Goal: Information Seeking & Learning: Learn about a topic

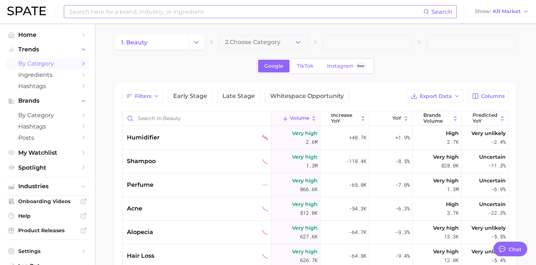
type textarea "x"
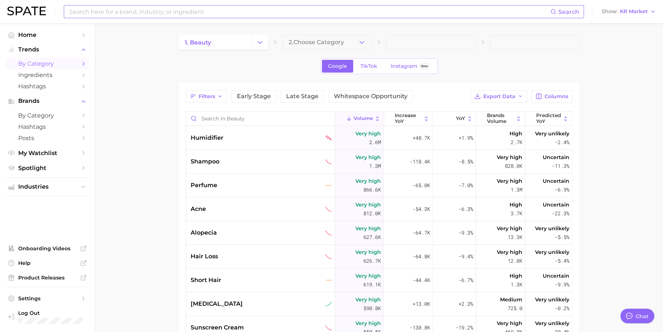
click at [277, 6] on input at bounding box center [310, 11] width 482 height 12
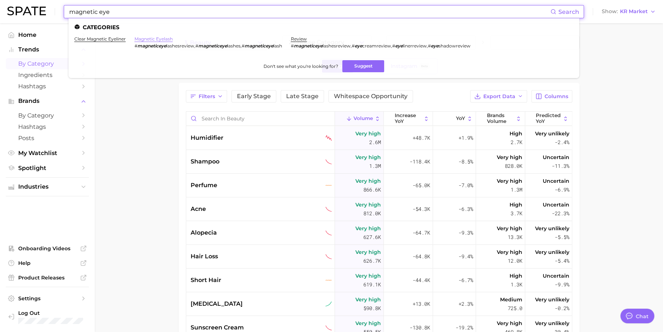
type input "magnetic eye"
click at [155, 39] on link "magnetic eyelash" at bounding box center [154, 38] width 38 height 5
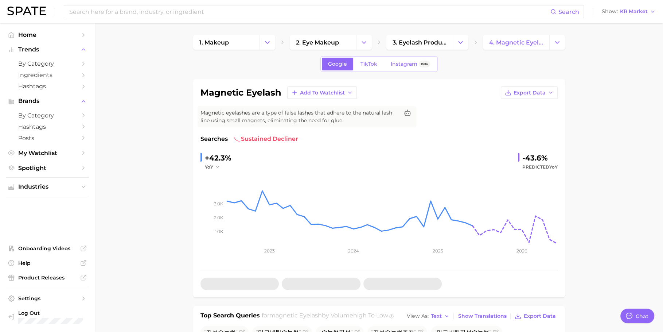
click at [536, 16] on div "Search Show KR Market" at bounding box center [331, 11] width 649 height 23
click at [536, 15] on button "Show KR Market" at bounding box center [629, 11] width 58 height 9
click at [536, 22] on span "United States" at bounding box center [626, 23] width 57 height 6
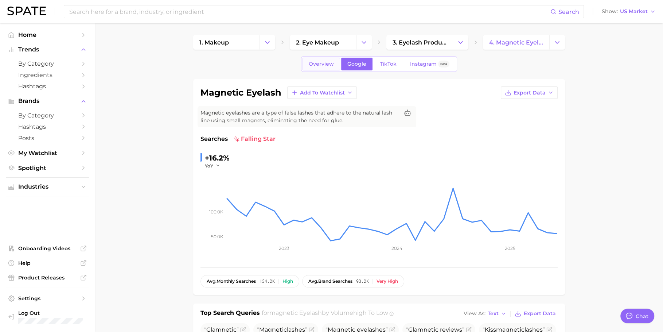
click at [324, 61] on span "Overview" at bounding box center [321, 64] width 25 height 6
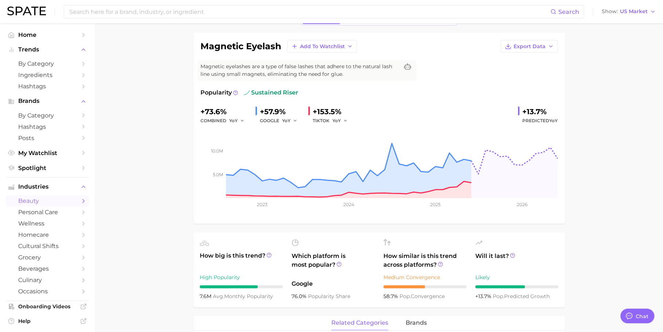
scroll to position [83, 0]
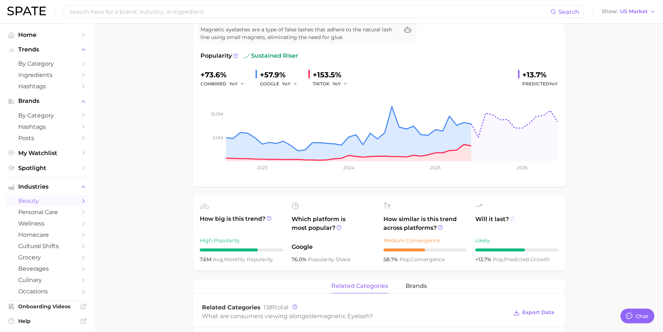
click at [514, 218] on icon at bounding box center [512, 218] width 5 height 5
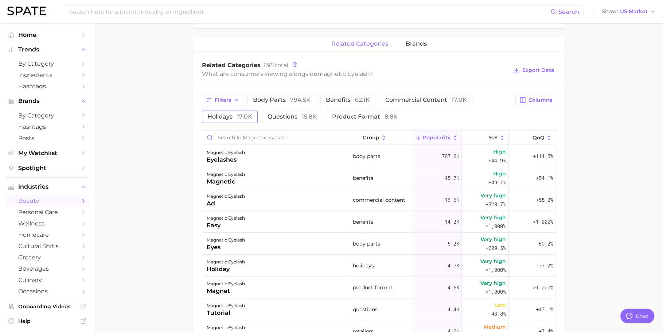
scroll to position [324, 0]
click at [343, 93] on div "Filters body parts 794.5k benefits 62.1k commercial content 17.0k holidays 17.0…" at bounding box center [379, 279] width 372 height 386
click at [343, 98] on span "benefits 62.1k" at bounding box center [348, 101] width 44 height 6
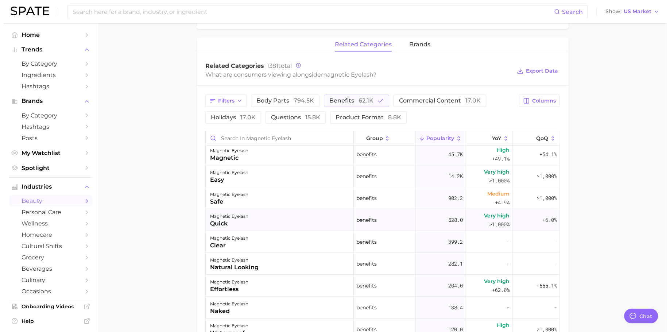
scroll to position [0, 0]
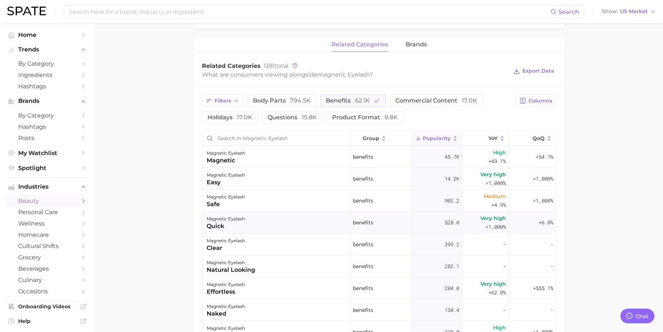
click at [318, 211] on div "magnetic eyelash quick" at bounding box center [276, 222] width 148 height 22
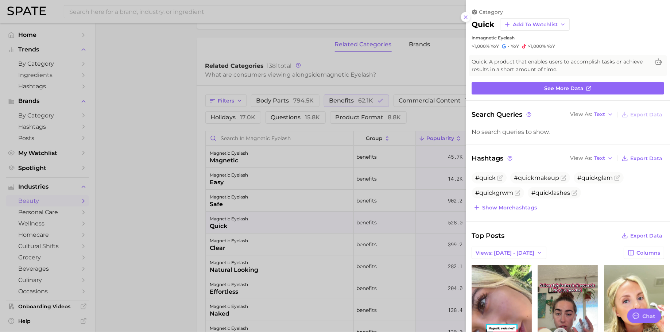
click at [337, 218] on div at bounding box center [335, 166] width 670 height 332
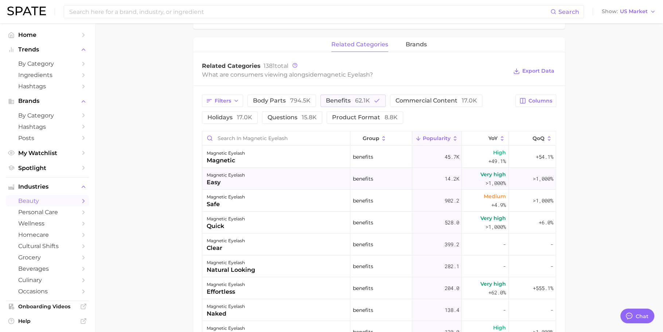
click at [339, 179] on div "magnetic eyelash easy" at bounding box center [276, 179] width 148 height 22
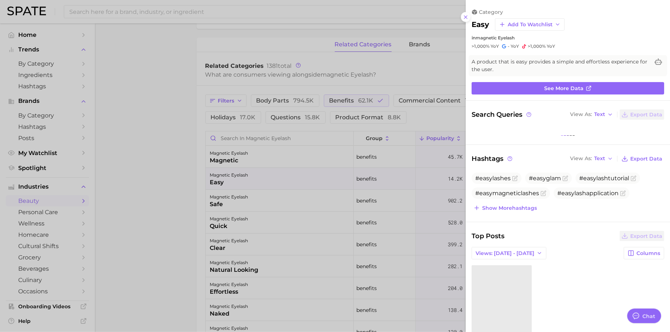
click at [336, 211] on div at bounding box center [335, 166] width 670 height 332
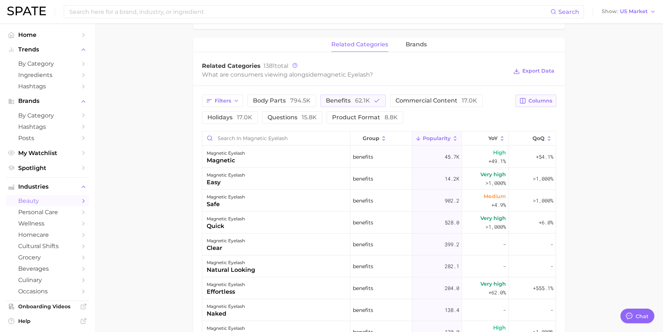
click at [536, 99] on span "Columns" at bounding box center [541, 101] width 24 height 6
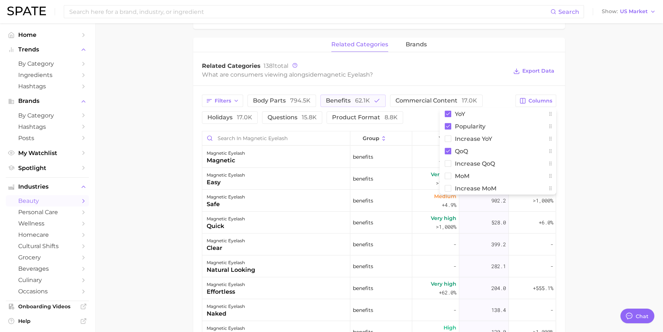
click at [536, 135] on main "1. makeup 2. eye makeup 3. eyelash products 4. magnetic eyelash Overview Google…" at bounding box center [379, 103] width 568 height 809
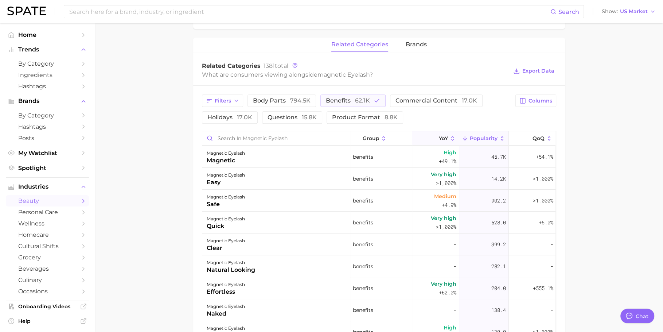
click at [431, 142] on button "YoY" at bounding box center [435, 138] width 47 height 14
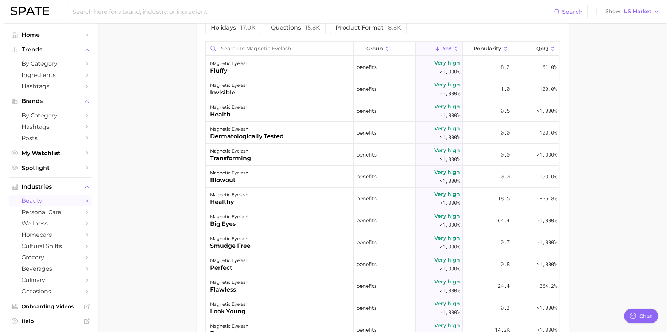
scroll to position [402, 0]
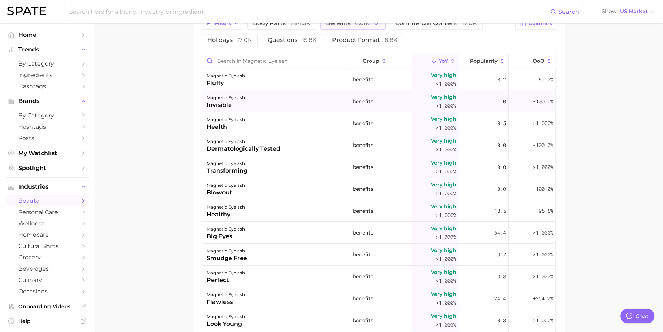
click at [263, 106] on div "magnetic eyelash invisible" at bounding box center [276, 101] width 148 height 22
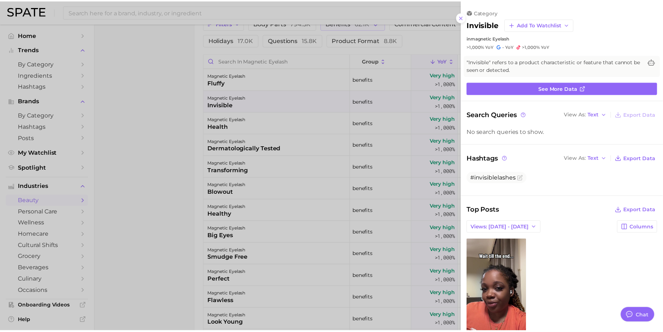
scroll to position [0, 0]
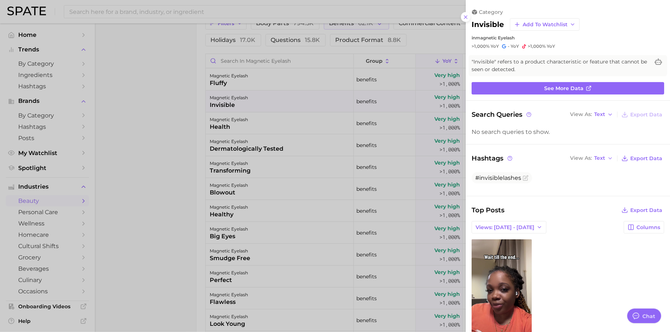
click at [301, 181] on div at bounding box center [335, 166] width 670 height 332
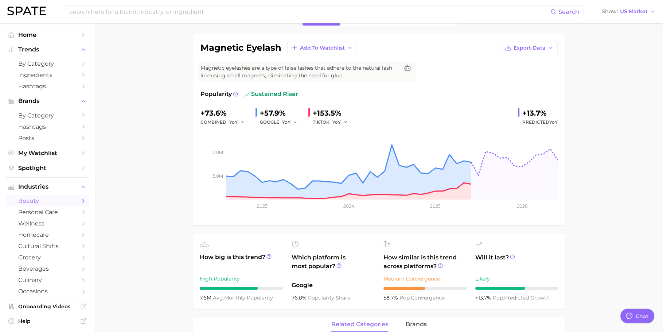
scroll to position [32, 0]
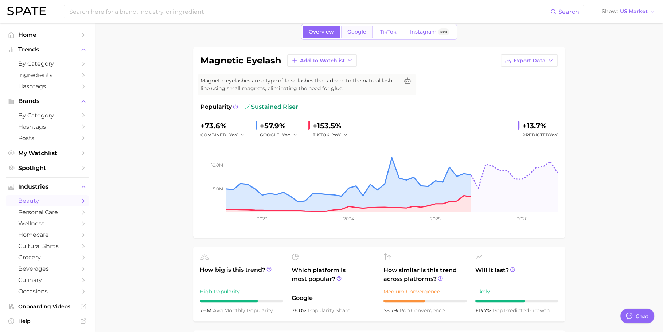
click at [362, 33] on span "Google" at bounding box center [356, 32] width 19 height 6
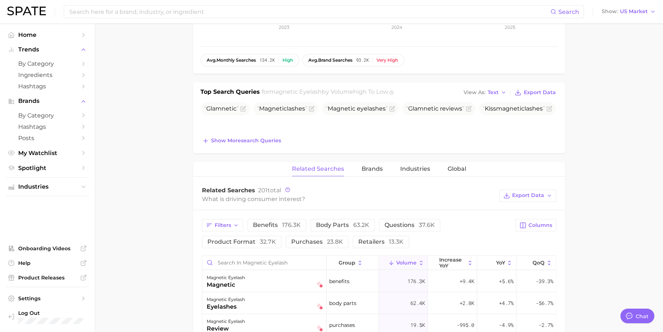
scroll to position [222, 0]
click at [268, 135] on button "Show more search queries" at bounding box center [242, 140] width 82 height 10
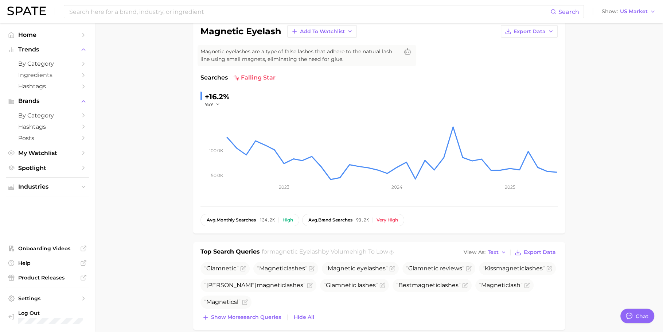
scroll to position [0, 0]
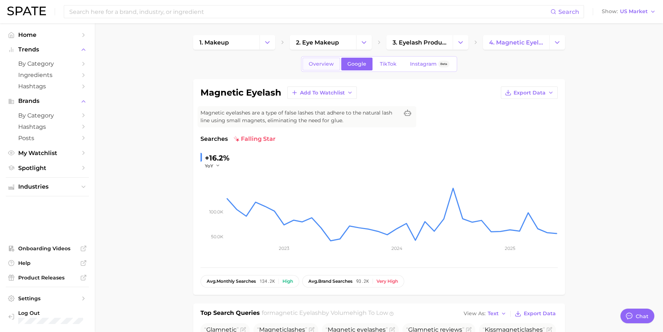
click at [310, 62] on span "Overview" at bounding box center [321, 64] width 25 height 6
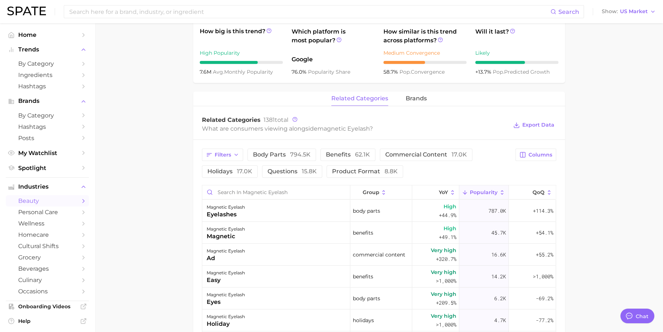
scroll to position [286, 0]
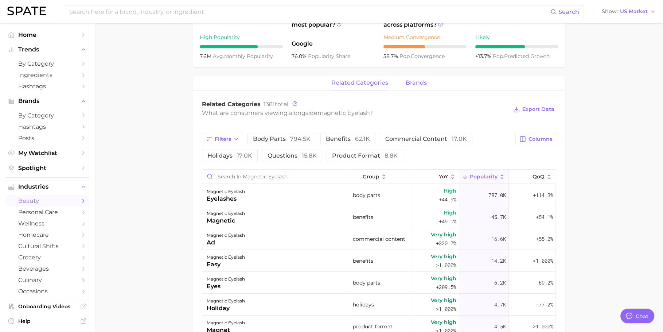
click at [415, 89] on button "brands" at bounding box center [416, 83] width 21 height 14
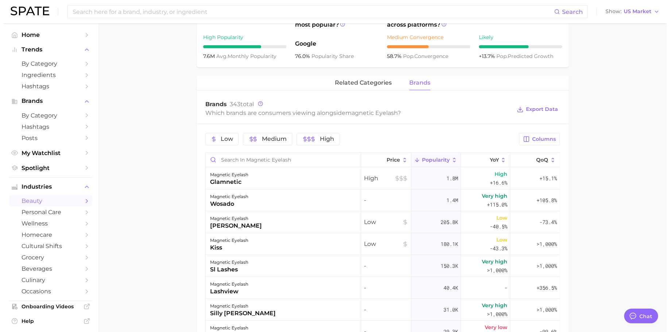
scroll to position [339, 0]
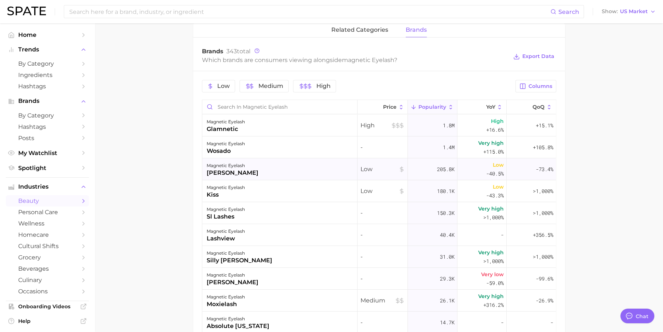
click at [277, 179] on div "magnetic eyelash ardell" at bounding box center [279, 169] width 155 height 22
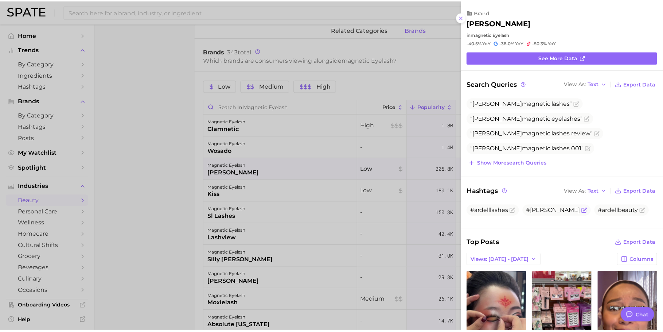
scroll to position [378, 0]
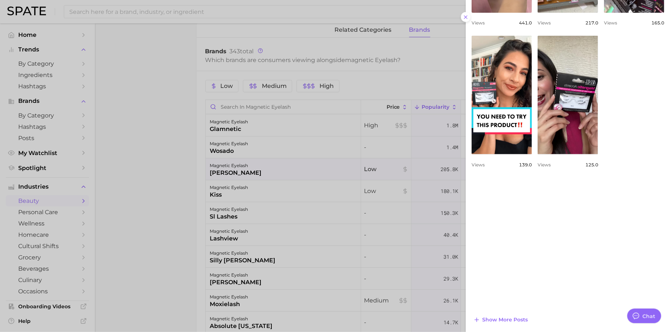
click at [147, 158] on div at bounding box center [335, 166] width 670 height 332
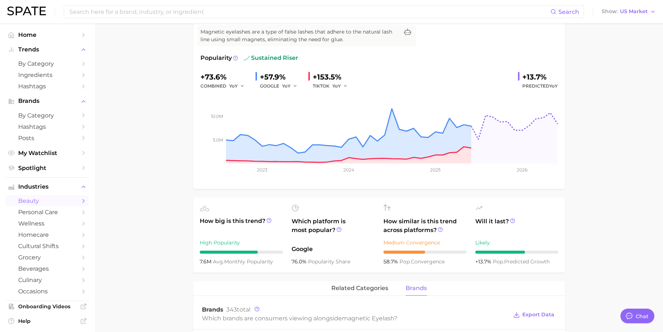
scroll to position [0, 0]
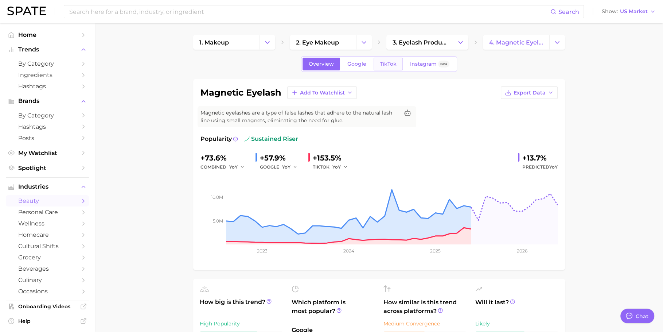
click at [396, 60] on link "TikTok" at bounding box center [388, 64] width 29 height 13
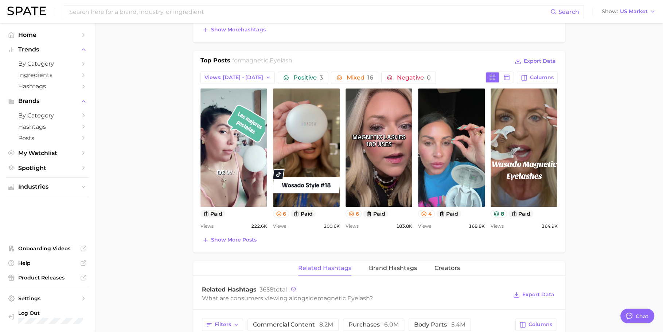
scroll to position [348, 0]
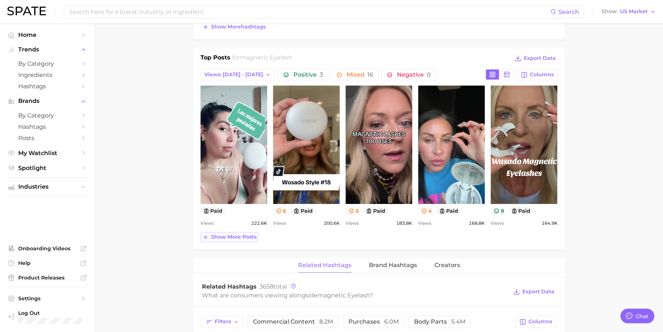
click at [226, 235] on span "Show more posts" at bounding box center [234, 237] width 46 height 6
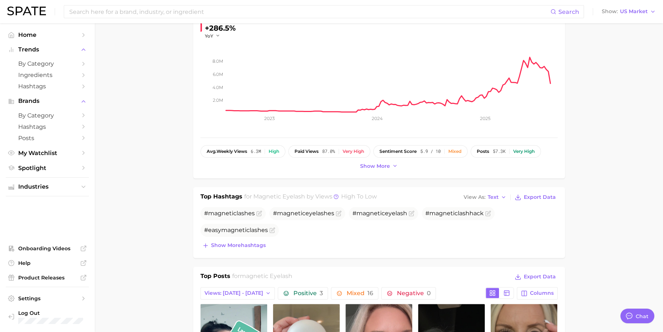
scroll to position [0, 0]
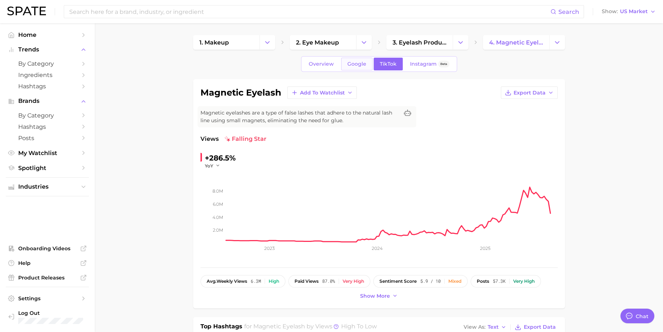
click at [358, 67] on link "Google" at bounding box center [356, 64] width 31 height 13
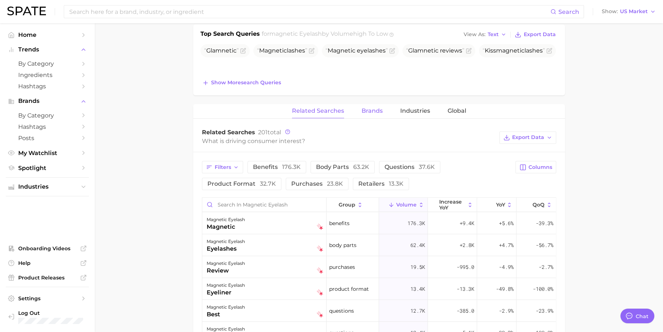
click at [374, 109] on span "Brands" at bounding box center [372, 111] width 21 height 7
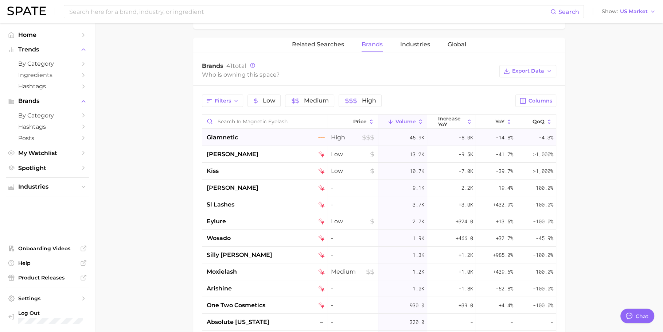
click at [291, 137] on div "glamnetic" at bounding box center [266, 137] width 118 height 9
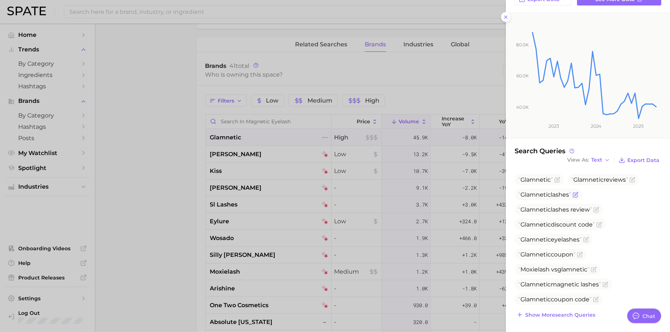
click at [536, 195] on span "Glamnetic" at bounding box center [535, 194] width 30 height 7
click at [228, 12] on div at bounding box center [335, 166] width 670 height 332
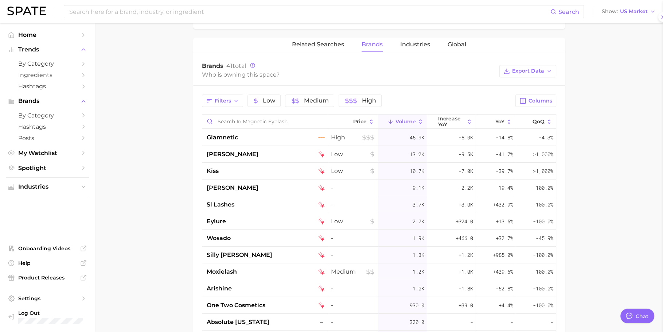
click at [228, 12] on div at bounding box center [331, 166] width 663 height 332
click at [228, 12] on input at bounding box center [310, 11] width 482 height 12
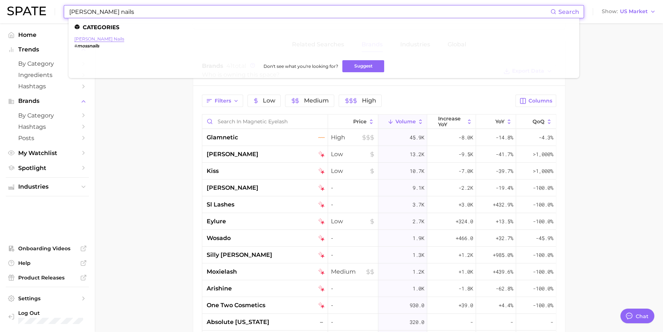
type input "moss nails"
click at [89, 37] on link "moss nails" at bounding box center [99, 38] width 50 height 5
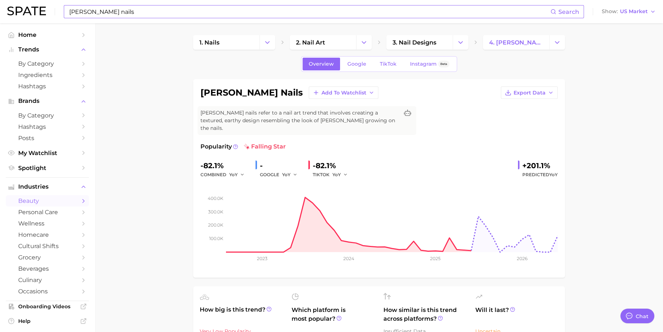
click at [536, 16] on div "moss nails Search Show US Market" at bounding box center [331, 11] width 649 height 23
click at [536, 16] on button "Show US Market" at bounding box center [629, 11] width 58 height 9
click at [536, 63] on span "South Korea" at bounding box center [626, 63] width 57 height 6
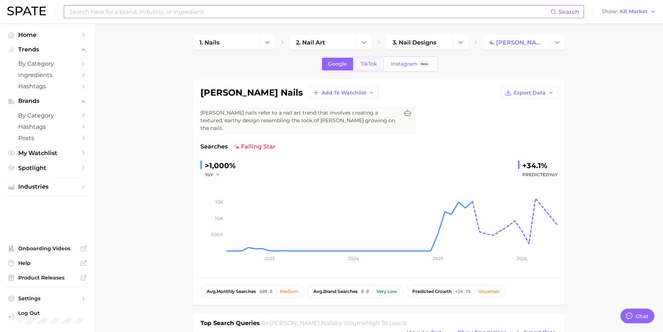
click at [364, 65] on span "TikTok" at bounding box center [369, 64] width 17 height 6
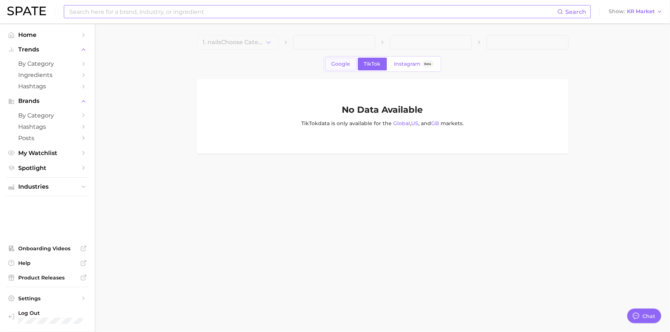
click at [341, 64] on span "Google" at bounding box center [340, 64] width 19 height 6
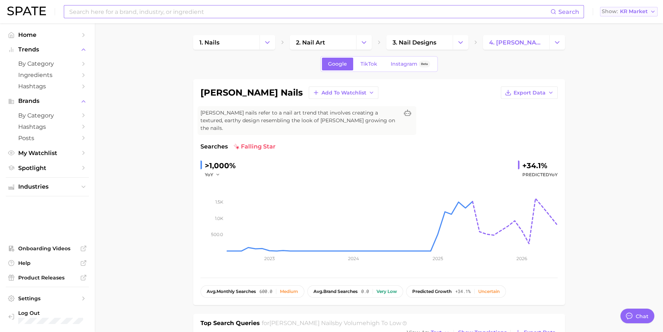
click at [536, 9] on span "Show" at bounding box center [610, 11] width 16 height 4
click at [536, 22] on span "United States" at bounding box center [626, 23] width 57 height 6
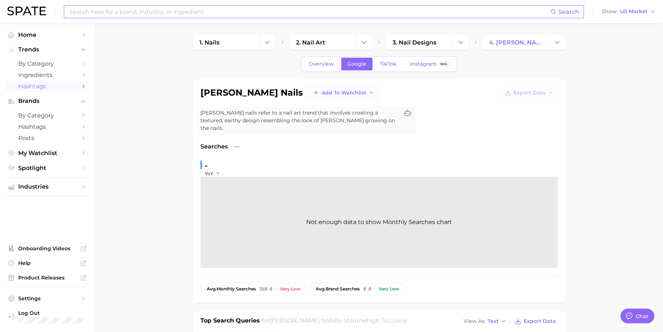
click at [45, 92] on link "Hashtags" at bounding box center [47, 86] width 83 height 11
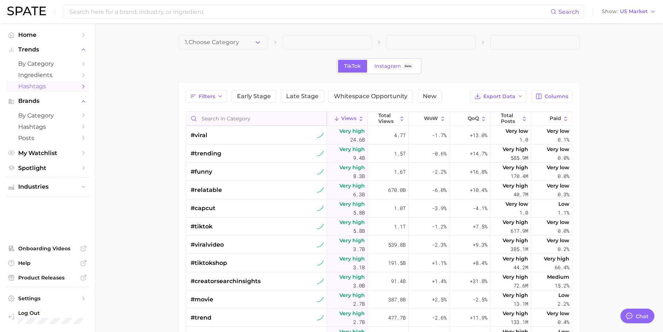
click at [274, 118] on input "Search in category" at bounding box center [256, 119] width 140 height 14
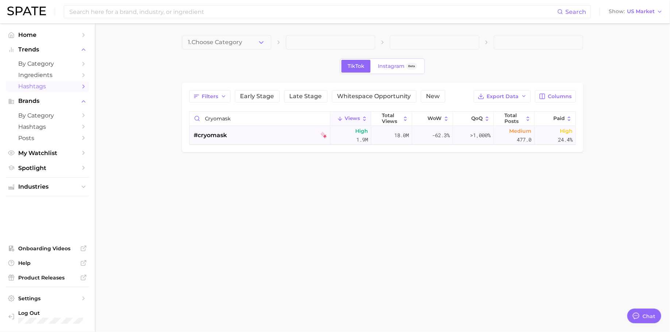
click at [230, 133] on div "#cryomask" at bounding box center [260, 135] width 133 height 18
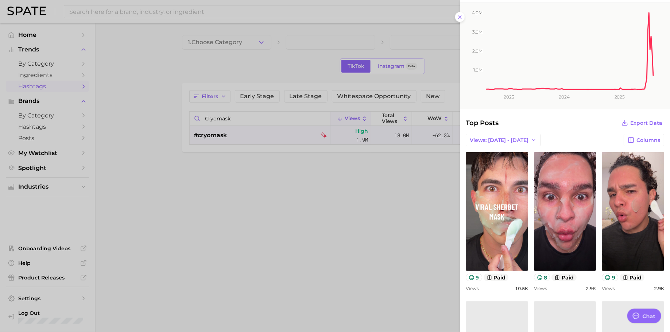
scroll to position [191, 0]
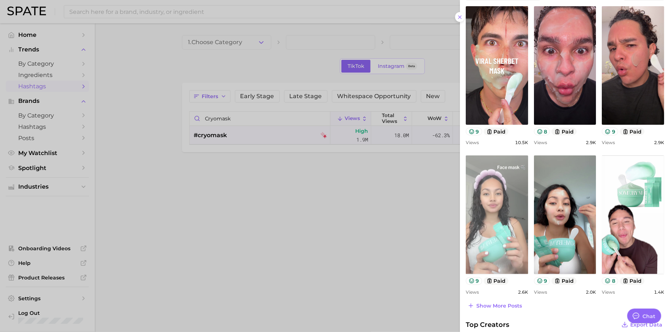
click at [507, 181] on link "view post on TikTok" at bounding box center [497, 214] width 62 height 118
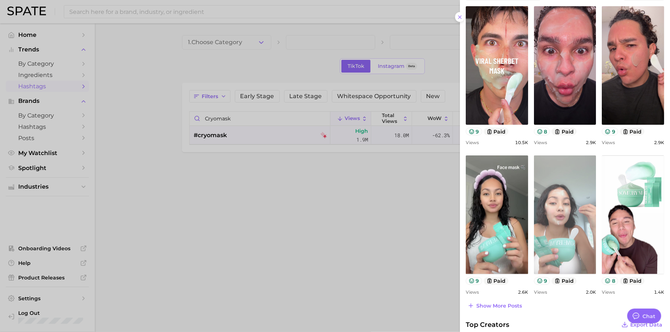
click at [536, 178] on link "view post on TikTok" at bounding box center [565, 214] width 62 height 118
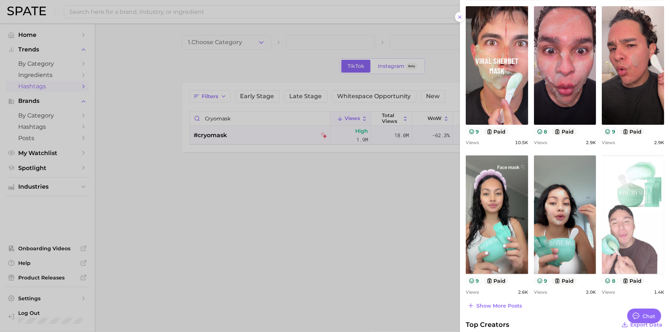
click at [536, 201] on link "view post on TikTok" at bounding box center [633, 214] width 62 height 118
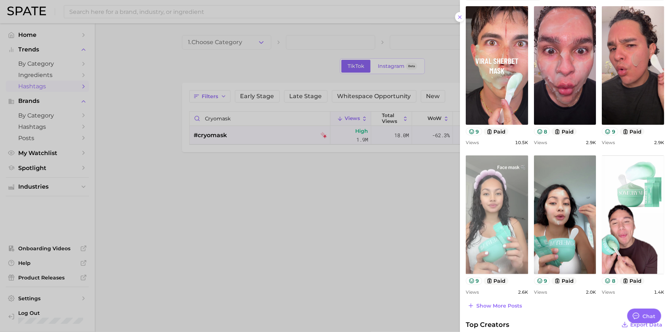
click at [478, 207] on link "view post on TikTok" at bounding box center [497, 214] width 62 height 118
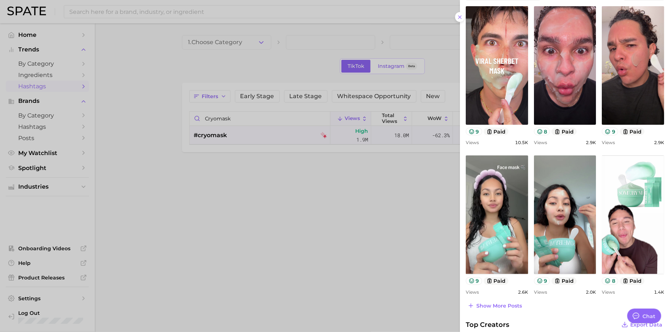
click at [229, 114] on div at bounding box center [335, 166] width 670 height 332
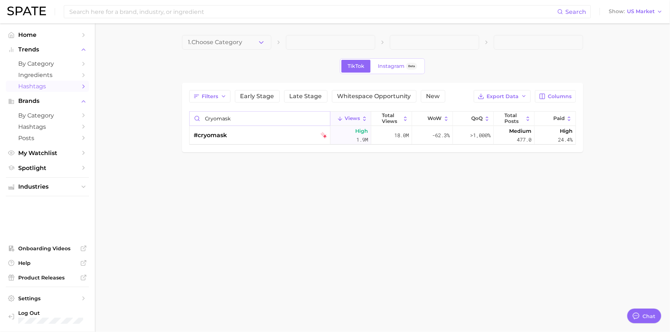
click at [237, 116] on input "cryomask" at bounding box center [260, 119] width 140 height 14
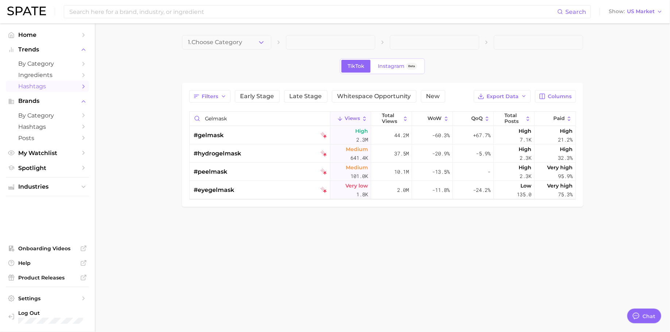
click at [242, 137] on div "#gelmask" at bounding box center [260, 135] width 133 height 18
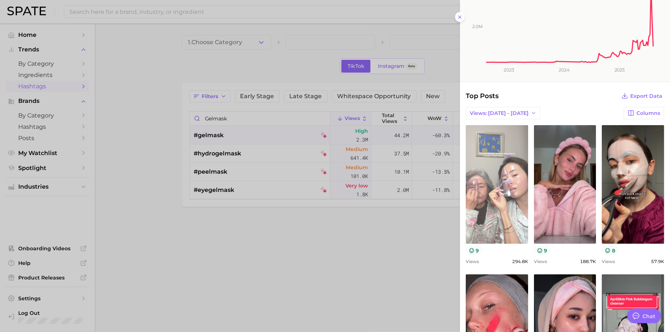
scroll to position [89, 0]
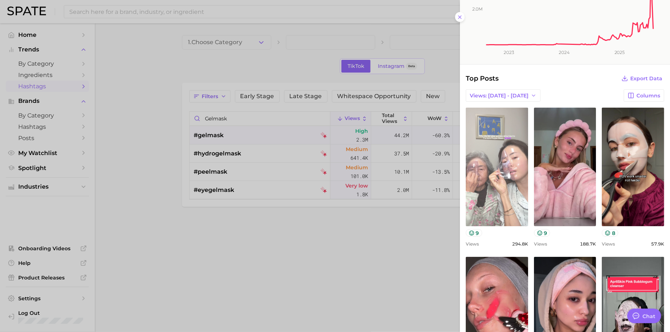
click at [503, 136] on link "view post on TikTok" at bounding box center [497, 167] width 62 height 118
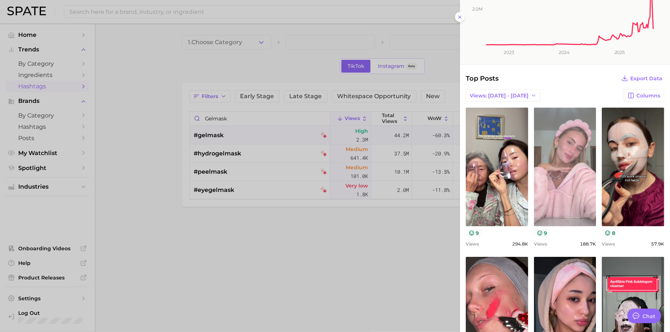
click at [536, 172] on link "view post on TikTok" at bounding box center [565, 167] width 62 height 118
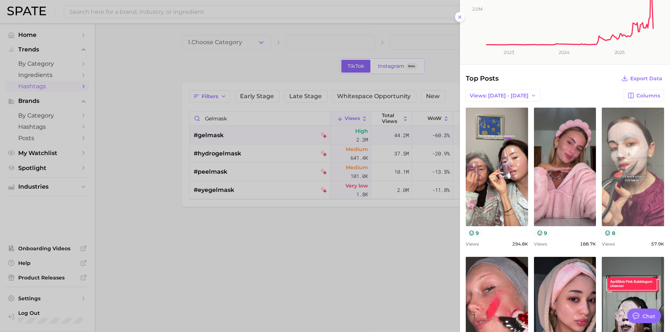
click at [536, 157] on link "view post on TikTok" at bounding box center [633, 167] width 62 height 118
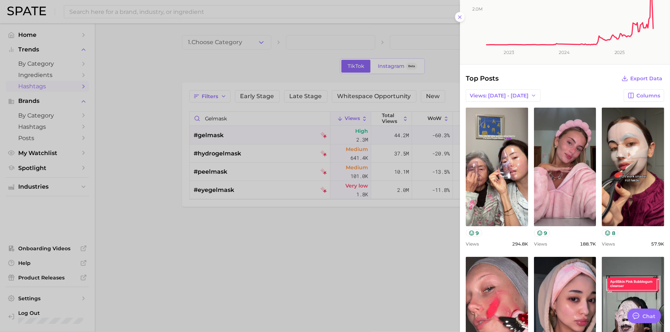
click at [248, 112] on div at bounding box center [335, 166] width 670 height 332
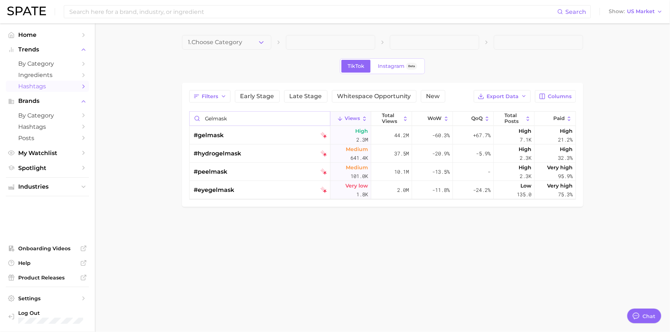
click at [248, 112] on input "gelmask" at bounding box center [260, 119] width 140 height 14
type input "cryo"
click at [258, 139] on div "#cryomask" at bounding box center [260, 135] width 133 height 18
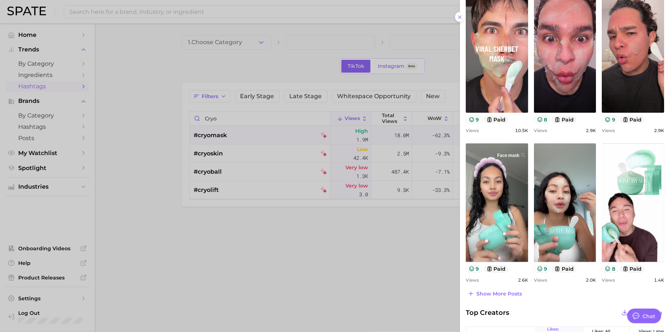
scroll to position [250, 0]
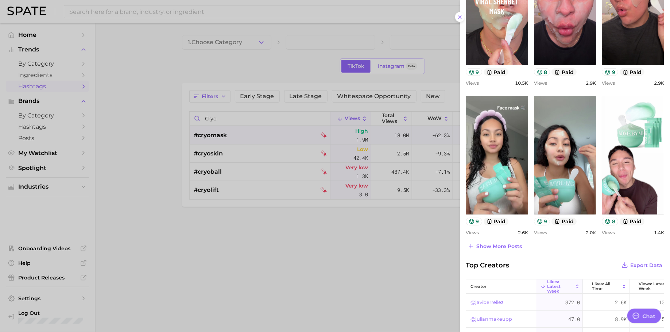
click at [246, 121] on div at bounding box center [335, 166] width 670 height 332
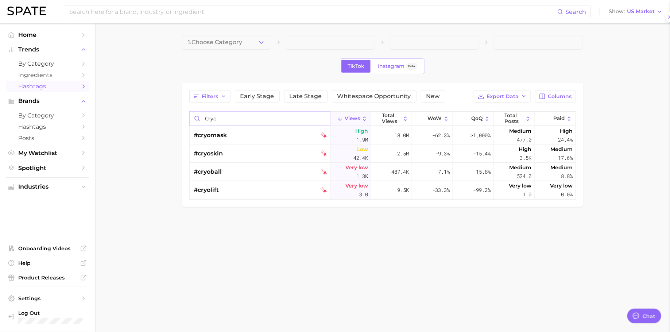
click at [247, 117] on input "cryo" at bounding box center [260, 119] width 140 height 14
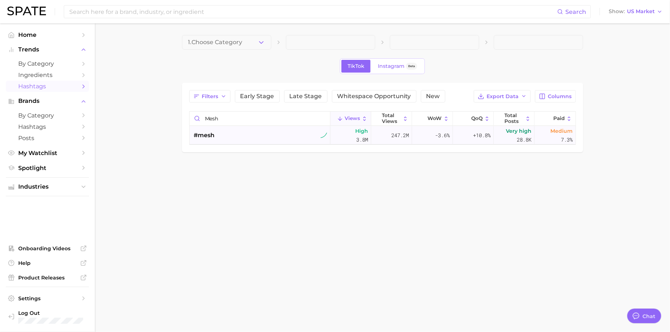
click at [265, 137] on div "#mesh" at bounding box center [260, 135] width 133 height 18
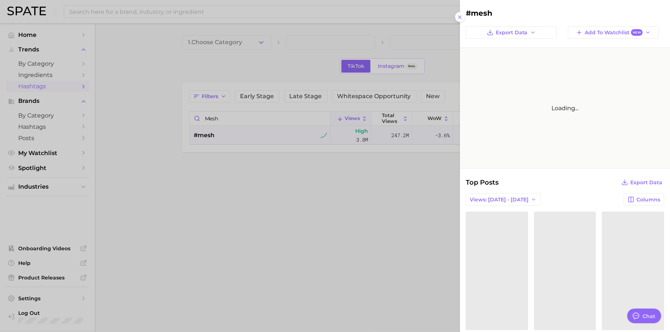
click at [252, 117] on div at bounding box center [335, 166] width 670 height 332
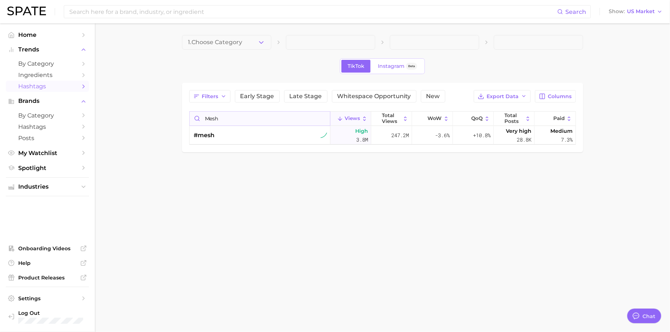
click at [253, 117] on input "mesh" at bounding box center [260, 119] width 140 height 14
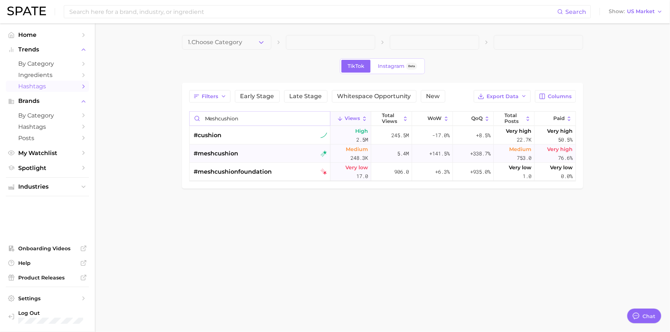
type input "meshcushion"
click at [255, 152] on div "#meshcushion" at bounding box center [260, 153] width 133 height 18
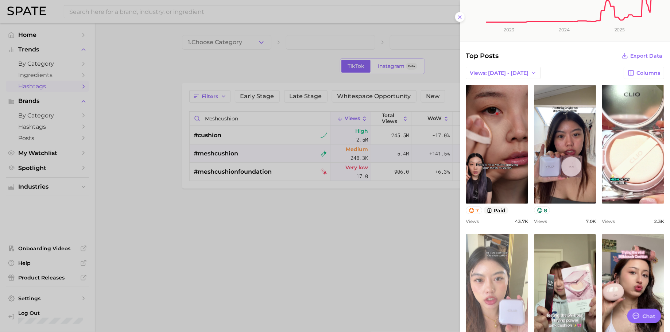
scroll to position [109, 0]
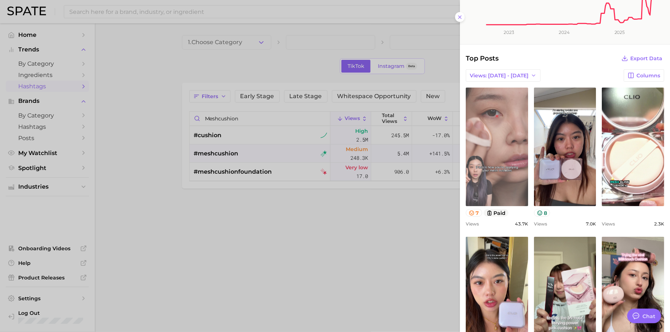
click at [501, 159] on link "view post on TikTok" at bounding box center [497, 146] width 62 height 118
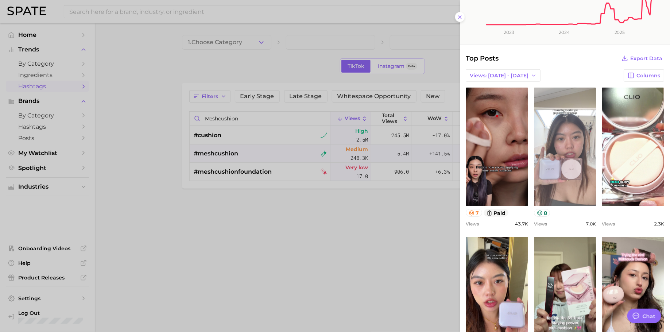
click at [536, 163] on link "view post on TikTok" at bounding box center [565, 146] width 62 height 118
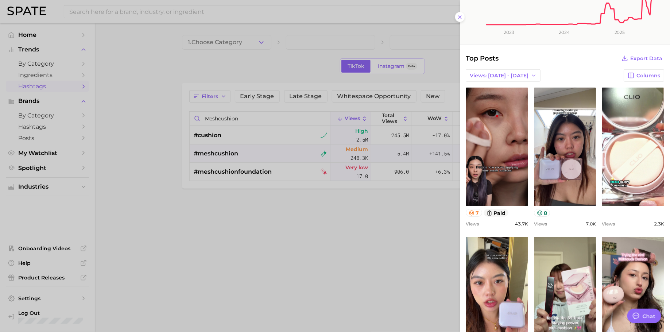
scroll to position [175, 0]
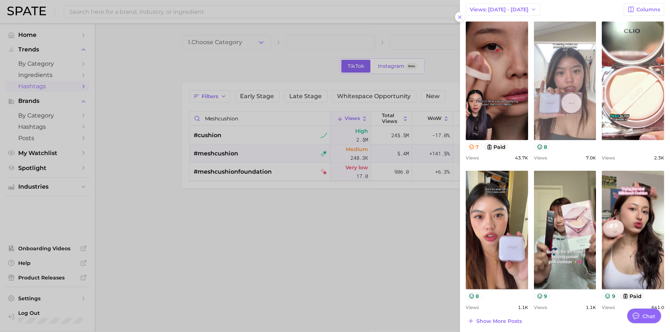
click at [536, 102] on link "view post on TikTok" at bounding box center [565, 81] width 62 height 118
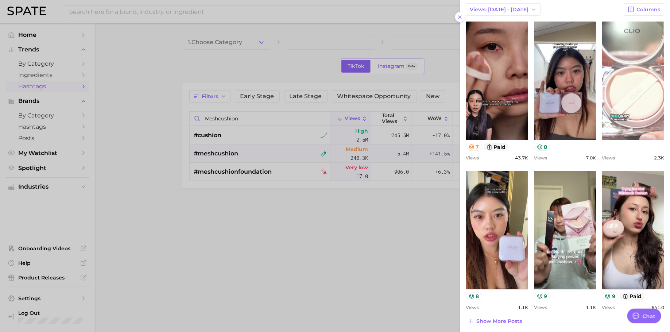
click at [536, 84] on link "view post on TikTok" at bounding box center [633, 81] width 62 height 118
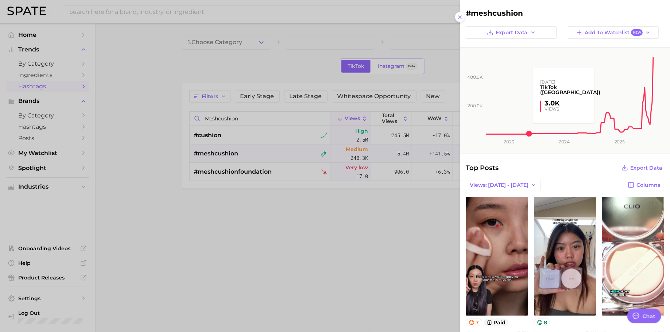
scroll to position [0, 0]
click at [254, 113] on div at bounding box center [335, 166] width 670 height 332
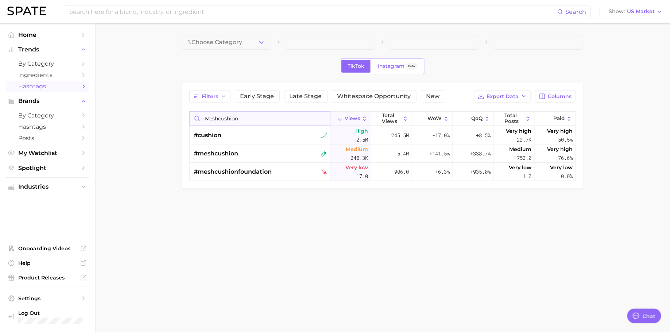
click at [254, 118] on input "meshcushion" at bounding box center [260, 119] width 140 height 14
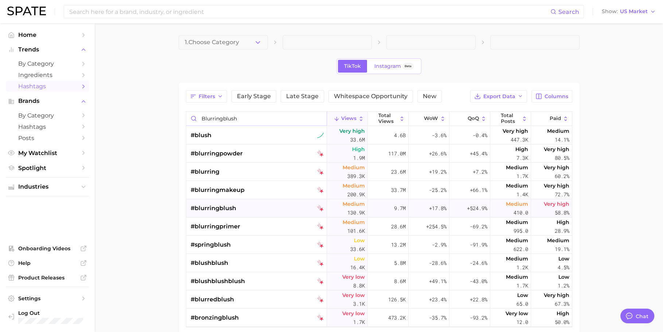
type input "blurringblush"
click at [258, 202] on div "#blurringblush" at bounding box center [257, 208] width 133 height 18
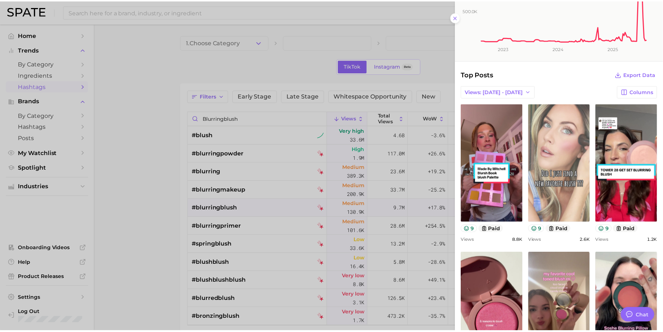
scroll to position [102, 0]
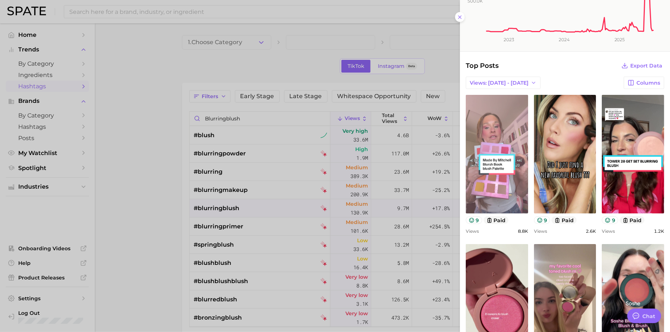
click at [510, 179] on link "view post on TikTok" at bounding box center [497, 154] width 62 height 118
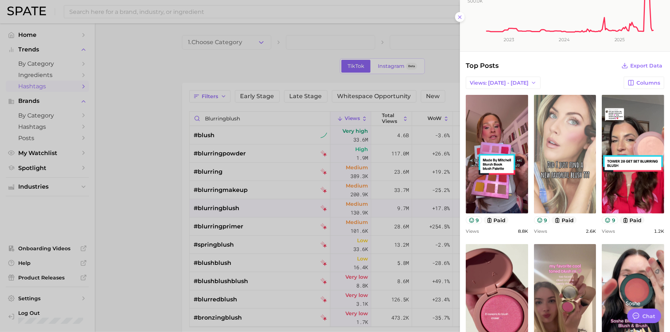
click at [536, 169] on link "view post on TikTok" at bounding box center [565, 154] width 62 height 118
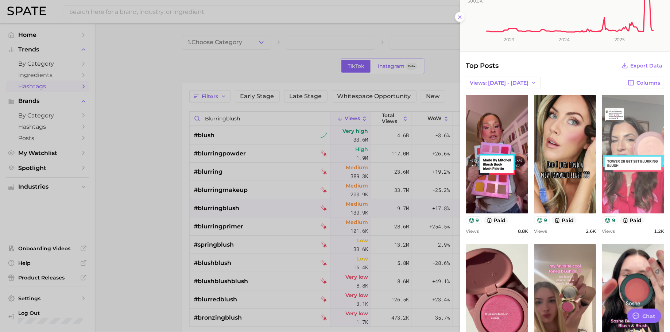
click at [536, 151] on link "view post on TikTok" at bounding box center [633, 154] width 62 height 118
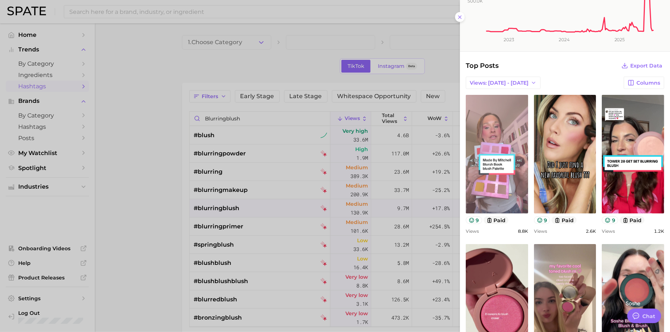
click at [501, 185] on link "view post on TikTok" at bounding box center [497, 154] width 62 height 118
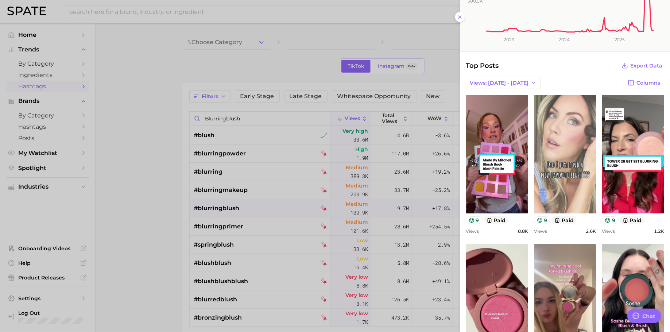
click at [536, 137] on link "view post on TikTok" at bounding box center [565, 154] width 62 height 118
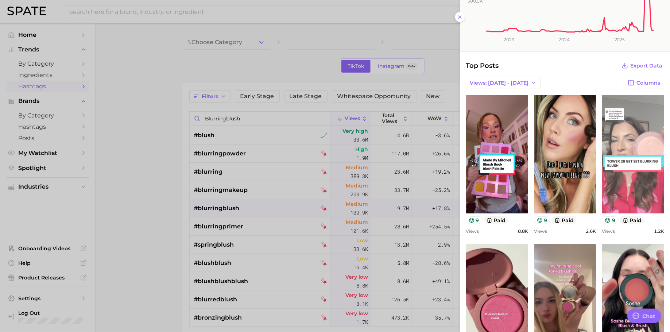
click at [536, 166] on link "view post on TikTok" at bounding box center [633, 154] width 62 height 118
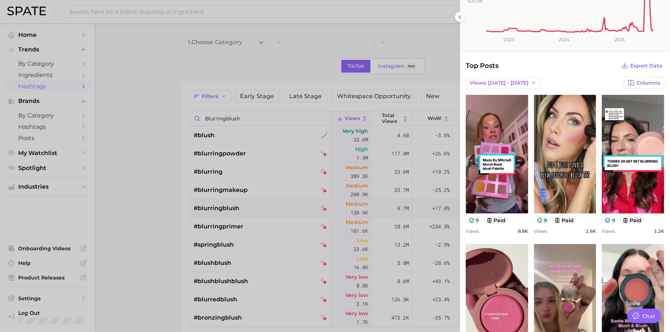
click at [322, 42] on div at bounding box center [335, 166] width 670 height 332
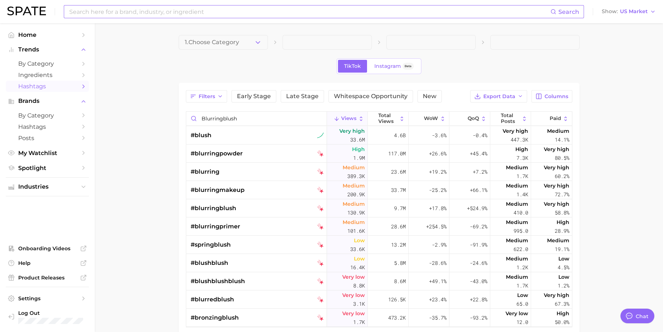
click at [269, 15] on input at bounding box center [310, 11] width 482 height 12
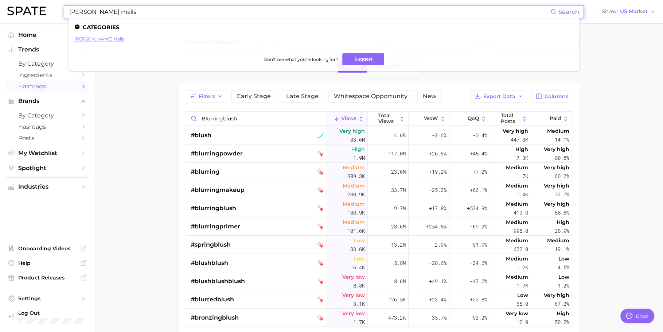
type input "moss mails"
click at [78, 36] on link "moss nails" at bounding box center [99, 38] width 50 height 5
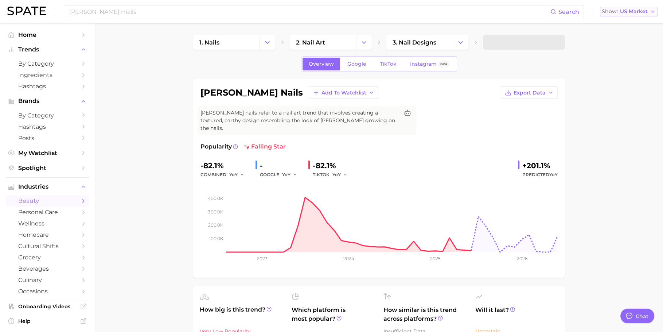
click at [536, 13] on button "Show US Market" at bounding box center [629, 11] width 58 height 9
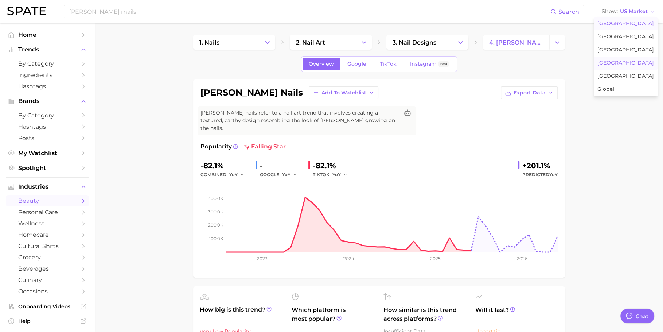
click at [536, 60] on span "South Korea" at bounding box center [626, 63] width 57 height 6
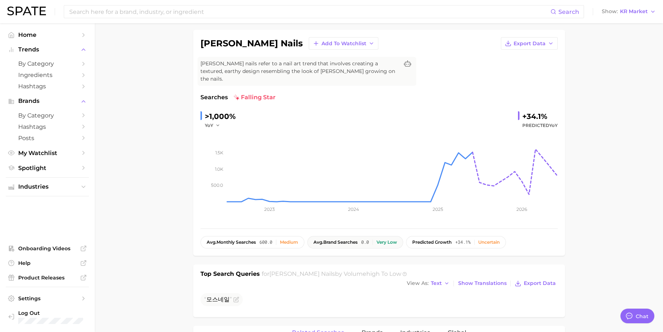
scroll to position [49, 0]
click at [219, 265] on span "모스네일" at bounding box center [218, 299] width 28 height 7
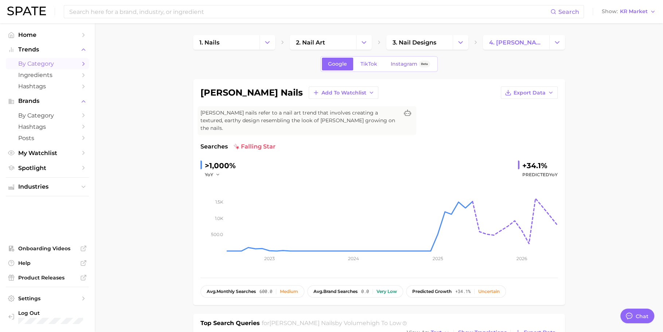
click at [46, 63] on span "by Category" at bounding box center [47, 63] width 58 height 7
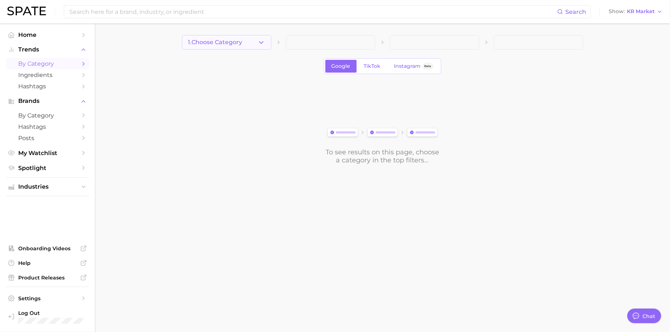
click at [259, 48] on button "1. Choose Category" at bounding box center [226, 42] width 89 height 15
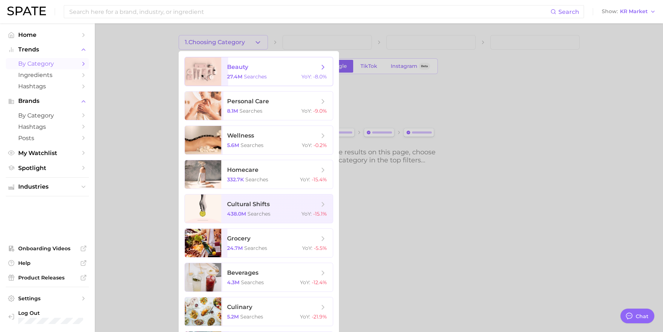
click at [259, 63] on span "beauty" at bounding box center [273, 67] width 92 height 8
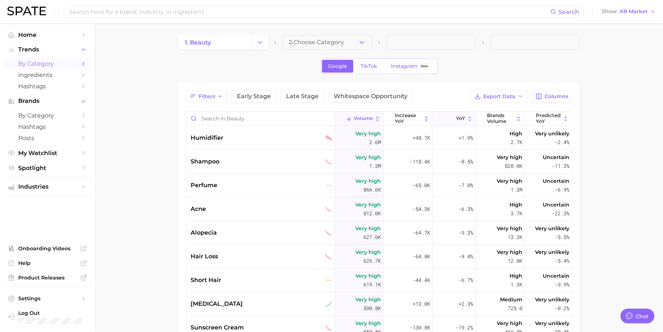
click at [448, 117] on icon at bounding box center [451, 119] width 6 height 6
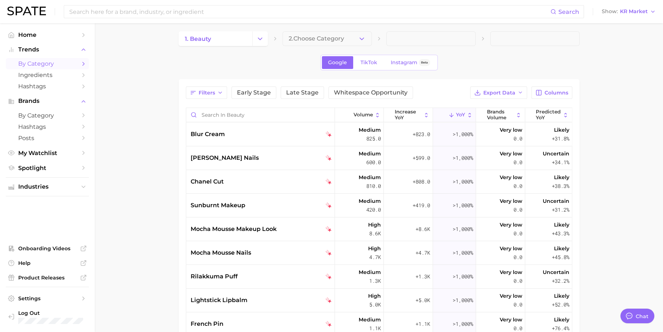
scroll to position [10, 0]
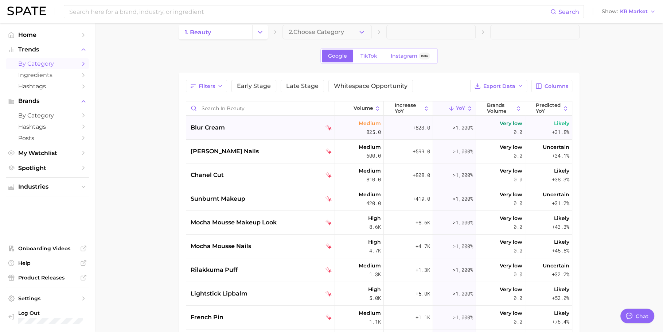
click at [227, 124] on div "blur cream" at bounding box center [261, 127] width 141 height 9
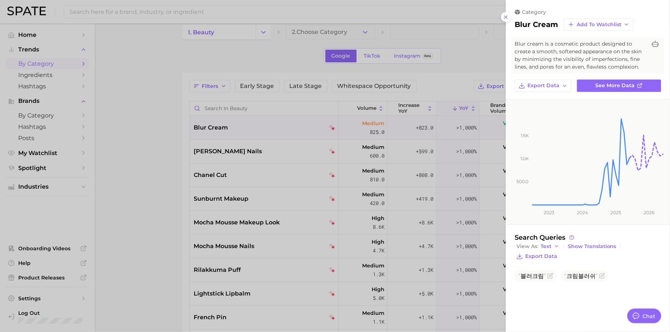
click at [240, 265] on div at bounding box center [335, 166] width 670 height 332
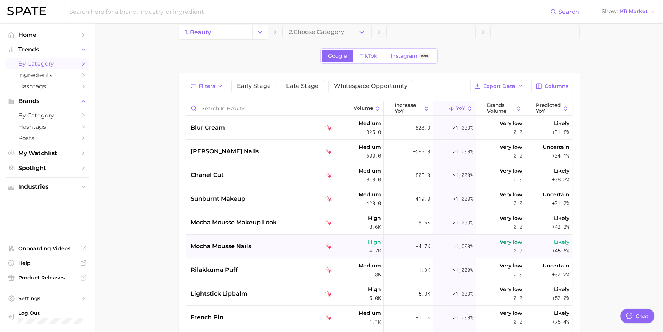
click at [251, 239] on div "mocha mousse nails" at bounding box center [260, 246] width 149 height 24
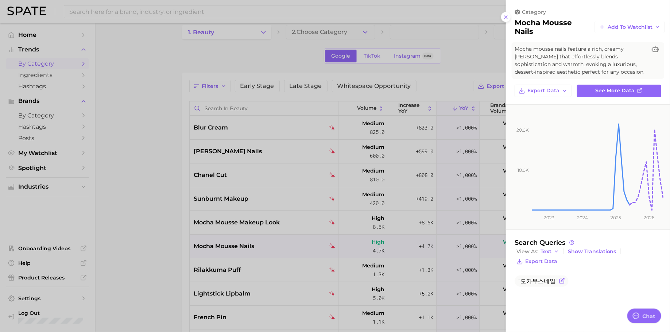
click at [536, 265] on span "모카무스네일" at bounding box center [537, 280] width 39 height 7
click at [181, 190] on div at bounding box center [335, 166] width 670 height 332
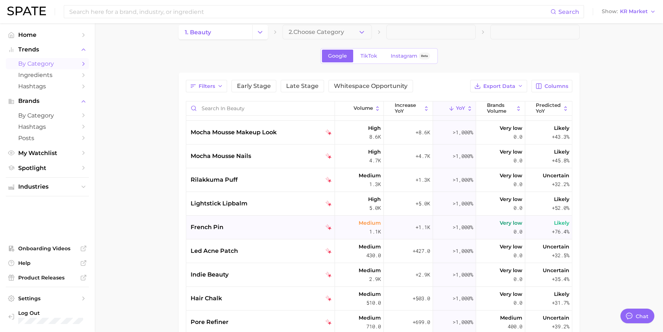
scroll to position [91, 0]
click at [229, 237] on div "french pin" at bounding box center [260, 227] width 149 height 24
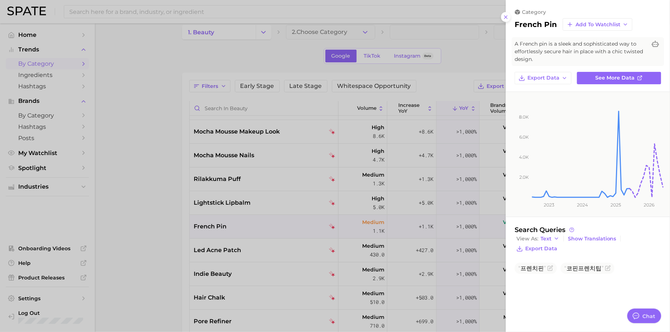
click at [246, 265] on div at bounding box center [335, 166] width 670 height 332
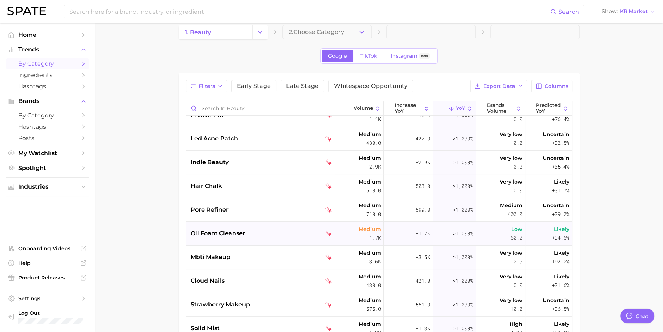
scroll to position [255, 0]
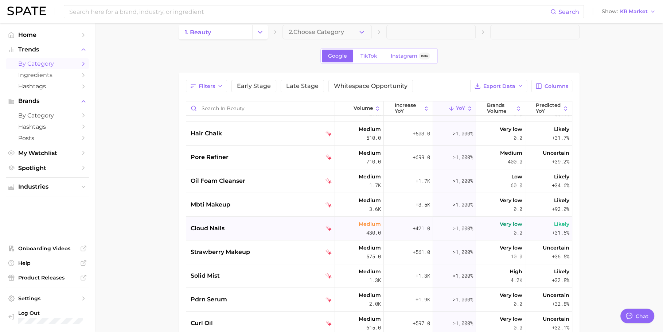
click at [258, 225] on div "cloud nails" at bounding box center [261, 228] width 141 height 9
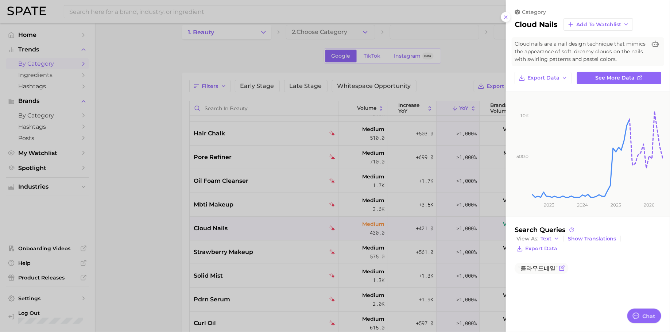
click at [535, 265] on span "클라우드네일" at bounding box center [537, 268] width 39 height 7
click at [217, 222] on div at bounding box center [335, 166] width 670 height 332
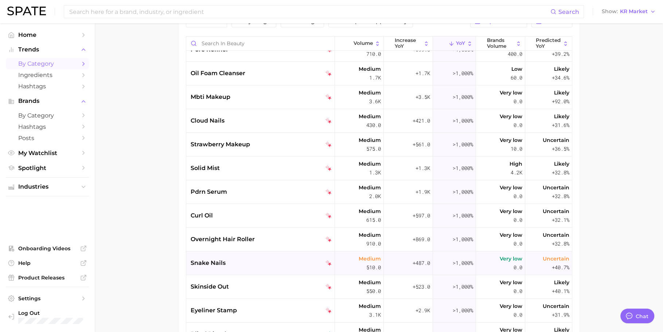
scroll to position [368, 0]
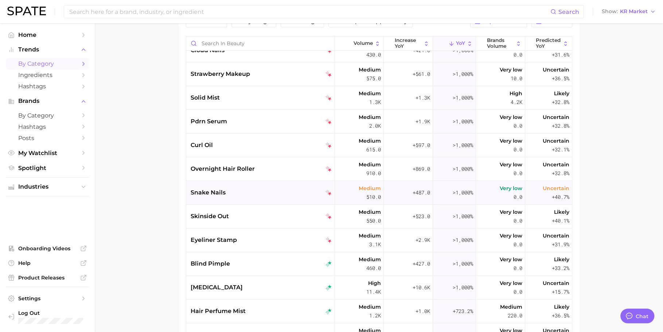
click at [257, 201] on div "snake nails" at bounding box center [260, 193] width 149 height 24
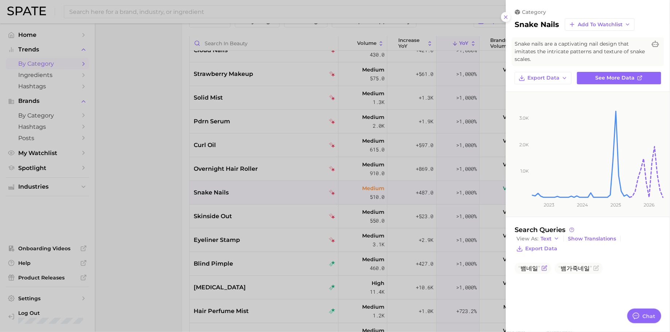
click at [534, 265] on span "뱀네일" at bounding box center [529, 268] width 22 height 7
click at [532, 265] on span "뱀네일" at bounding box center [529, 268] width 22 height 7
click at [345, 213] on div at bounding box center [335, 166] width 670 height 332
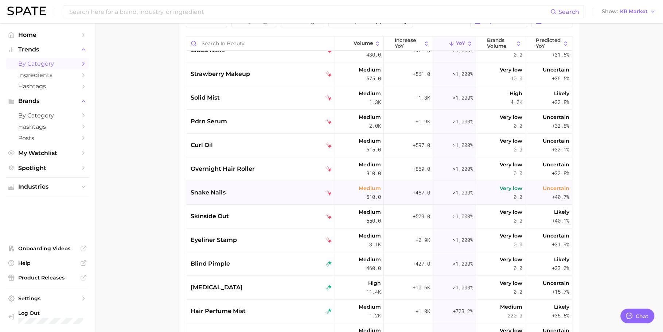
click at [252, 198] on div "snake nails" at bounding box center [260, 193] width 149 height 24
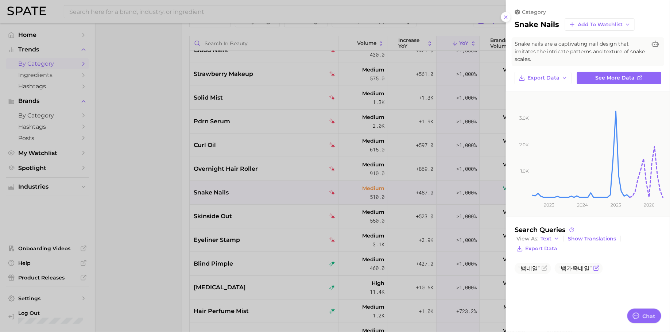
click at [536, 265] on span "뱀가죽네일" at bounding box center [579, 267] width 48 height 11
click at [536, 265] on span "뱀가죽네일" at bounding box center [575, 268] width 34 height 7
click at [254, 226] on div at bounding box center [335, 166] width 670 height 332
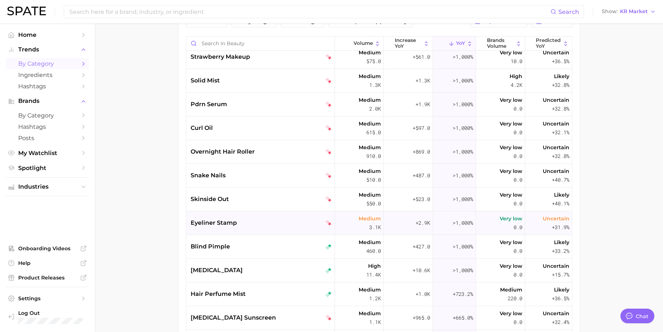
scroll to position [387, 0]
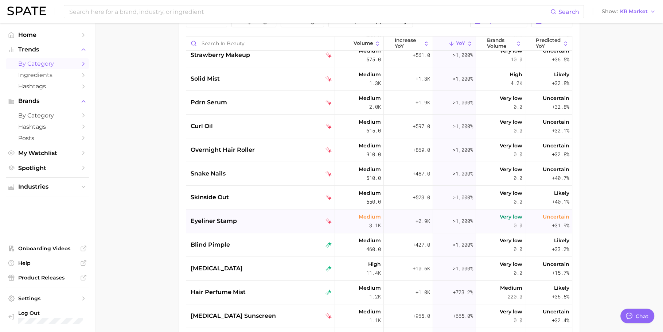
click at [264, 223] on div "eyeliner stamp" at bounding box center [261, 221] width 141 height 9
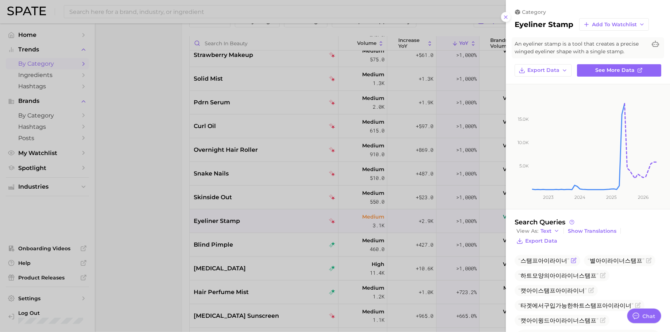
click at [536, 258] on span "스탬프아이라이너" at bounding box center [543, 260] width 51 height 7
click at [189, 206] on div at bounding box center [335, 166] width 670 height 332
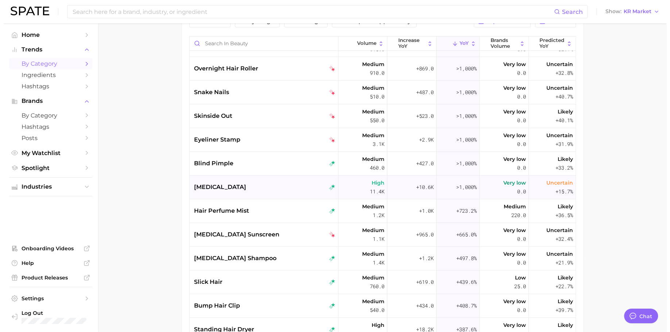
scroll to position [505, 0]
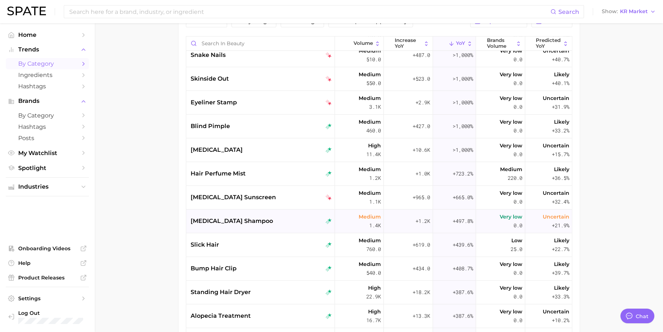
click at [275, 223] on div "itchy scalp shampoo" at bounding box center [261, 221] width 141 height 9
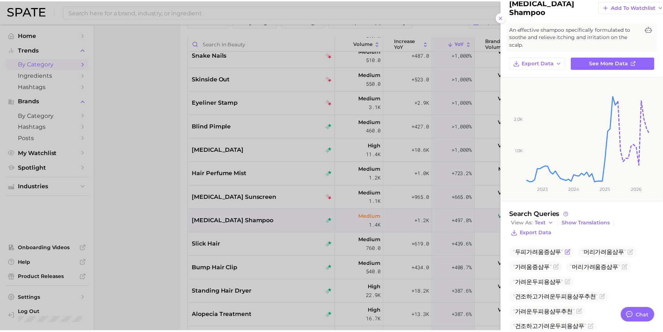
scroll to position [0, 0]
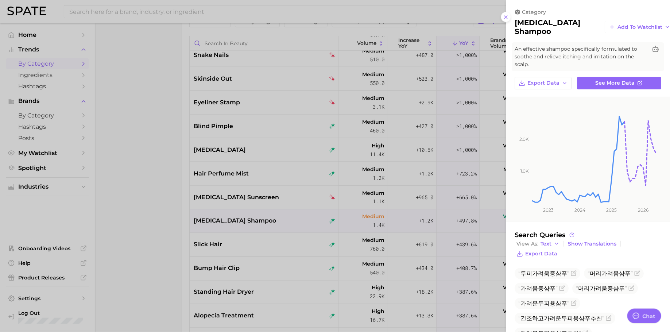
click at [355, 183] on div at bounding box center [335, 166] width 670 height 332
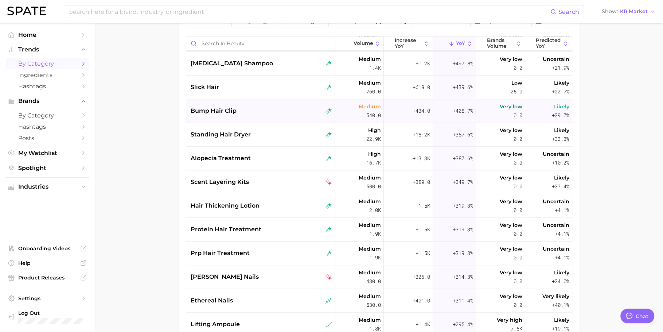
scroll to position [666, 0]
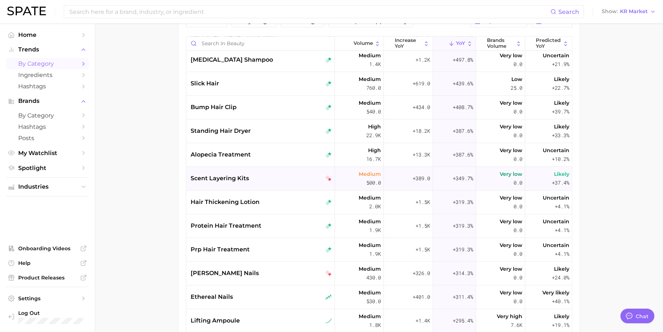
click at [276, 182] on div "scent layering kits" at bounding box center [260, 179] width 149 height 24
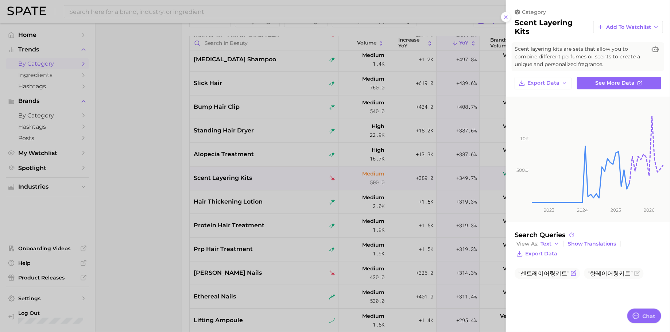
click at [536, 265] on span "센트레이어링키트" at bounding box center [543, 273] width 51 height 7
click at [536, 265] on span "향레이어링키트" at bounding box center [609, 273] width 45 height 7
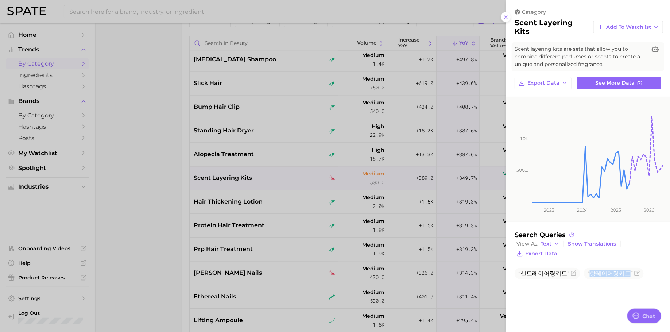
click at [178, 224] on div at bounding box center [335, 166] width 670 height 332
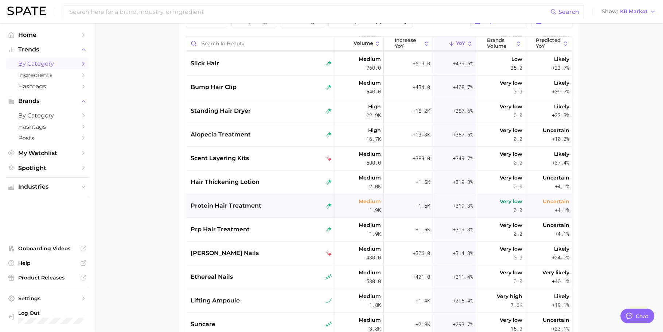
scroll to position [688, 0]
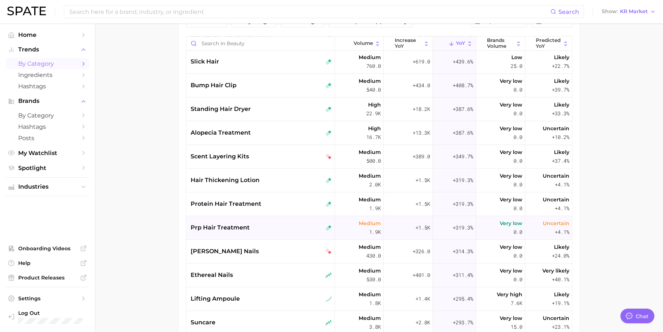
click at [258, 226] on div "prp hair treatment" at bounding box center [261, 227] width 141 height 9
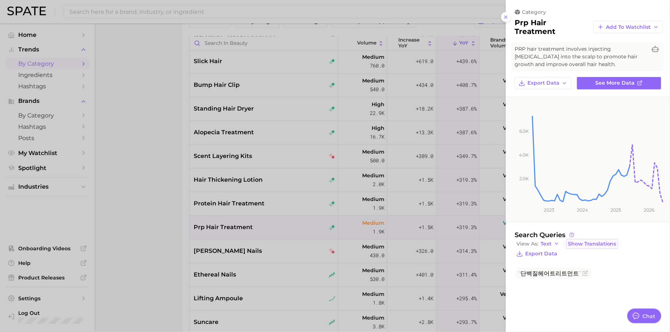
click at [536, 244] on span "Show Translations" at bounding box center [592, 244] width 48 height 6
click at [536, 244] on span "Hide Translations" at bounding box center [591, 244] width 46 height 6
click at [306, 219] on div at bounding box center [335, 166] width 670 height 332
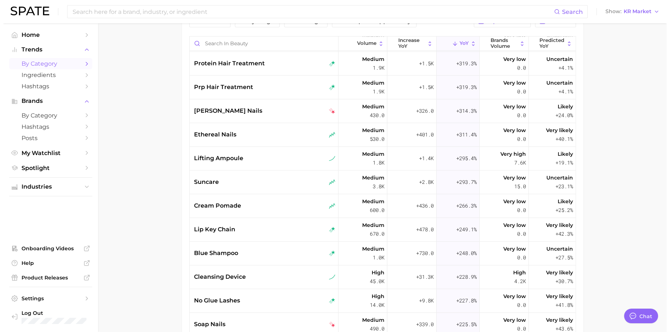
scroll to position [833, 0]
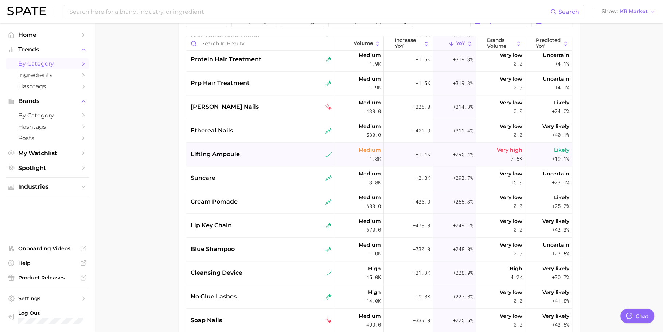
click at [265, 159] on div "lifting ampoule" at bounding box center [260, 155] width 149 height 24
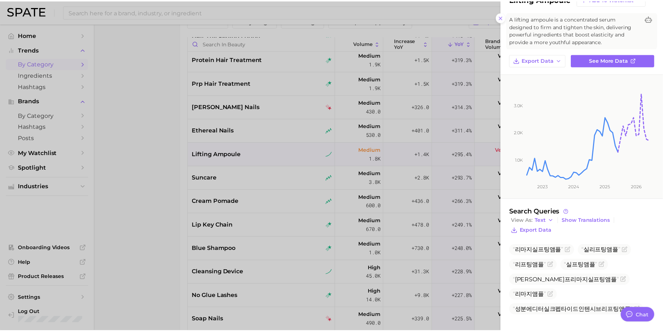
scroll to position [26, 0]
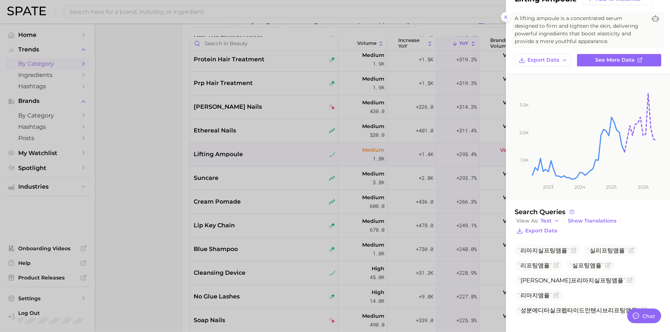
click at [366, 247] on div at bounding box center [335, 166] width 670 height 332
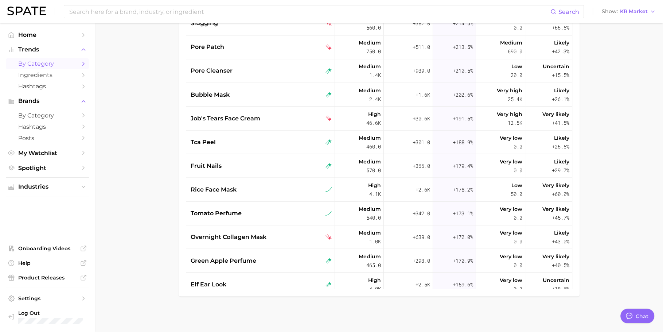
scroll to position [1250, 0]
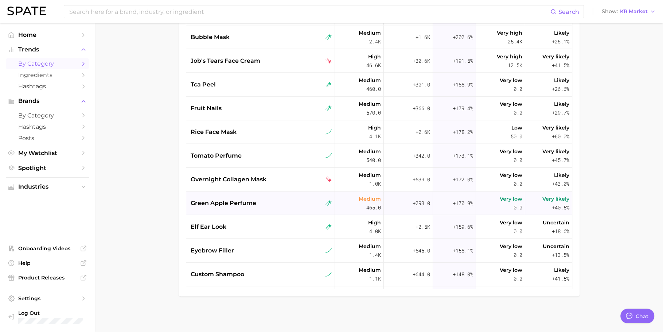
click at [258, 204] on div "green apple perfume" at bounding box center [261, 202] width 141 height 9
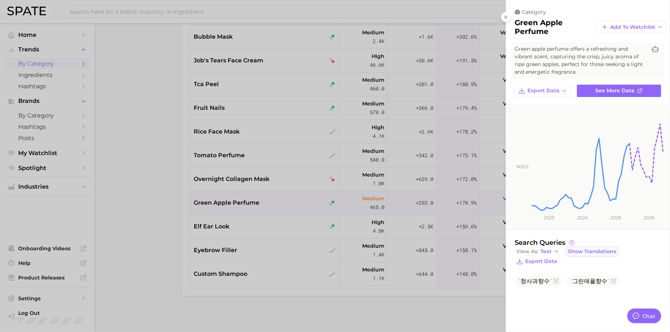
click at [536, 255] on button "Show Translations" at bounding box center [592, 251] width 52 height 10
click at [536, 255] on button "Hide Translations" at bounding box center [591, 251] width 50 height 10
click at [172, 195] on div at bounding box center [335, 166] width 670 height 332
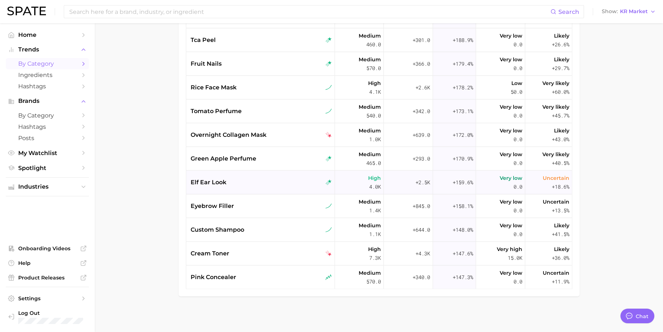
scroll to position [1307, 0]
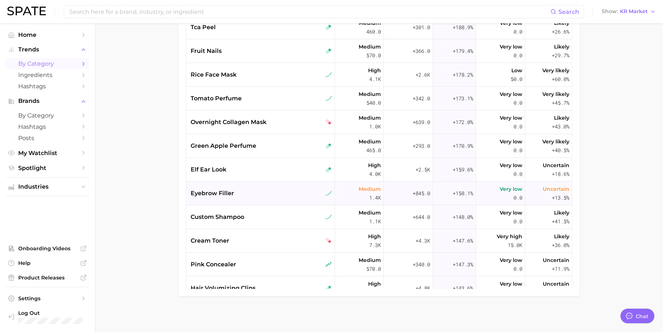
click at [265, 197] on div "eyebrow filler" at bounding box center [260, 193] width 149 height 24
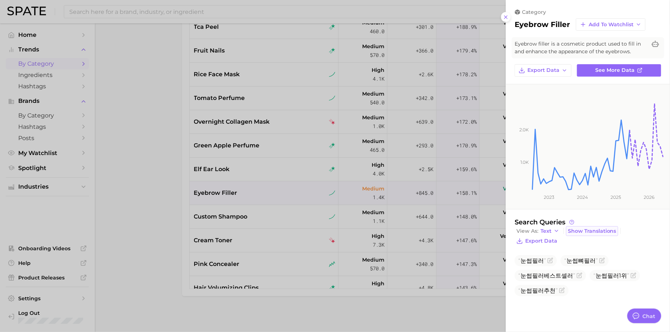
click at [536, 230] on span "Show Translations" at bounding box center [592, 231] width 48 height 6
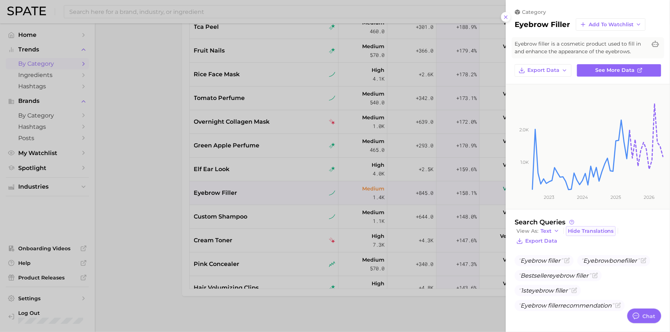
click at [536, 230] on span "Hide Translations" at bounding box center [591, 231] width 46 height 6
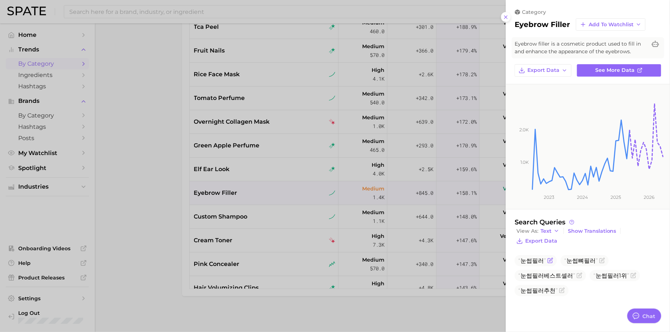
click at [528, 257] on span "눈썹필러" at bounding box center [532, 260] width 28 height 7
click at [392, 191] on div at bounding box center [335, 166] width 670 height 332
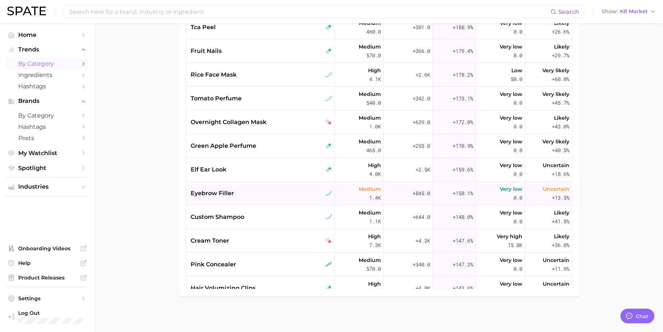
click at [244, 195] on div "eyebrow filler" at bounding box center [261, 192] width 141 height 9
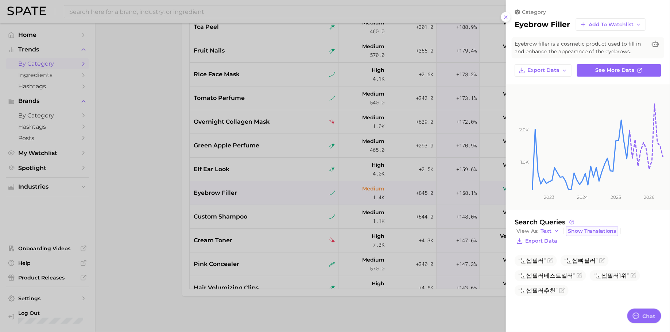
click at [536, 231] on span "Show Translations" at bounding box center [592, 231] width 48 height 6
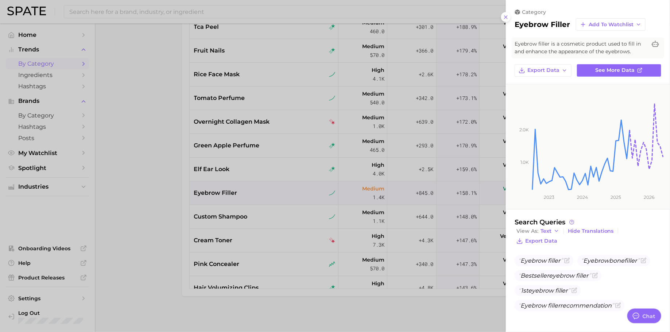
click at [242, 238] on div at bounding box center [335, 166] width 670 height 332
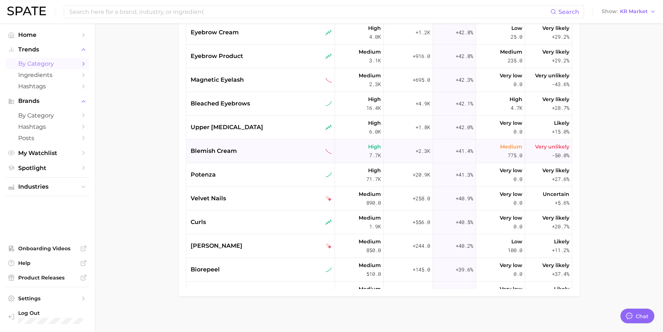
scroll to position [2946, 0]
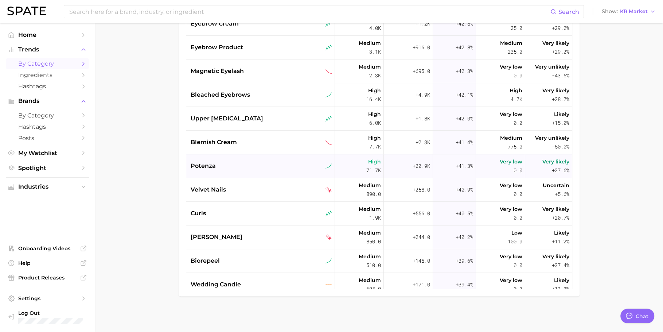
click at [261, 169] on div "potenza" at bounding box center [261, 166] width 141 height 9
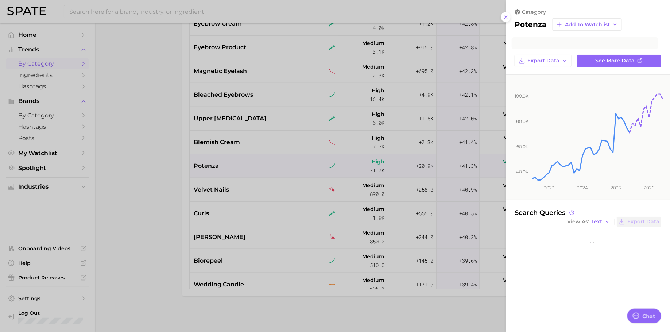
click at [261, 169] on div at bounding box center [335, 166] width 670 height 332
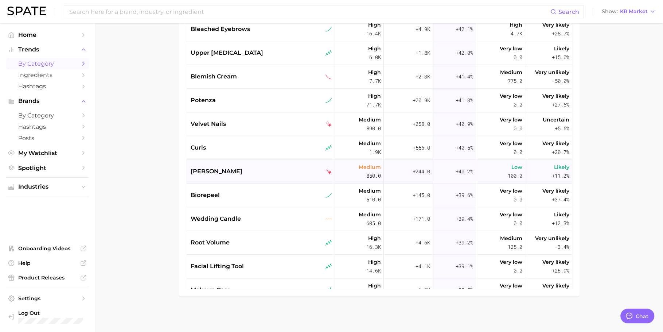
scroll to position [3021, 0]
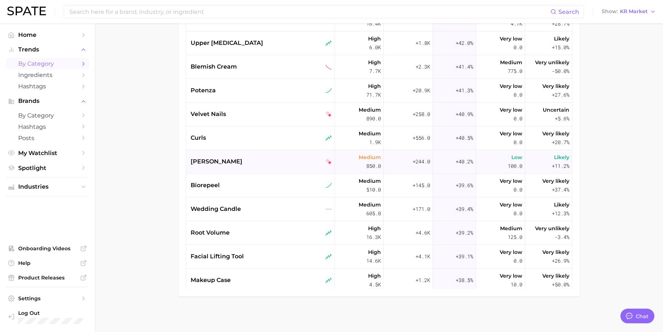
click at [249, 165] on div "wasabi shampoo" at bounding box center [260, 162] width 149 height 24
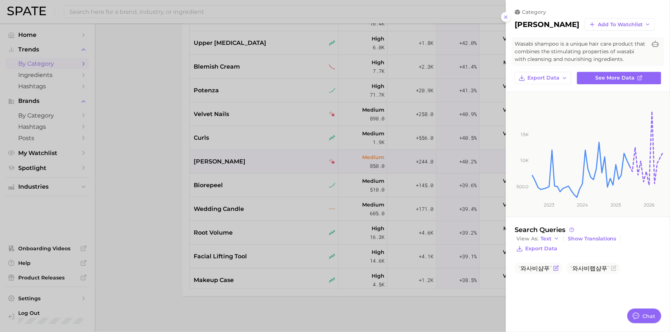
click at [536, 265] on span "와사비샴푸" at bounding box center [535, 268] width 34 height 7
click at [193, 126] on div at bounding box center [335, 166] width 670 height 332
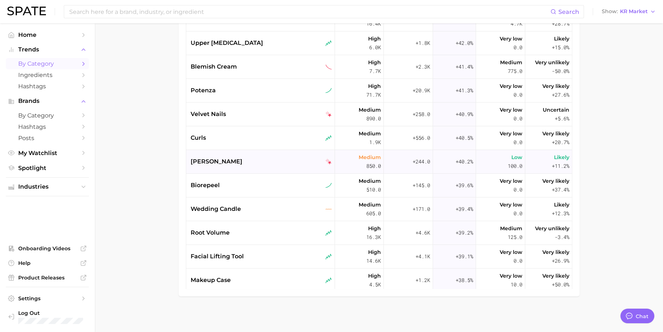
click at [226, 155] on div "wasabi shampoo" at bounding box center [260, 162] width 149 height 24
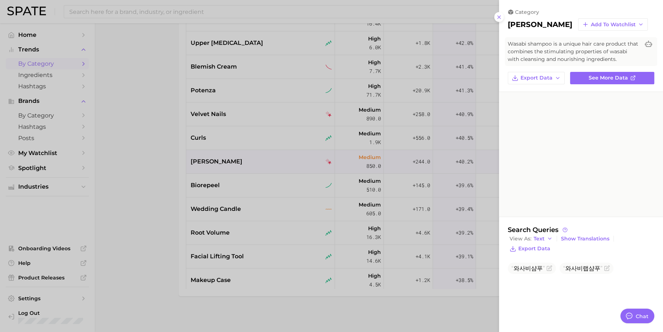
click at [226, 158] on div at bounding box center [331, 166] width 663 height 332
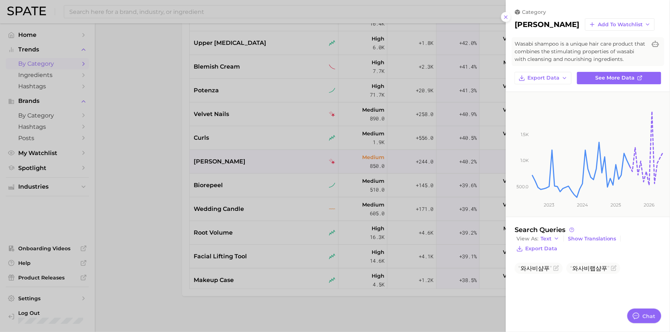
click at [217, 139] on div at bounding box center [335, 166] width 670 height 332
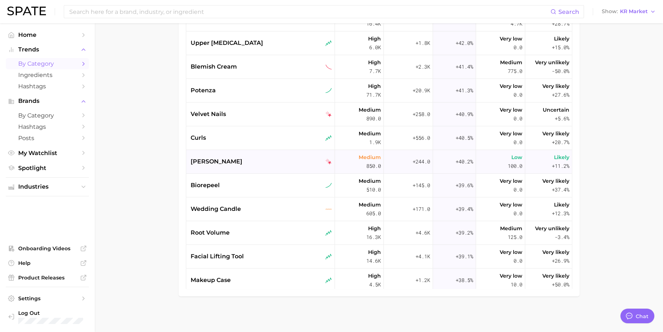
click at [237, 168] on div "wasabi shampoo" at bounding box center [260, 162] width 149 height 24
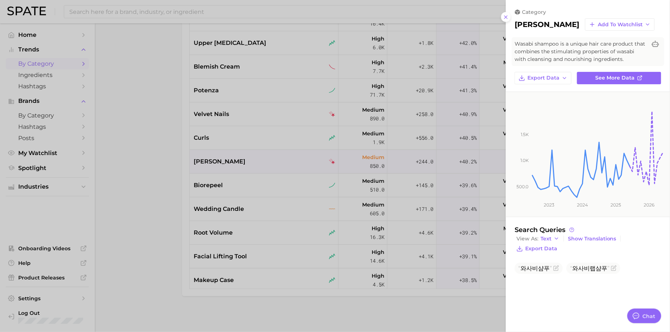
click at [185, 182] on div at bounding box center [335, 166] width 670 height 332
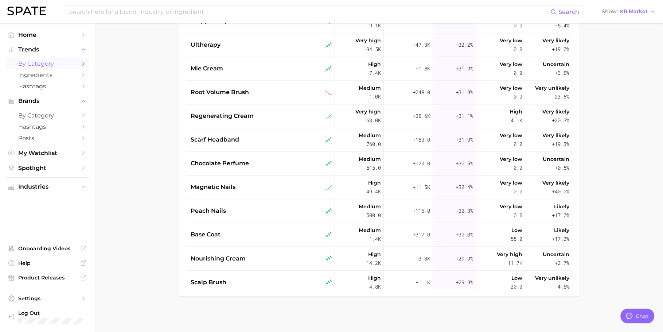
scroll to position [3735, 0]
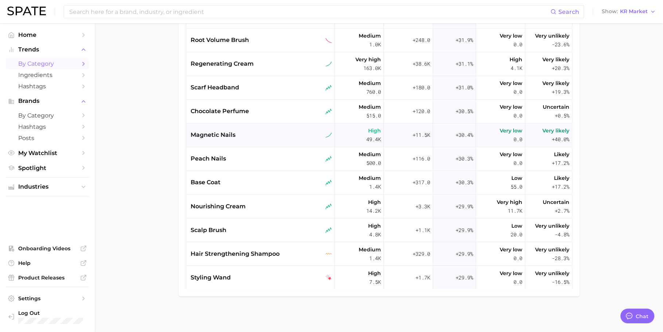
click at [263, 137] on div "magnetic nails" at bounding box center [261, 135] width 141 height 9
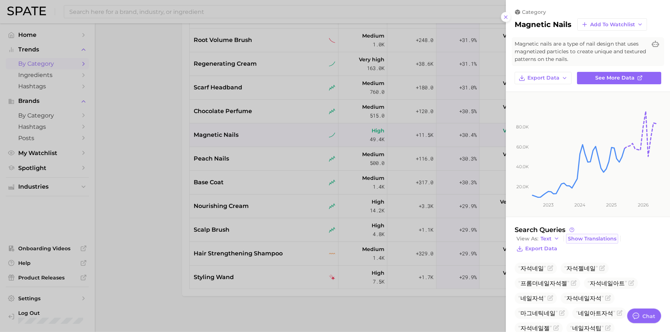
click at [536, 241] on button "Show Translations" at bounding box center [592, 239] width 52 height 10
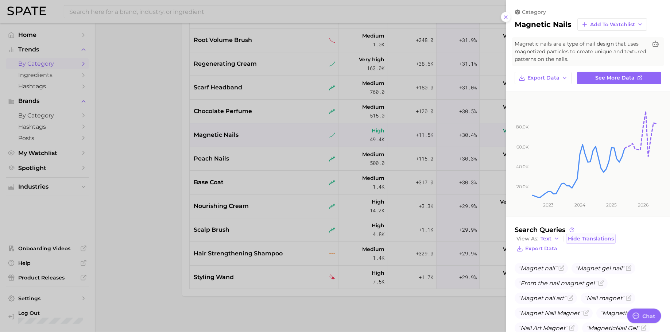
click at [536, 241] on button "Hide Translations" at bounding box center [591, 239] width 50 height 10
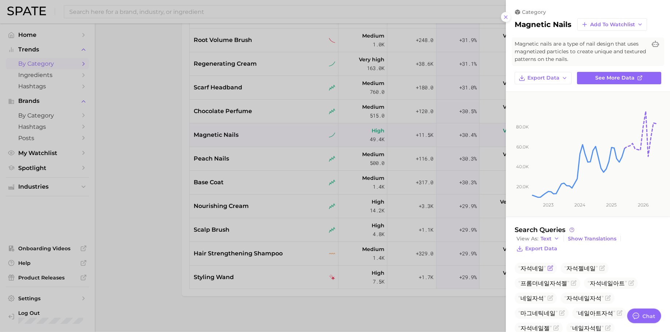
click at [536, 265] on span "자석네일" at bounding box center [532, 268] width 28 height 7
click at [178, 206] on div at bounding box center [335, 166] width 670 height 332
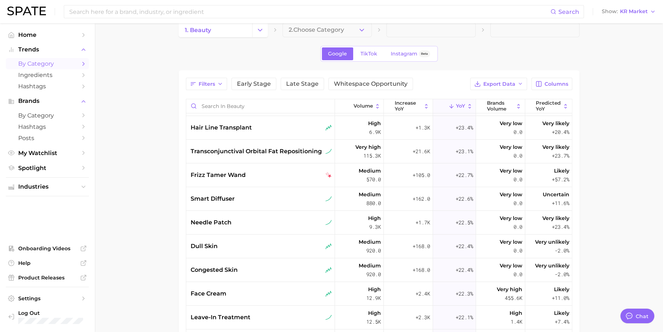
scroll to position [0, 0]
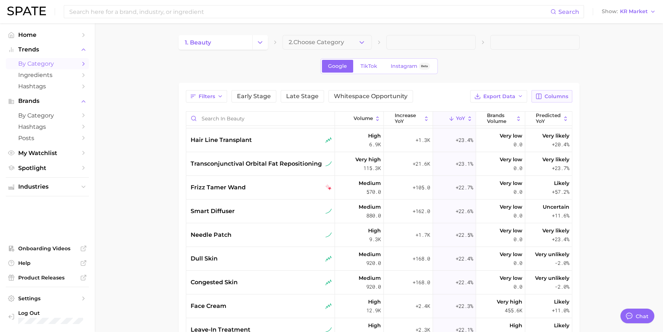
click at [536, 97] on span "Columns" at bounding box center [557, 96] width 24 height 6
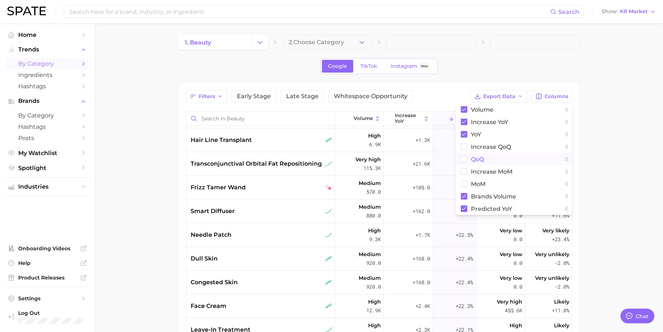
click at [536, 160] on button "QoQ" at bounding box center [514, 159] width 117 height 12
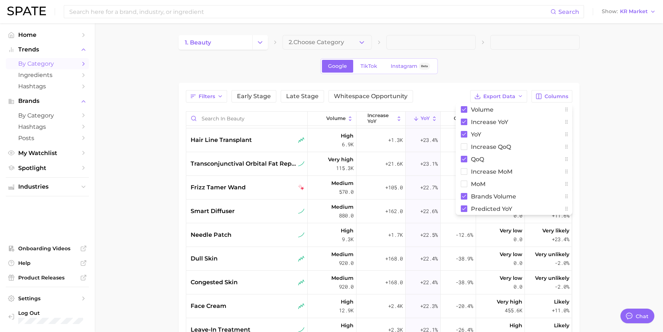
click at [536, 160] on main "1. beauty 2. Choose Category Google TikTok Instagram Beta Filters Early Stage L…" at bounding box center [379, 254] width 568 height 463
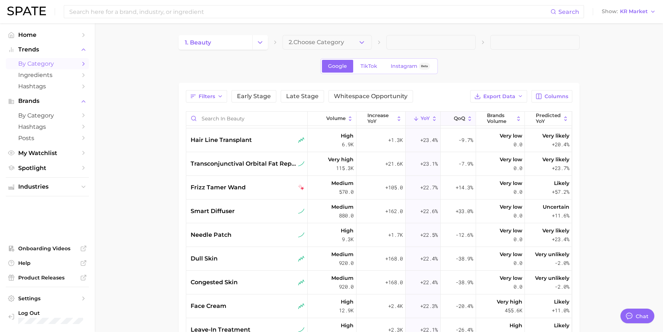
click at [454, 117] on span "QoQ" at bounding box center [459, 119] width 11 height 6
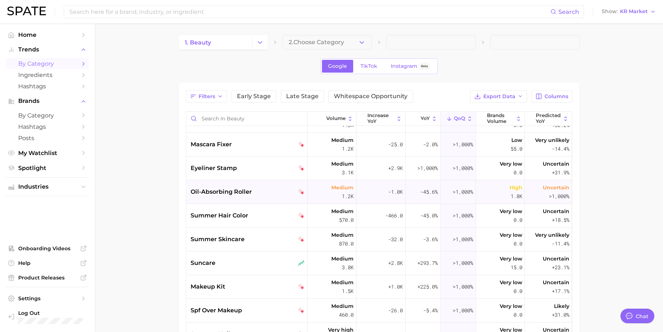
scroll to position [17, 0]
click at [258, 198] on div "oil-absorbing roller" at bounding box center [246, 192] width 121 height 24
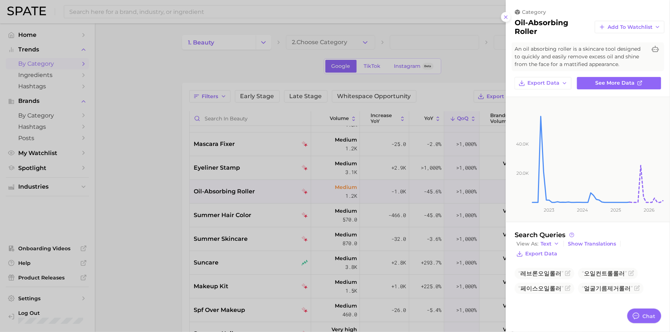
click at [381, 201] on div at bounding box center [335, 166] width 670 height 332
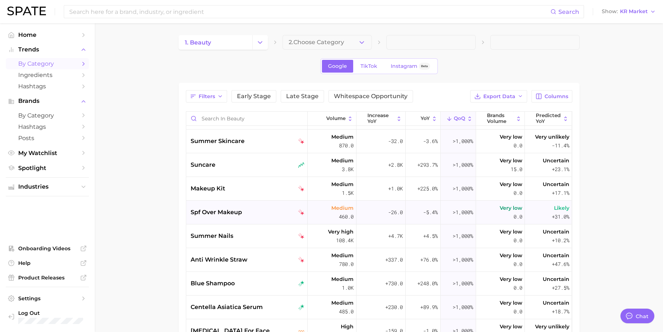
scroll to position [128, 0]
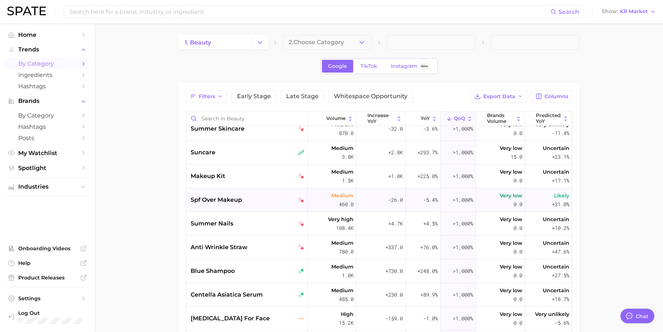
click at [242, 199] on div "spf over makeup" at bounding box center [248, 199] width 114 height 9
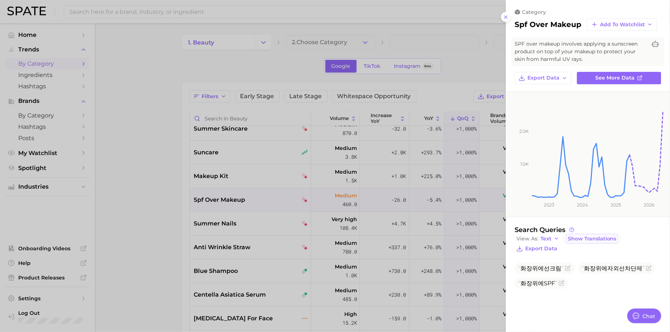
click at [536, 237] on span "Show Translations" at bounding box center [592, 239] width 48 height 6
click at [536, 237] on span "Hide Translations" at bounding box center [591, 239] width 46 height 6
click at [359, 233] on div at bounding box center [335, 166] width 670 height 332
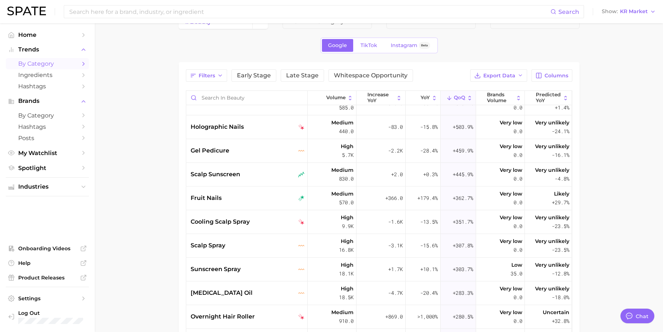
scroll to position [30, 0]
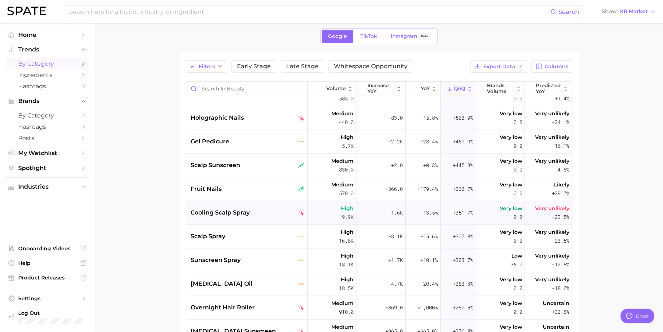
click at [235, 213] on span "cooling scalp spray" at bounding box center [220, 212] width 59 height 9
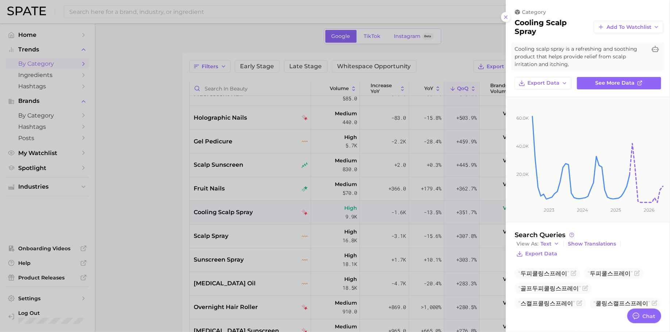
click at [270, 196] on div at bounding box center [335, 166] width 670 height 332
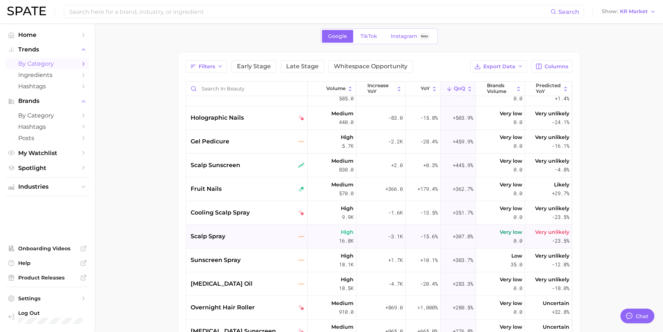
click at [261, 237] on div "scalp spray" at bounding box center [248, 236] width 114 height 9
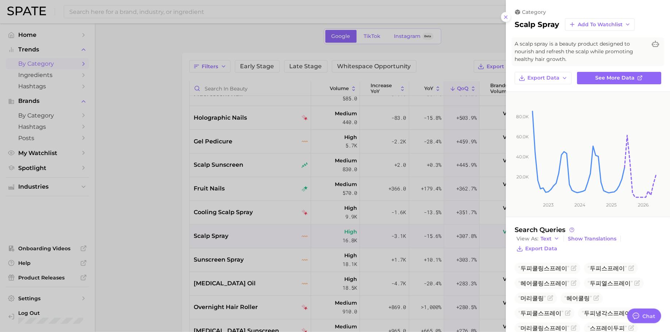
click at [367, 206] on div at bounding box center [335, 166] width 670 height 332
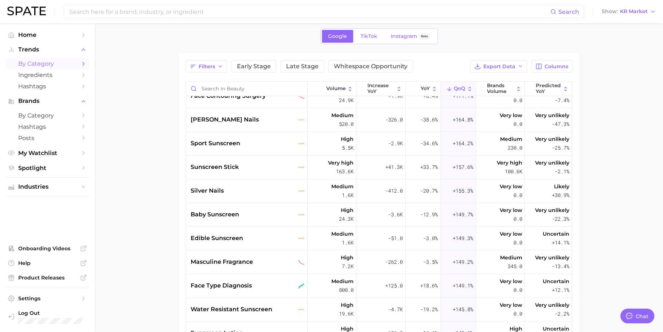
scroll to position [1073, 0]
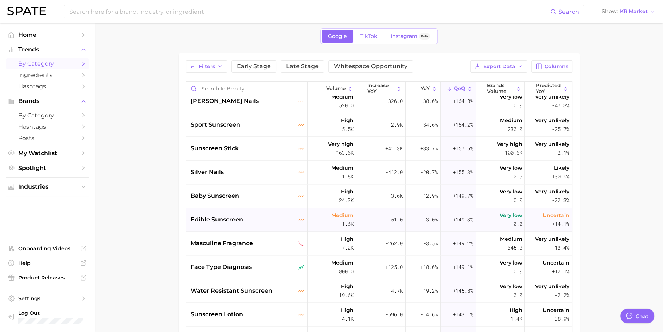
click at [258, 218] on div "edible sunscreen" at bounding box center [248, 219] width 114 height 9
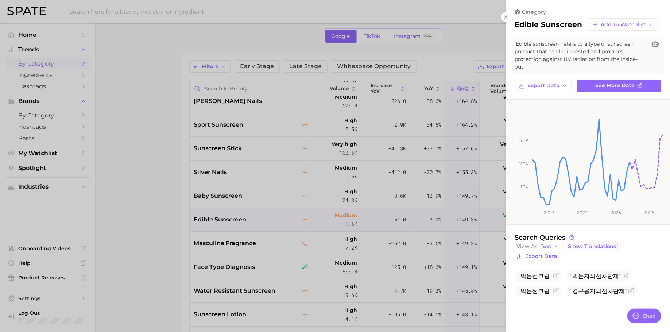
click at [536, 246] on span "Show Translations" at bounding box center [592, 246] width 48 height 6
click at [536, 246] on span "Hide Translations" at bounding box center [591, 246] width 46 height 6
click at [534, 265] on span "먹는선크림" at bounding box center [535, 275] width 34 height 7
click at [235, 211] on div at bounding box center [335, 166] width 670 height 332
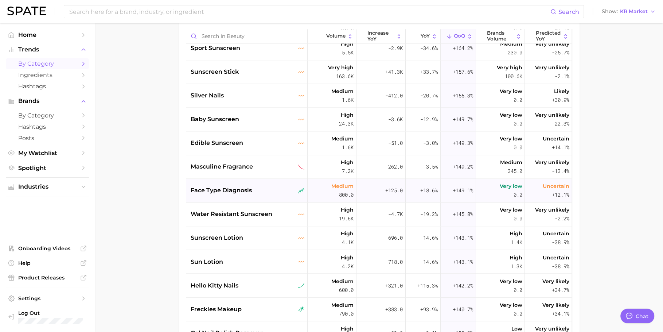
scroll to position [1098, 0]
click at [226, 143] on span "edible sunscreen" at bounding box center [217, 142] width 52 height 9
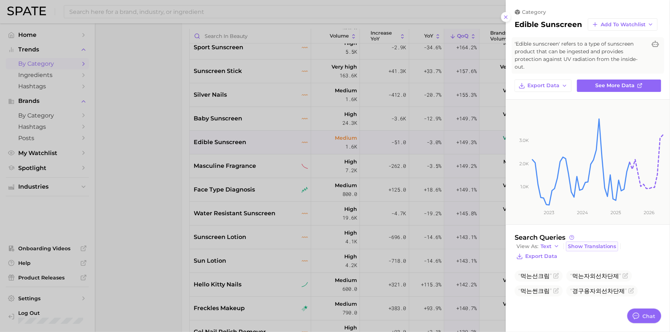
click at [536, 249] on button "Show Translations" at bounding box center [592, 246] width 52 height 10
click at [536, 265] on div "category edible sunscreen Add to Watchlist 'Edible sunscreen' refers to a type …" at bounding box center [588, 157] width 164 height 314
click at [225, 148] on div at bounding box center [335, 166] width 670 height 332
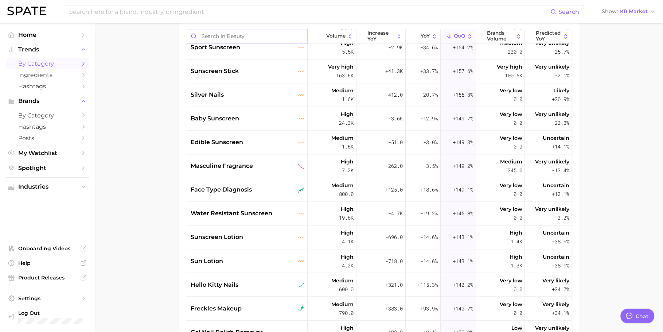
click at [230, 30] on input "Search in beauty" at bounding box center [246, 36] width 121 height 14
click at [230, 34] on input "Search in beauty" at bounding box center [246, 36] width 121 height 14
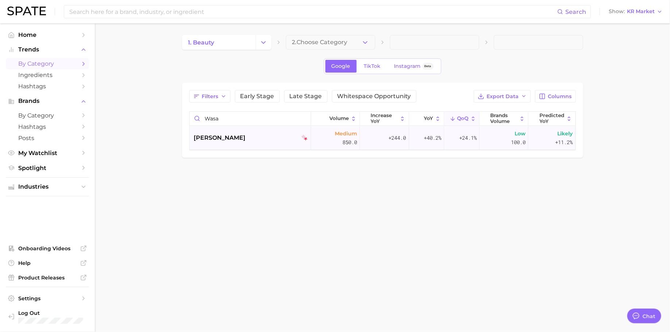
click at [232, 135] on span "wasabi shampoo" at bounding box center [220, 137] width 52 height 9
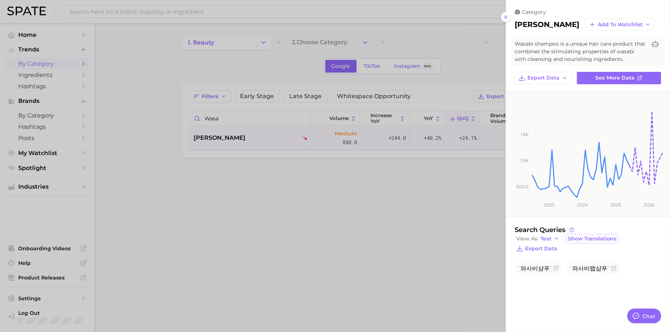
click at [536, 240] on span "Show Translations" at bounding box center [592, 239] width 48 height 6
click at [536, 257] on div "Search Queries View As Text Hide Translations Export Data Wasabi shampoo Wasabi…" at bounding box center [587, 259] width 147 height 67
click at [536, 240] on span "Hide Translations" at bounding box center [591, 239] width 46 height 6
click at [536, 265] on span "와사비랩샴푸" at bounding box center [589, 268] width 39 height 7
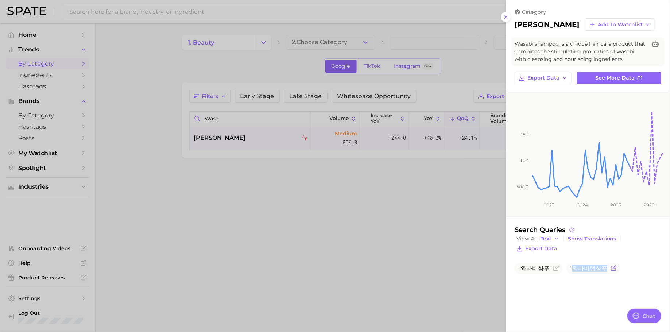
click at [536, 265] on span "와사비랩샴푸" at bounding box center [589, 268] width 39 height 7
click at [536, 236] on span "Show Translations" at bounding box center [592, 239] width 48 height 6
click at [536, 249] on div "View As Text Hide Translations Export Data" at bounding box center [587, 244] width 147 height 20
click at [248, 125] on div at bounding box center [335, 166] width 670 height 332
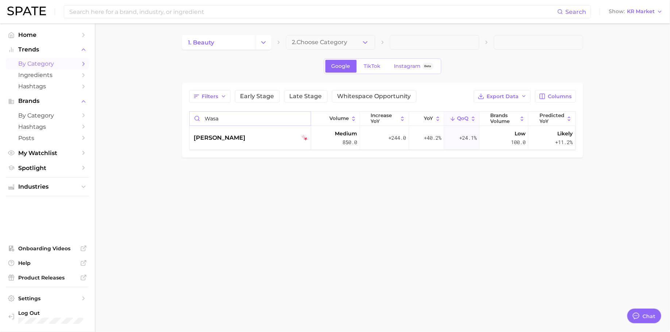
click at [247, 112] on input "wasa" at bounding box center [250, 119] width 121 height 14
type input "eyebrow fi"
click at [231, 135] on span "eyebrow filler" at bounding box center [215, 137] width 43 height 9
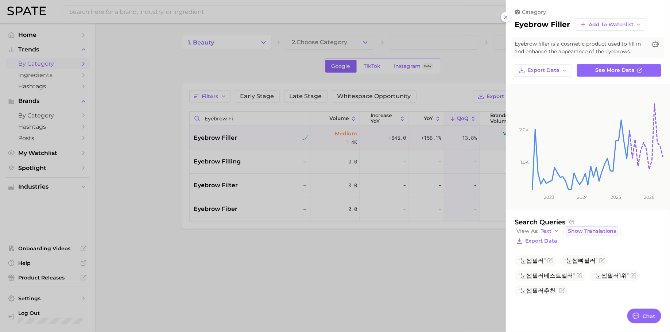
click at [536, 226] on button "Show Translations" at bounding box center [592, 231] width 52 height 10
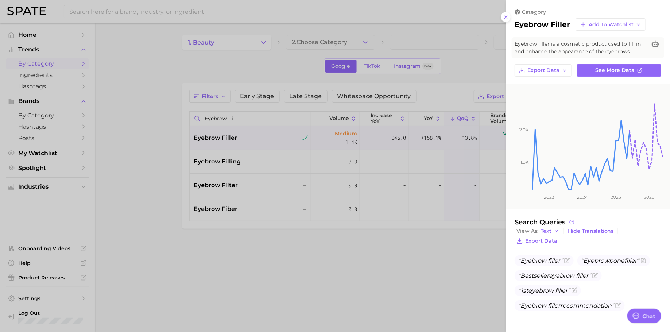
click at [254, 129] on div at bounding box center [335, 166] width 670 height 332
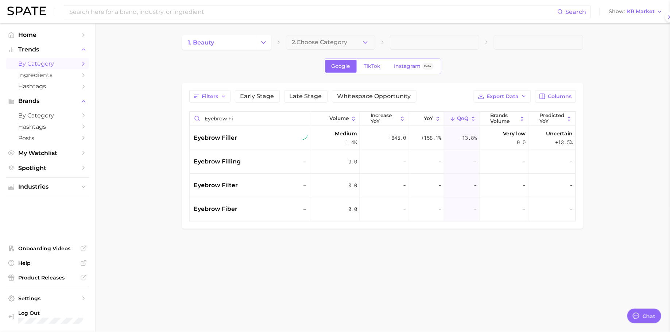
click at [248, 109] on div at bounding box center [335, 166] width 670 height 332
click at [247, 117] on input "eyebrow fi" at bounding box center [250, 119] width 121 height 14
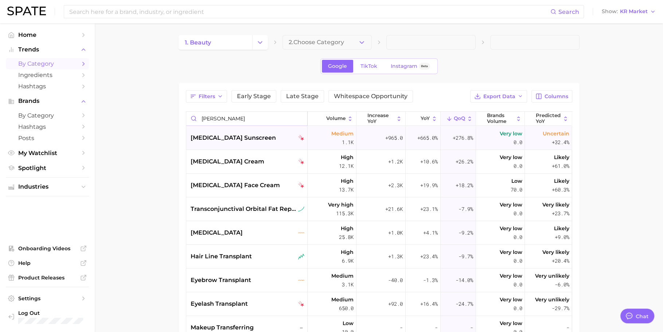
type input "tran"
click at [243, 139] on span "tranexamic acid sunscreen" at bounding box center [233, 137] width 85 height 9
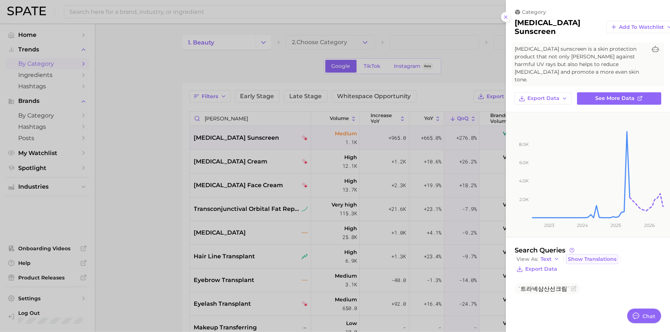
click at [536, 256] on span "Show Translations" at bounding box center [592, 259] width 48 height 6
click at [256, 113] on div at bounding box center [335, 166] width 670 height 332
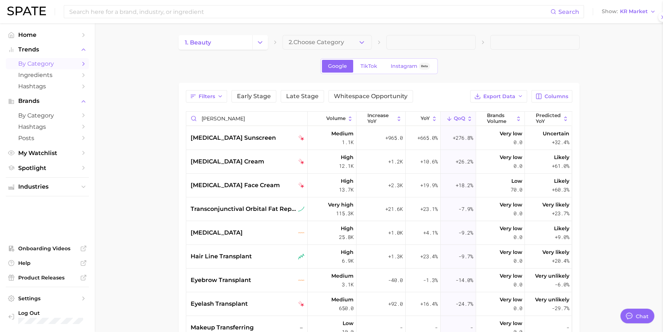
click at [249, 118] on div at bounding box center [331, 166] width 663 height 332
click at [249, 118] on input "tran" at bounding box center [246, 119] width 121 height 14
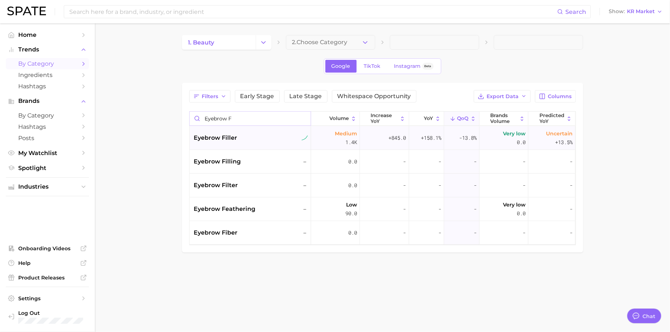
type input "eyebrow f"
click at [243, 139] on div "eyebrow filler" at bounding box center [251, 137] width 114 height 9
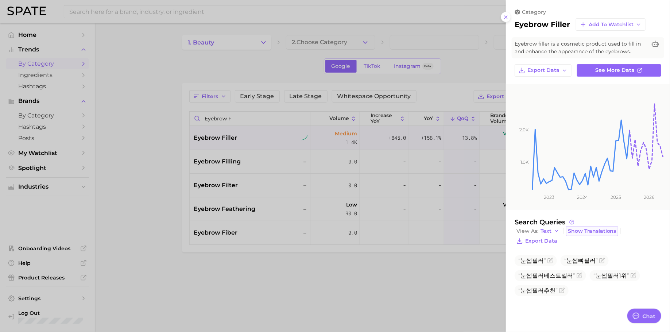
click at [536, 230] on span "Show Translations" at bounding box center [592, 231] width 48 height 6
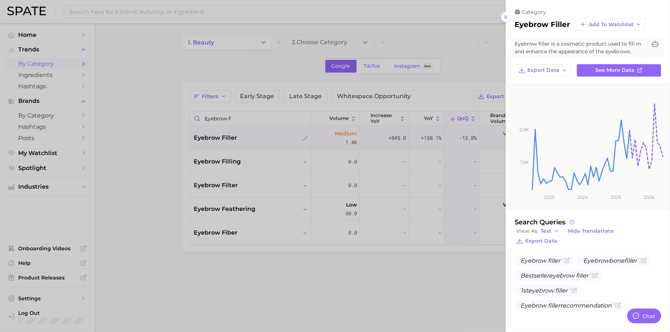
click at [224, 119] on div at bounding box center [335, 166] width 670 height 332
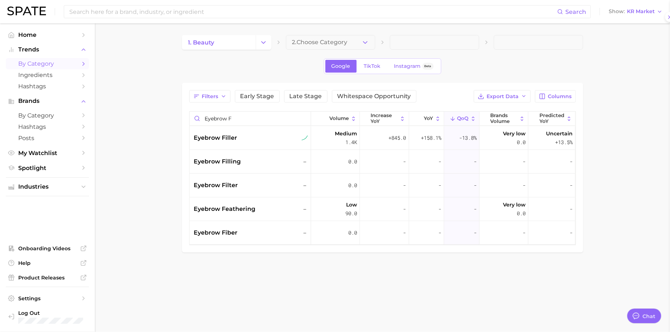
click at [224, 119] on div at bounding box center [335, 166] width 670 height 332
click at [224, 119] on input "eyebrow f" at bounding box center [250, 119] width 121 height 14
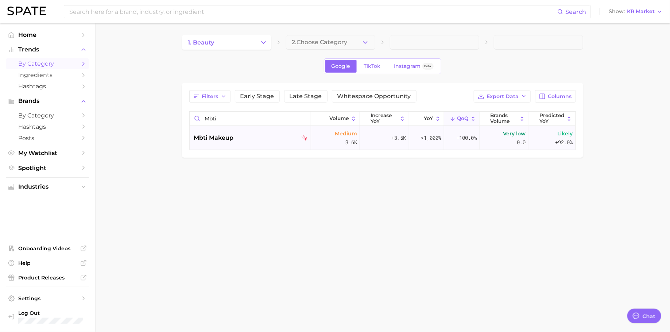
click at [232, 133] on span "mbti makeup" at bounding box center [214, 137] width 40 height 9
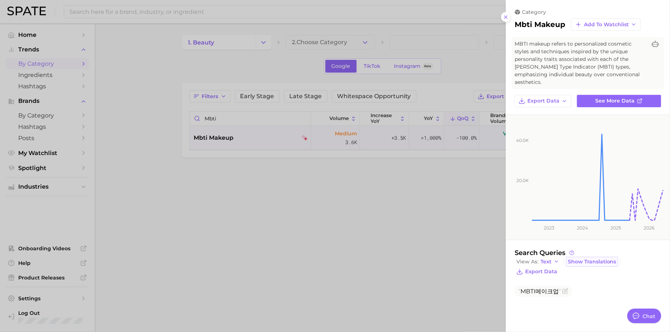
click at [536, 257] on button "Show Translations" at bounding box center [592, 262] width 52 height 10
click at [242, 111] on div at bounding box center [335, 166] width 670 height 332
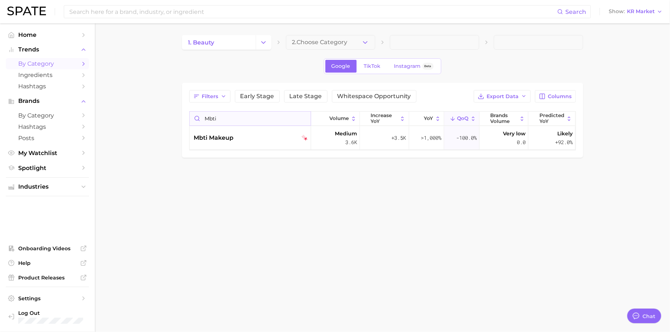
click at [236, 120] on input "mbti" at bounding box center [250, 119] width 121 height 14
type input "edib"
click at [245, 131] on div "edible sunscreen" at bounding box center [250, 138] width 121 height 24
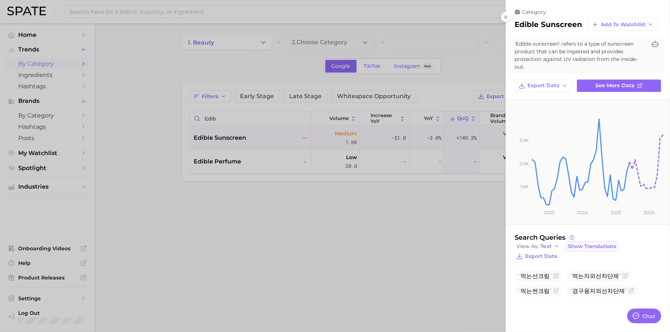
click at [536, 241] on button "Show Translations" at bounding box center [592, 246] width 52 height 10
click at [152, 102] on div at bounding box center [335, 166] width 670 height 332
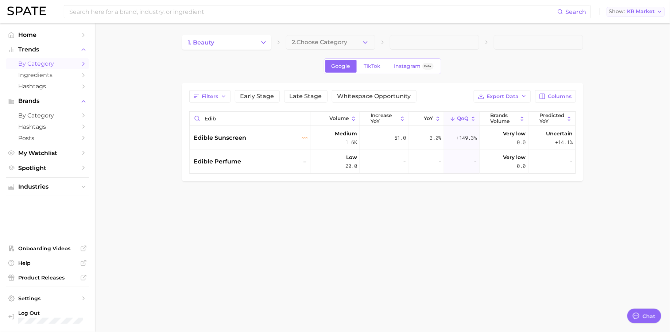
click at [536, 12] on span "KR Market" at bounding box center [641, 11] width 28 height 4
click at [536, 26] on span "United States" at bounding box center [632, 23] width 57 height 6
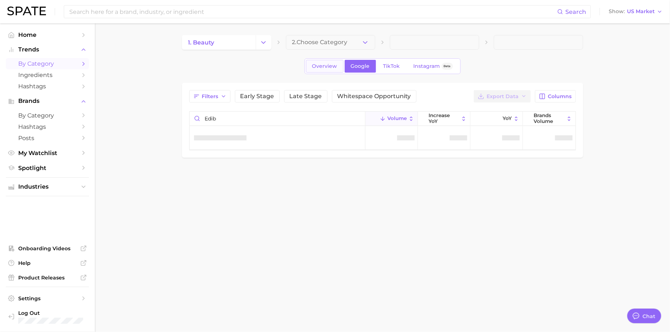
click at [331, 68] on span "Overview" at bounding box center [324, 66] width 25 height 6
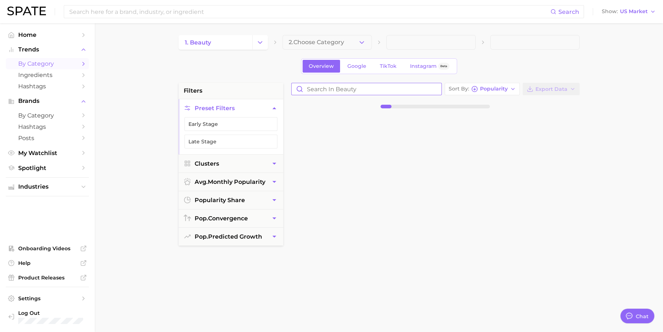
click at [373, 89] on input "Search in beauty" at bounding box center [367, 89] width 150 height 12
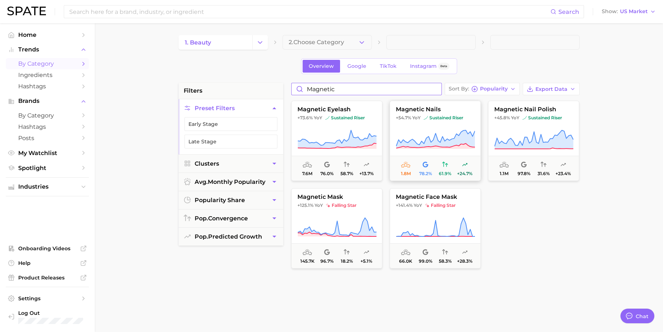
type input "magnetic"
click at [432, 116] on span "sustained riser" at bounding box center [444, 118] width 40 height 6
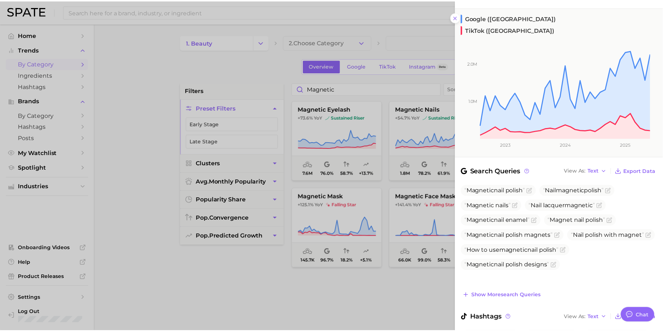
scroll to position [101, 0]
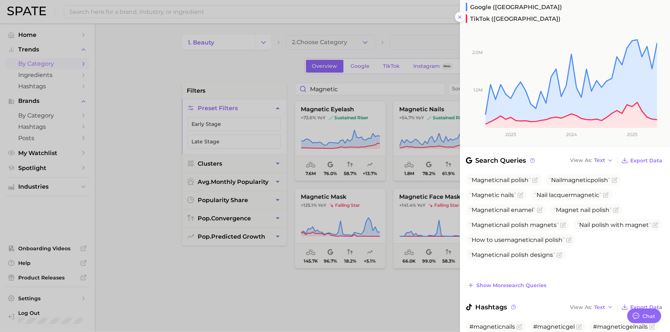
click at [330, 217] on div at bounding box center [335, 166] width 670 height 332
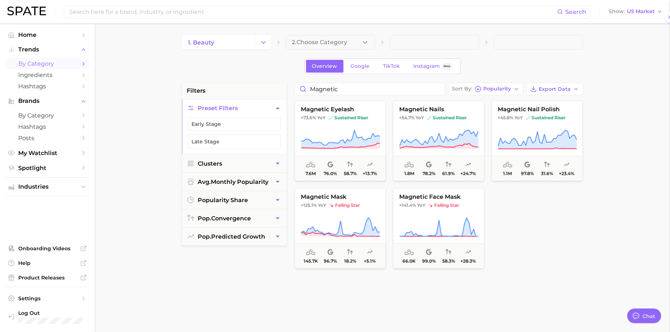
scroll to position [0, 0]
click at [447, 214] on button "magnetic face mask +141.4% YoY falling star 66.0k 99.0% 58.3% +28.3%" at bounding box center [435, 228] width 91 height 80
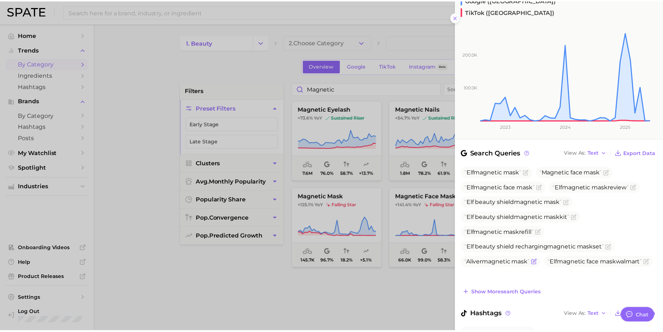
scroll to position [132, 0]
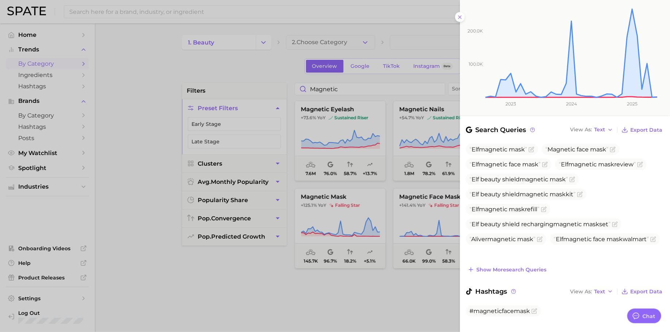
drag, startPoint x: 386, startPoint y: 280, endPoint x: 387, endPoint y: 276, distance: 4.0
click at [386, 265] on div at bounding box center [335, 166] width 670 height 332
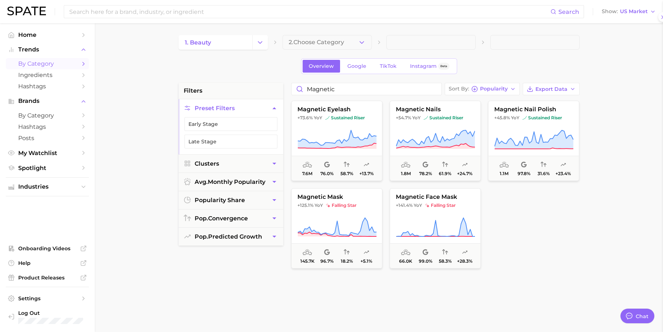
scroll to position [0, 0]
click at [371, 86] on input "magnetic" at bounding box center [367, 89] width 150 height 12
click at [264, 44] on icon "Change Category" at bounding box center [260, 43] width 8 height 8
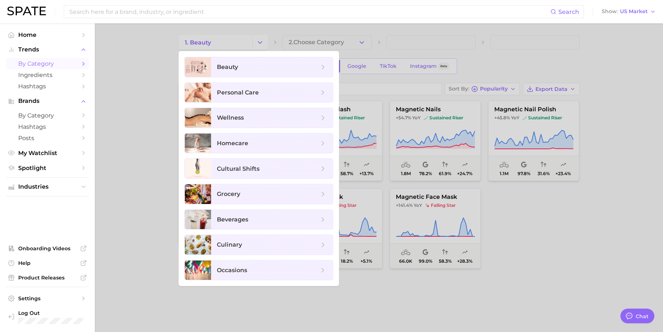
click at [340, 41] on div at bounding box center [331, 166] width 663 height 332
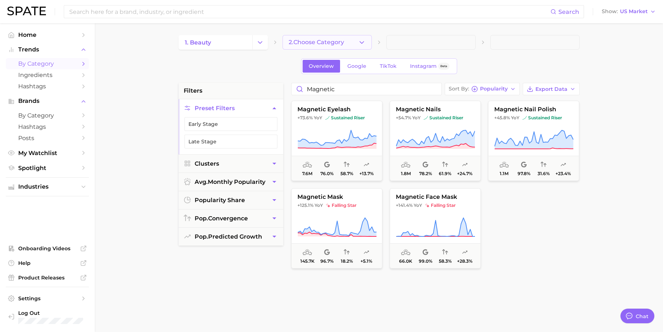
click at [358, 42] on icon "button" at bounding box center [362, 43] width 8 height 8
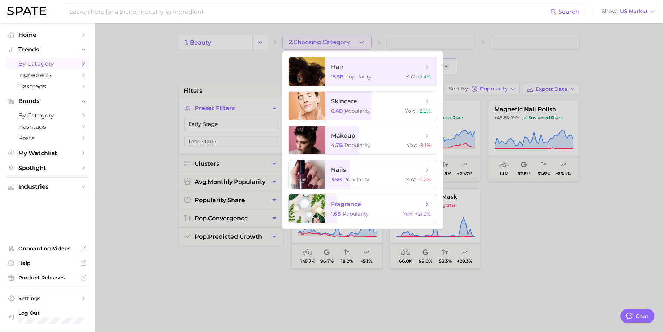
click at [362, 204] on span "fragrance" at bounding box center [377, 204] width 92 height 8
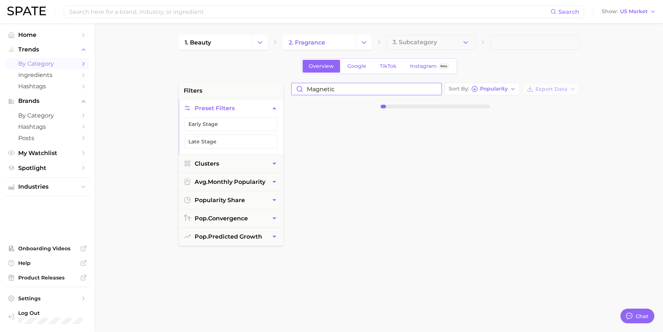
click at [358, 84] on div "magnetic" at bounding box center [366, 89] width 151 height 12
click at [358, 85] on input "magnetic" at bounding box center [367, 89] width 150 height 12
click at [349, 92] on input "magnetic" at bounding box center [367, 89] width 150 height 12
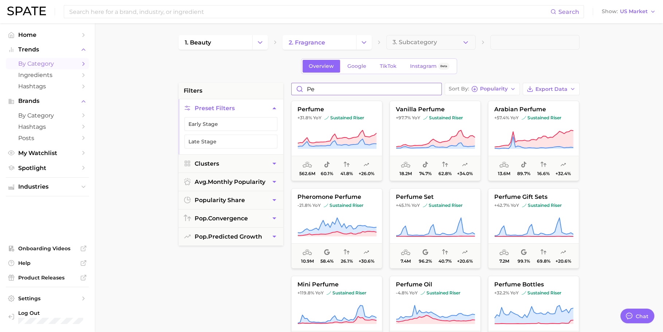
type input "p"
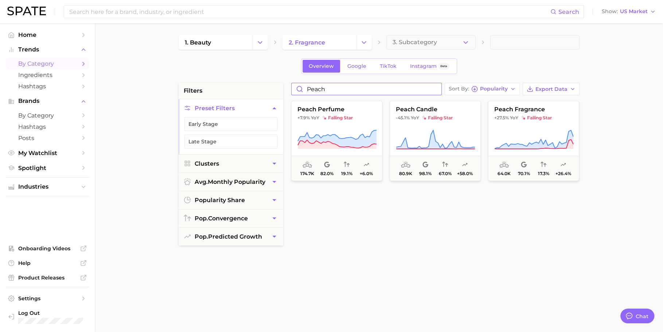
type input "peach"
click at [346, 86] on input "peach" at bounding box center [367, 89] width 150 height 12
click at [287, 13] on input at bounding box center [310, 11] width 482 height 12
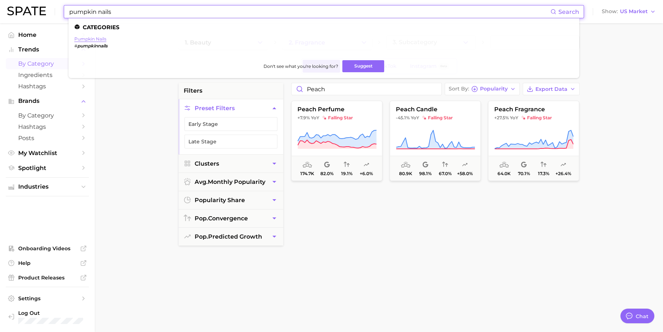
type input "pumpkin nails"
click at [105, 40] on link "pumpkin nails" at bounding box center [90, 38] width 32 height 5
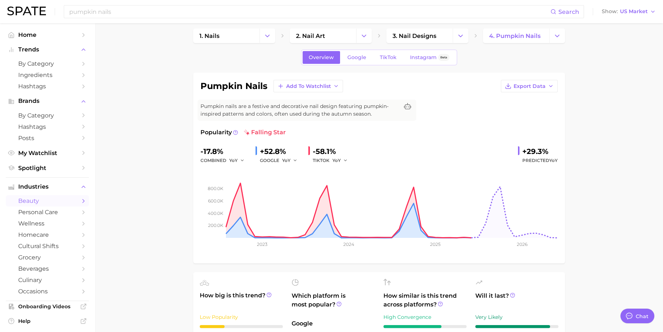
scroll to position [16, 0]
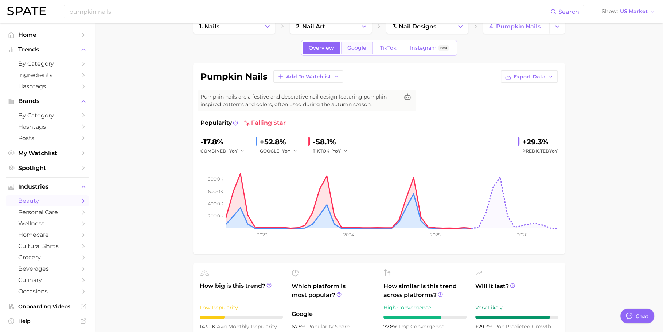
click at [359, 45] on span "Google" at bounding box center [356, 48] width 19 height 6
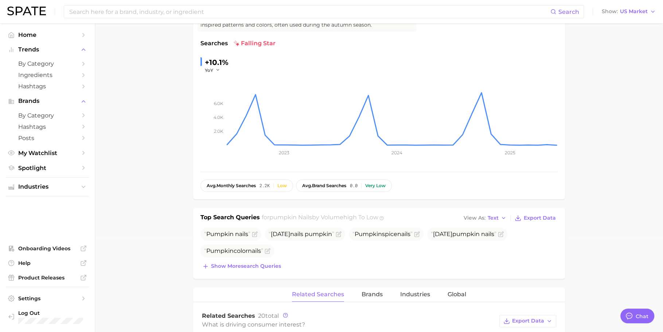
scroll to position [143, 0]
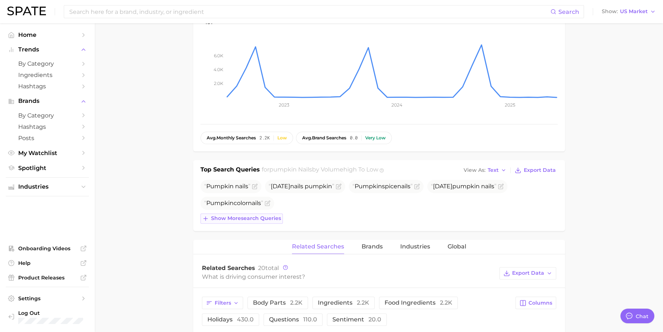
click at [241, 213] on button "Show more search queries" at bounding box center [242, 218] width 82 height 10
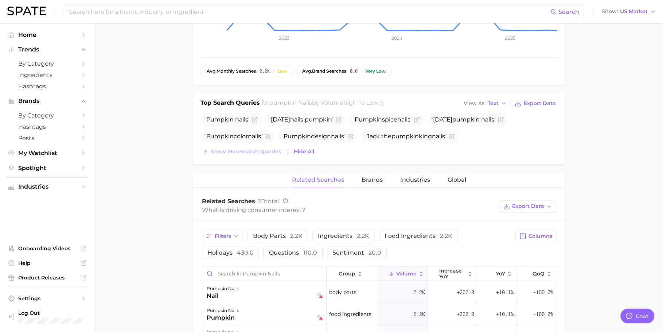
scroll to position [211, 0]
click at [473, 102] on span "View As" at bounding box center [475, 103] width 22 height 4
click at [475, 121] on button "Table" at bounding box center [502, 127] width 80 height 13
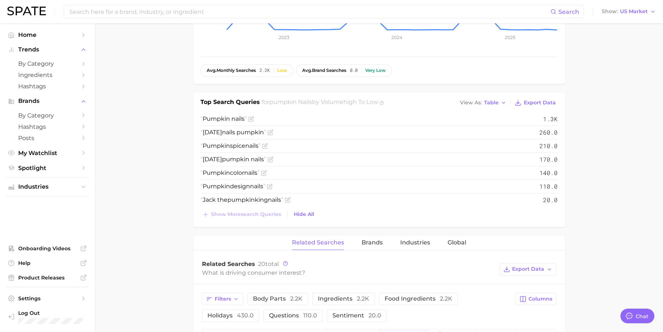
click at [147, 146] on main "1. nails 2. nail art 3. nail designs 4. pumpkin nails Overview Google TikTok In…" at bounding box center [379, 259] width 568 height 893
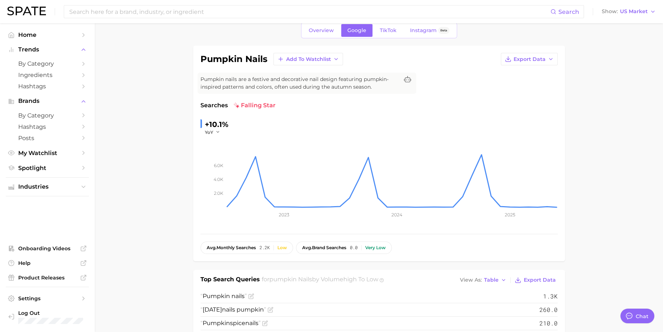
scroll to position [0, 0]
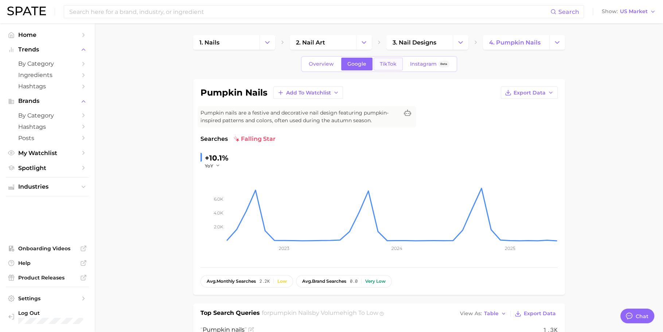
click at [394, 69] on link "TikTok" at bounding box center [388, 64] width 29 height 13
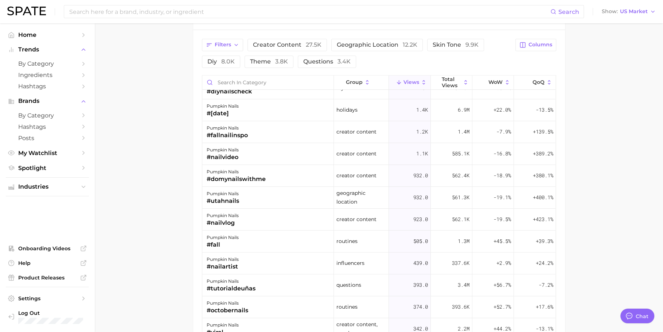
scroll to position [211, 0]
click at [193, 14] on input at bounding box center [310, 11] width 482 height 12
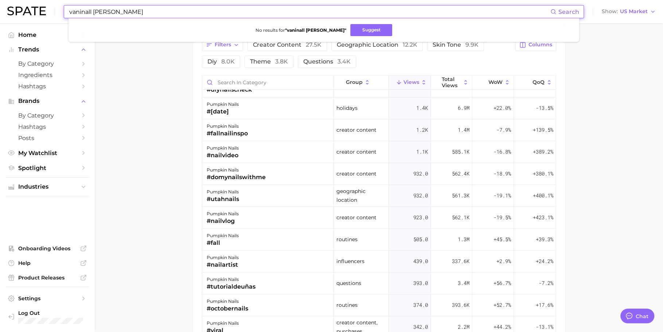
click at [152, 9] on input "vaninall caram" at bounding box center [310, 11] width 482 height 12
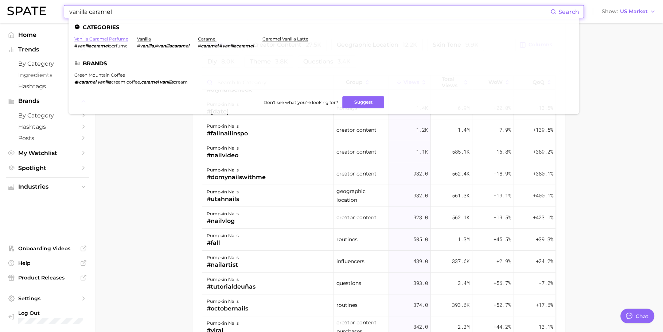
type input "vanilla caramel"
click at [90, 38] on link "vanilla caramel perfume" at bounding box center [101, 38] width 54 height 5
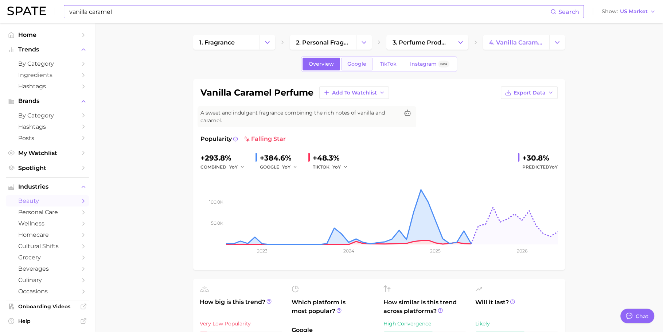
click at [364, 59] on link "Google" at bounding box center [356, 64] width 31 height 13
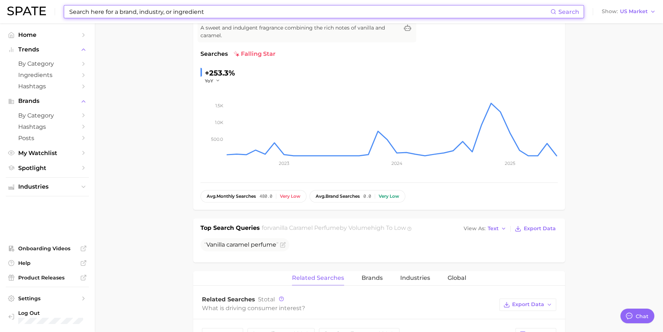
scroll to position [39, 0]
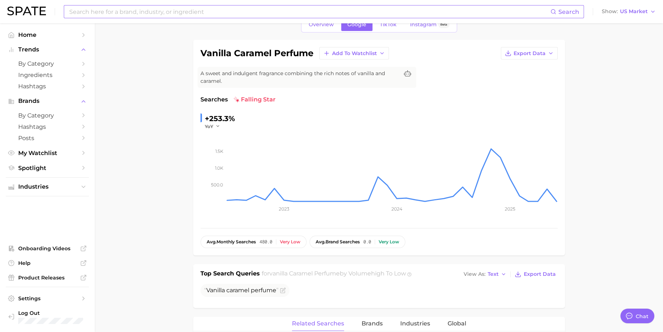
click at [384, 32] on div "Overview Google TikTok Instagram Beta vanilla caramel perfume Add to Watchlist …" at bounding box center [379, 309] width 372 height 585
click at [385, 29] on link "TikTok" at bounding box center [388, 24] width 29 height 13
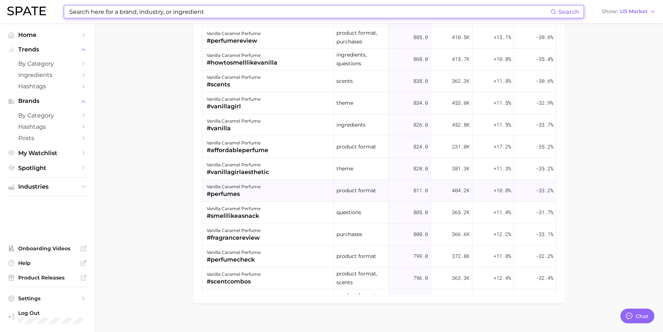
scroll to position [118, 0]
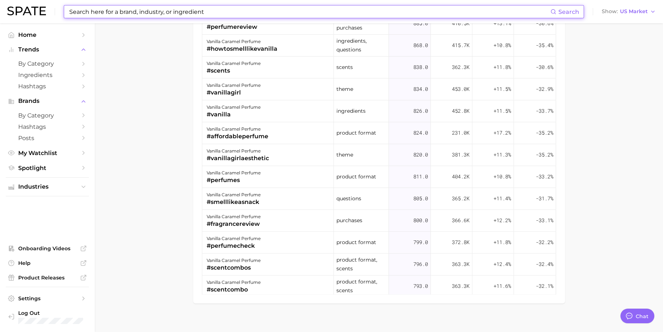
click at [255, 10] on input at bounding box center [310, 11] width 482 height 12
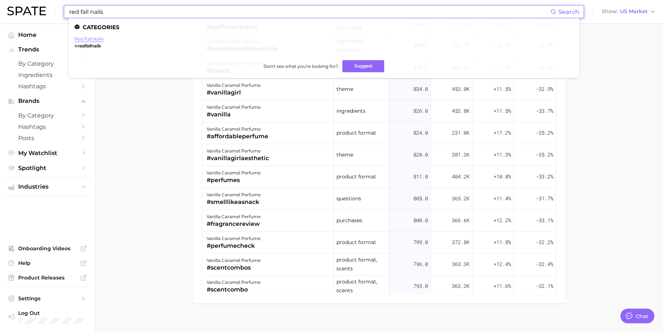
type input "red fall nails"
drag, startPoint x: 88, startPoint y: 37, endPoint x: 100, endPoint y: 33, distance: 12.3
click at [88, 37] on link "red fall nails" at bounding box center [88, 38] width 29 height 5
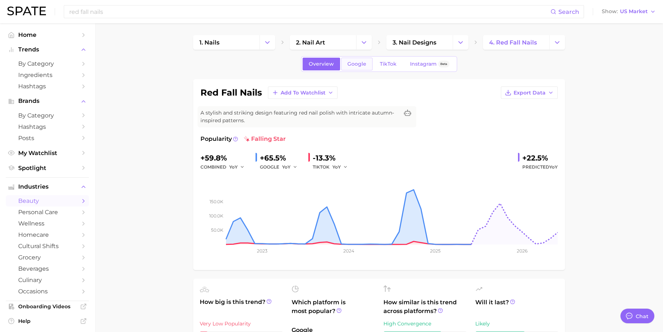
click at [355, 64] on span "Google" at bounding box center [356, 64] width 19 height 6
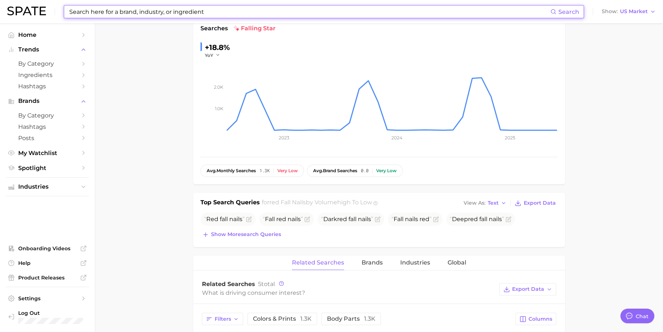
scroll to position [167, 0]
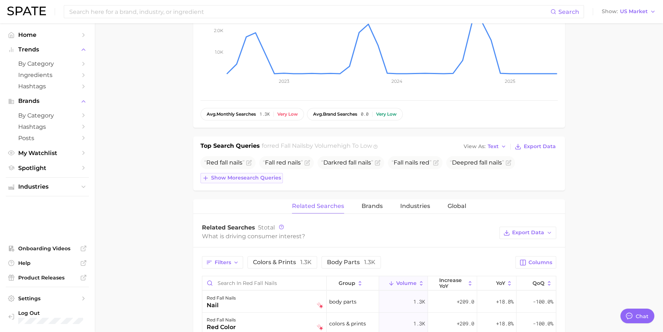
click at [222, 180] on button "Show more search queries" at bounding box center [242, 178] width 82 height 10
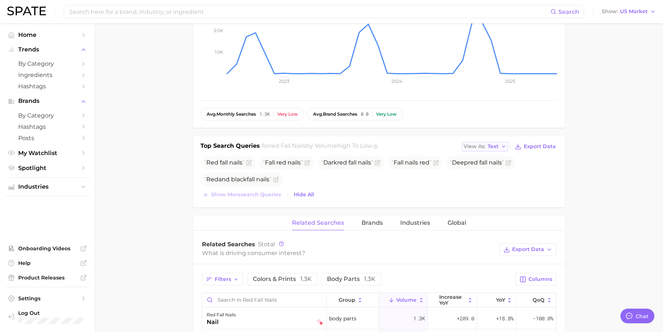
click at [488, 147] on div "View As Text" at bounding box center [481, 146] width 35 height 4
click at [487, 168] on span "Table" at bounding box center [481, 171] width 14 height 6
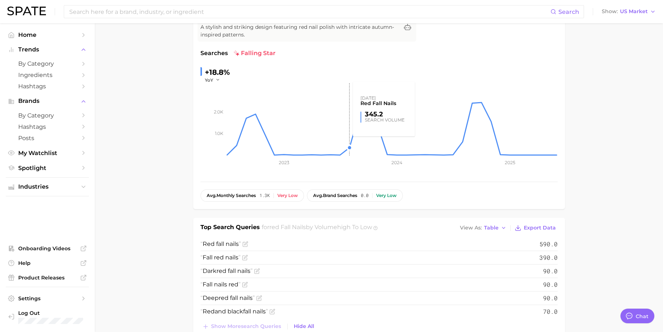
scroll to position [82, 0]
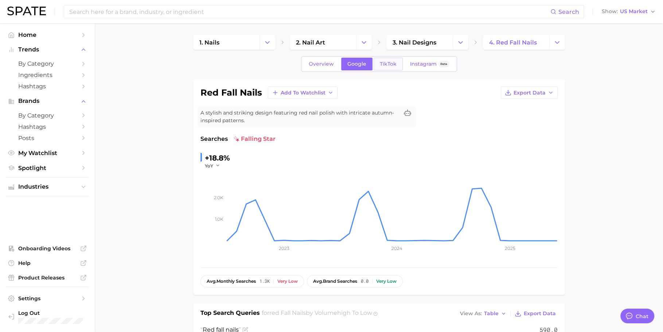
click at [395, 61] on span "TikTok" at bounding box center [388, 64] width 17 height 6
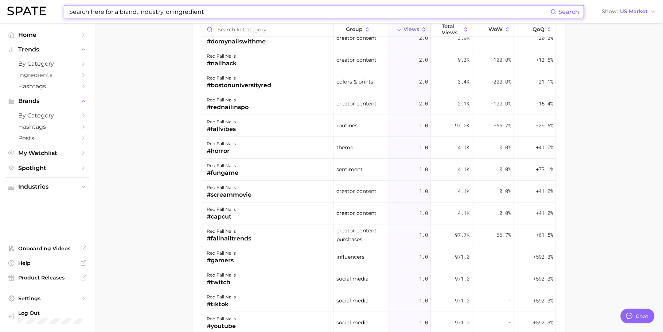
scroll to position [464, 0]
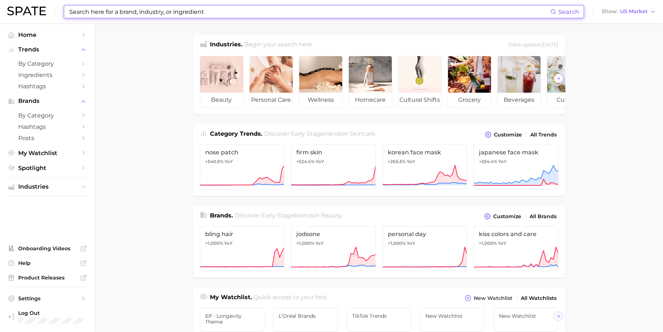
click at [227, 13] on input at bounding box center [310, 11] width 482 height 12
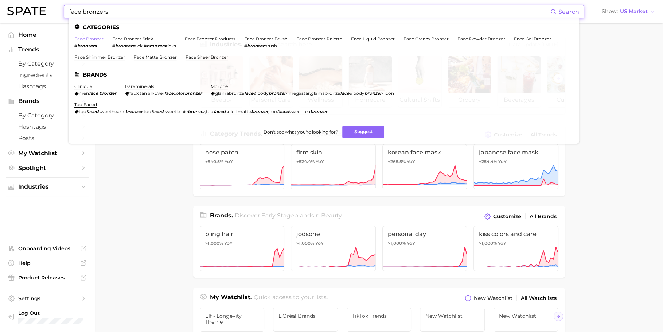
type input "face bronzers"
click at [94, 39] on link "face bronzer" at bounding box center [88, 38] width 29 height 5
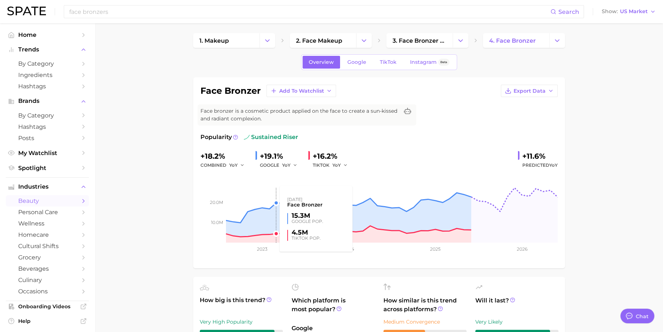
scroll to position [82, 0]
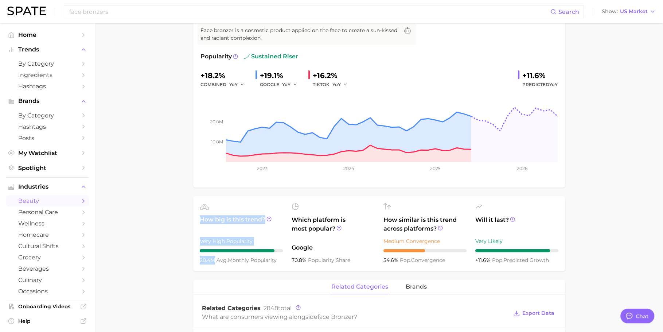
drag, startPoint x: 214, startPoint y: 260, endPoint x: 191, endPoint y: 262, distance: 23.0
click at [200, 261] on span "20.4m" at bounding box center [208, 260] width 17 height 7
drag, startPoint x: 201, startPoint y: 260, endPoint x: 279, endPoint y: 259, distance: 78.4
click at [279, 259] on div "20.4m avg. monthly popularity" at bounding box center [241, 260] width 83 height 9
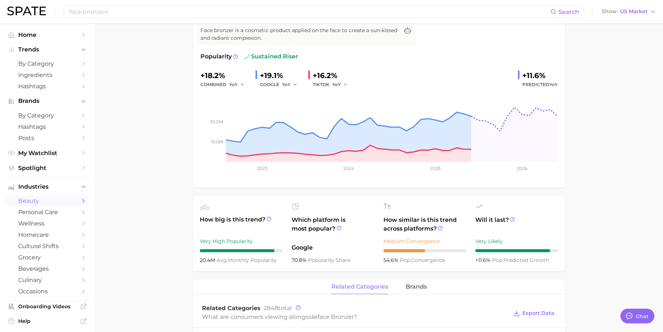
copy div "20.4m avg. monthly popularity"
click at [233, 237] on div "Very High Popularity" at bounding box center [241, 241] width 83 height 9
drag, startPoint x: 252, startPoint y: 238, endPoint x: 199, endPoint y: 241, distance: 52.2
click at [200, 241] on div "Very High Popularity" at bounding box center [241, 241] width 83 height 9
copy div "Very High Popularity"
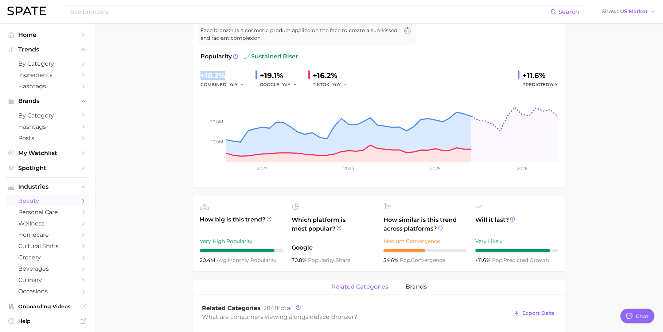
drag, startPoint x: 228, startPoint y: 72, endPoint x: 199, endPoint y: 75, distance: 29.3
click at [199, 75] on div "face bronzer Add to Watchlist Export Data Face bronzer is a cosmetic product ap…" at bounding box center [379, 92] width 372 height 191
copy div "+18.2%"
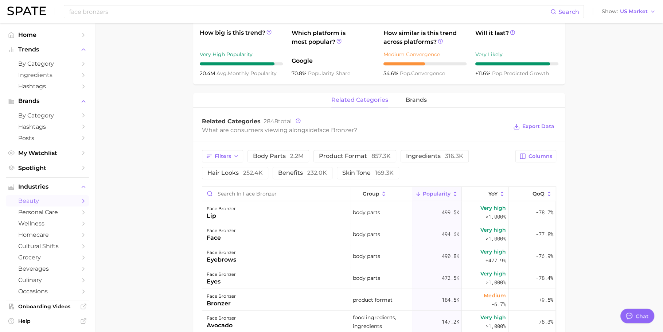
scroll to position [283, 0]
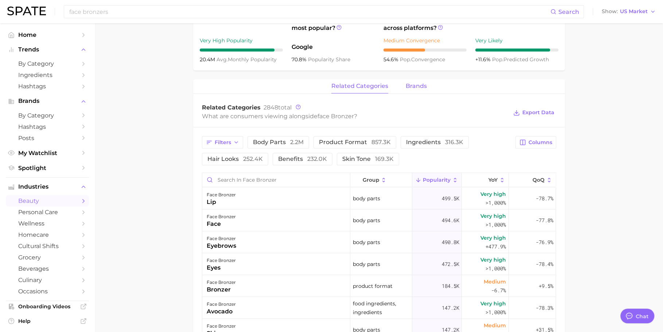
click at [411, 92] on button "brands" at bounding box center [416, 86] width 21 height 14
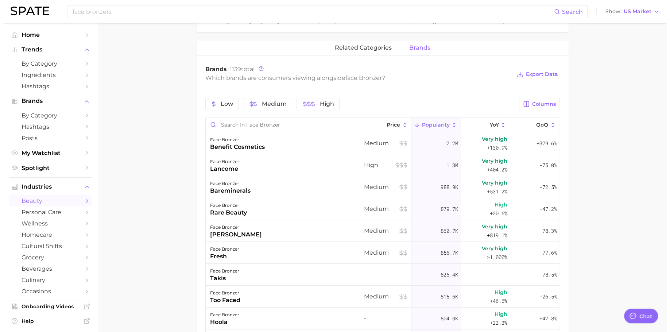
scroll to position [328, 0]
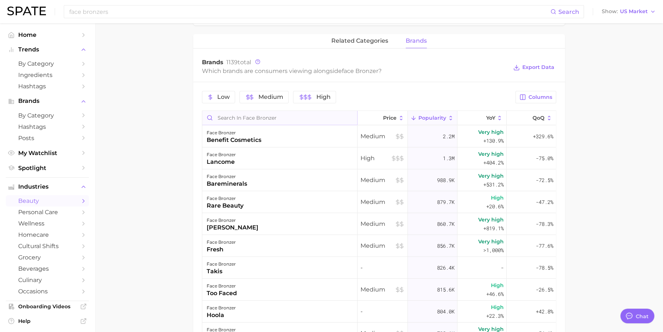
click at [286, 120] on input "Search in face bronzer" at bounding box center [279, 118] width 155 height 14
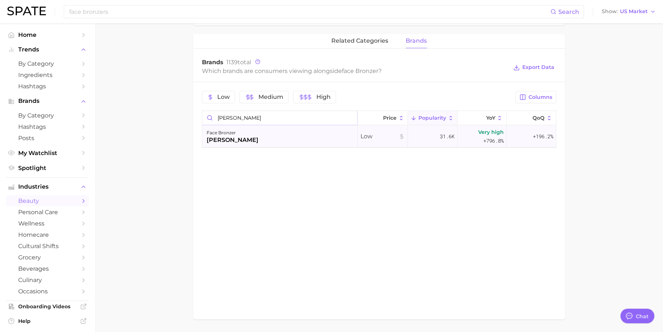
type input "laura ge"
click at [292, 135] on div "face bronzer laura geller" at bounding box center [279, 136] width 155 height 22
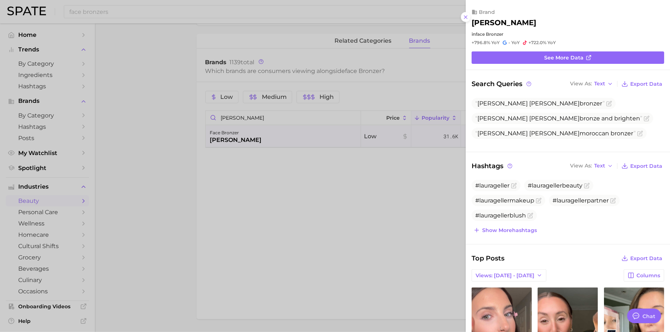
scroll to position [0, 0]
click at [594, 82] on span "Text" at bounding box center [599, 84] width 11 height 4
click at [589, 110] on span "Table" at bounding box center [587, 109] width 14 height 6
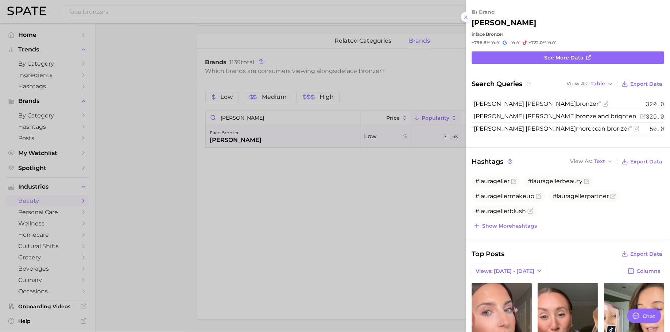
click at [528, 82] on icon at bounding box center [528, 83] width 5 height 5
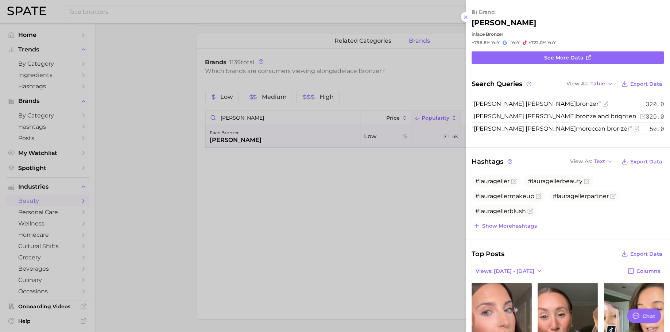
scroll to position [7, 0]
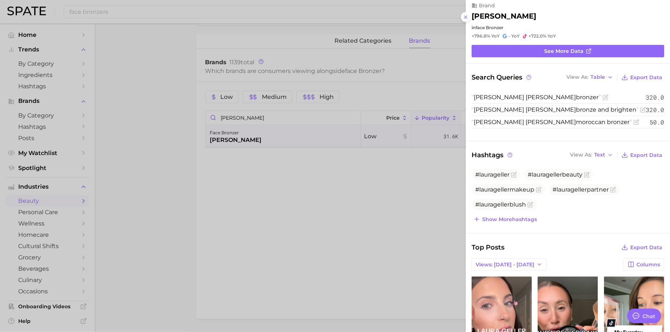
click at [590, 159] on div "View As Text Export Data" at bounding box center [616, 155] width 96 height 10
click at [594, 154] on span "Text" at bounding box center [599, 155] width 11 height 4
click at [588, 177] on span "Table" at bounding box center [587, 180] width 14 height 6
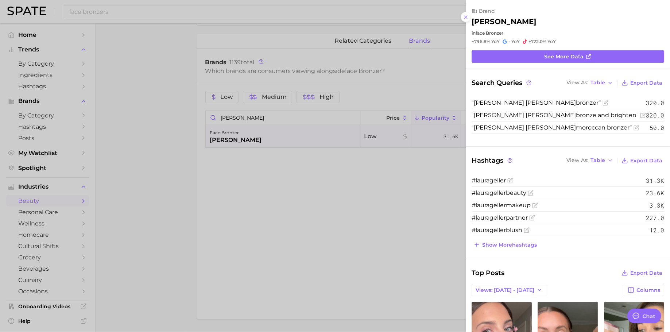
scroll to position [0, 0]
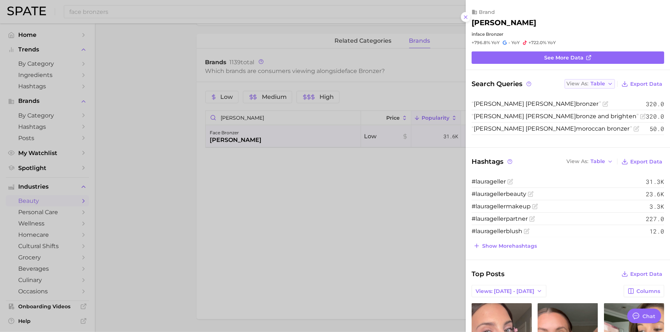
click at [590, 82] on span "Table" at bounding box center [597, 84] width 15 height 4
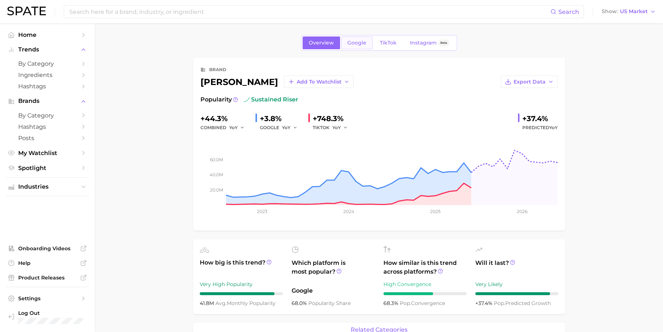
click at [351, 46] on span "Google" at bounding box center [356, 43] width 19 height 6
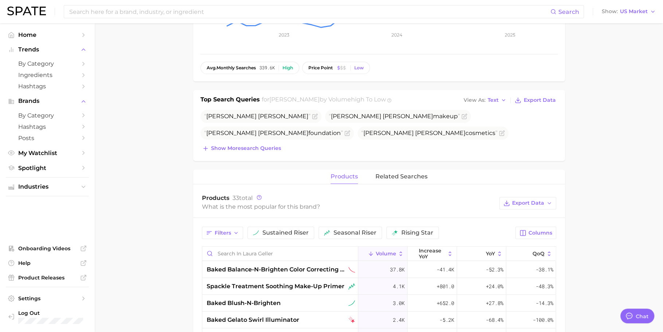
scroll to position [184, 0]
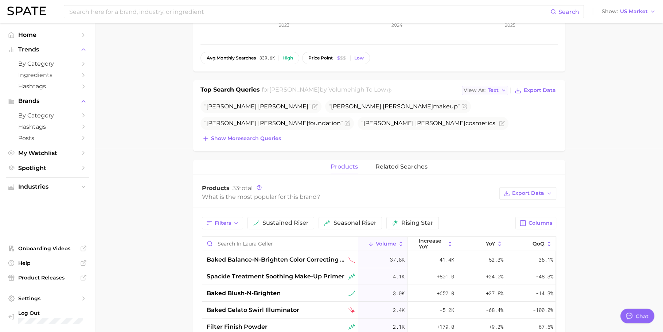
click at [489, 91] on span "Text" at bounding box center [493, 90] width 11 height 4
click at [482, 110] on button "Table" at bounding box center [502, 115] width 80 height 13
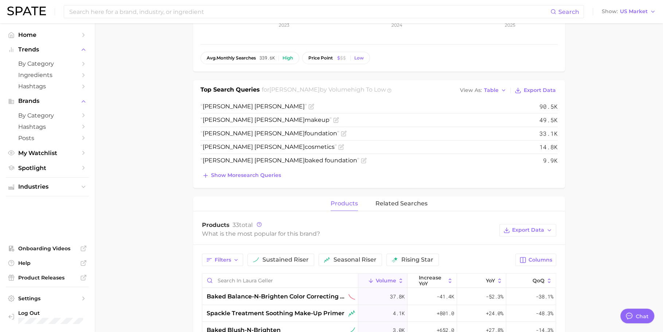
click at [235, 168] on div "Laura geller 90.5k Laura geller makeup 49.5k Laura geller foundation 33.1k Laur…" at bounding box center [379, 140] width 357 height 81
click at [234, 172] on span "Show more search queries" at bounding box center [246, 175] width 70 height 6
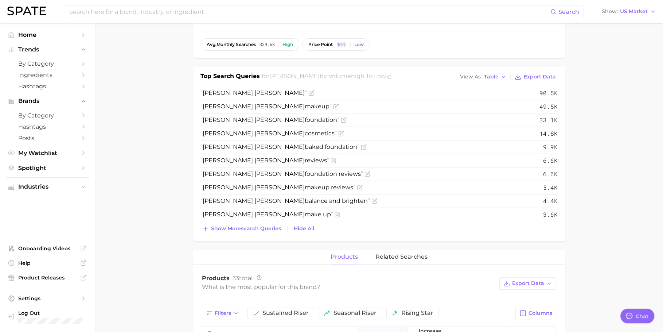
scroll to position [197, 0]
click at [253, 225] on span "Show more search queries" at bounding box center [246, 228] width 70 height 6
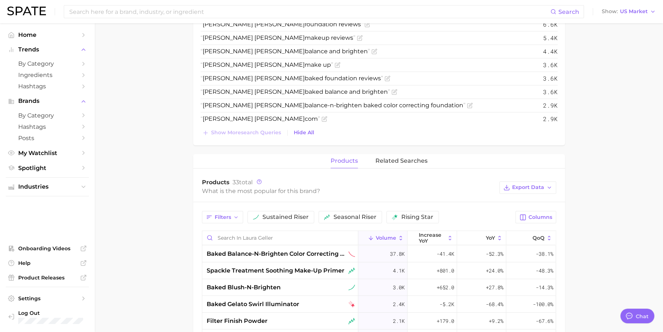
scroll to position [342, 0]
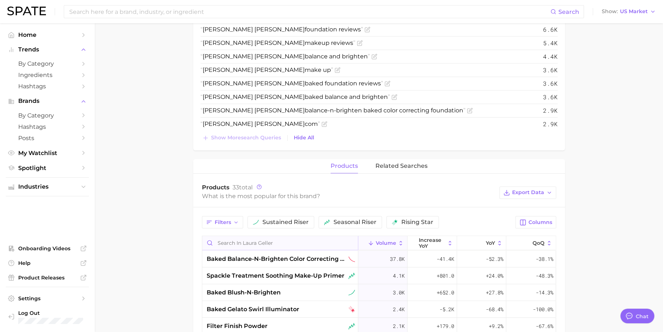
click at [253, 240] on input "Search in laura geller" at bounding box center [280, 243] width 156 height 14
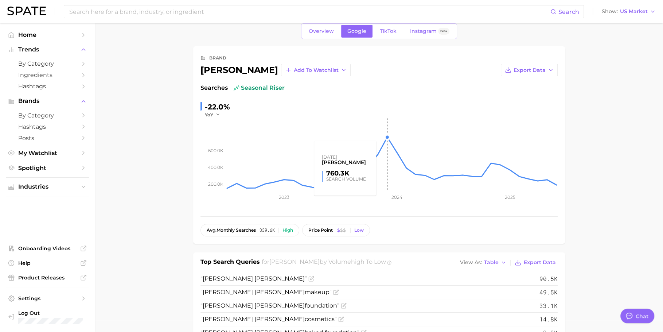
scroll to position [0, 0]
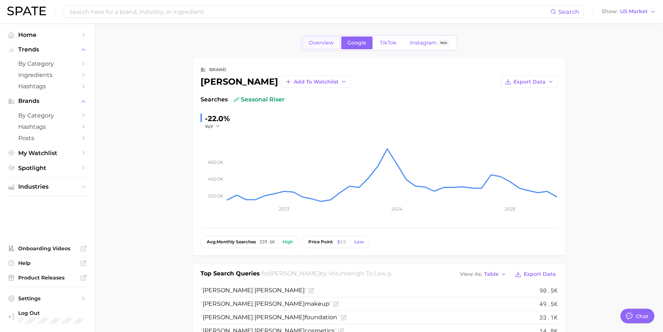
type input "bronzer"
click at [326, 40] on span "Overview" at bounding box center [321, 43] width 25 height 6
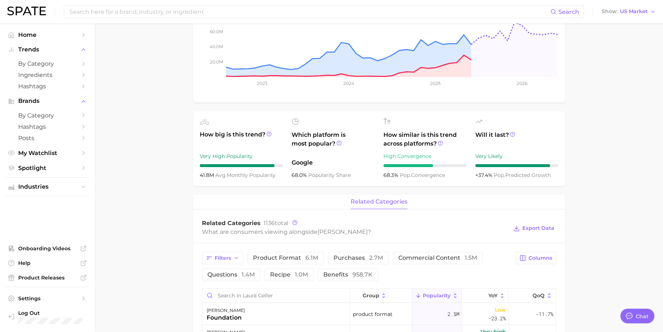
scroll to position [195, 0]
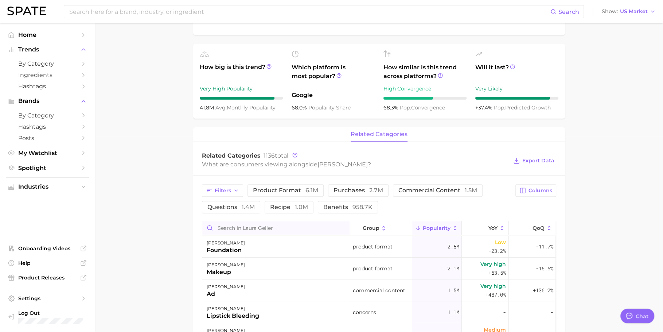
click at [240, 227] on input "Search in laura geller" at bounding box center [276, 228] width 148 height 14
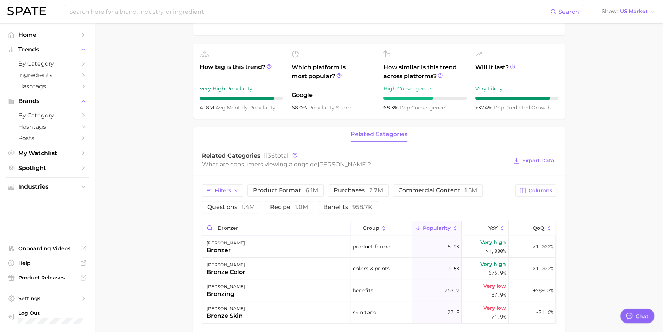
type input "bronzer"
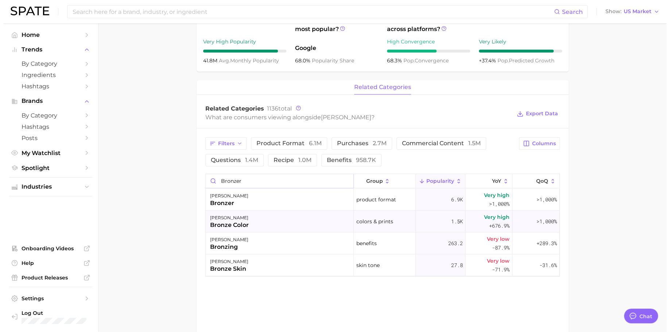
scroll to position [248, 0]
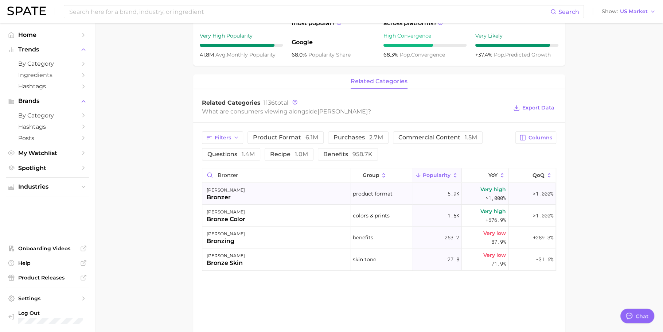
click at [260, 186] on div "laura geller bronzer" at bounding box center [276, 194] width 148 height 22
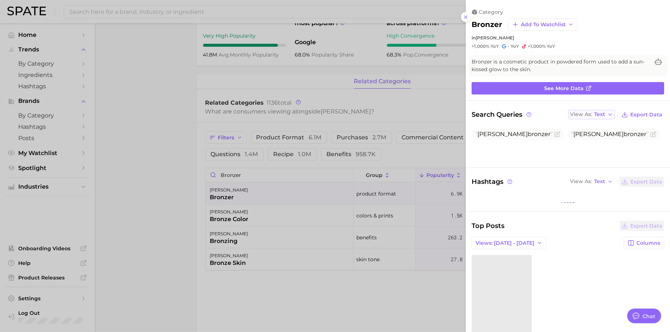
click at [584, 115] on span "View As" at bounding box center [581, 114] width 22 height 4
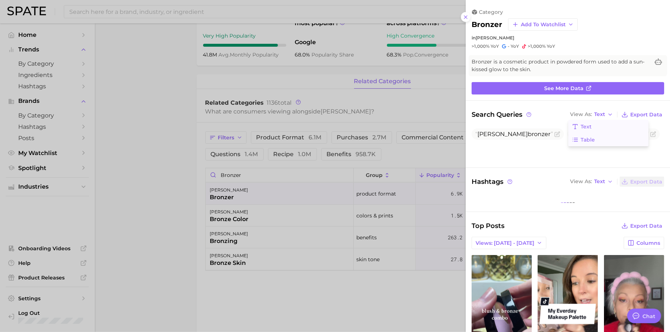
scroll to position [0, 0]
click at [579, 133] on button "Table" at bounding box center [608, 139] width 80 height 13
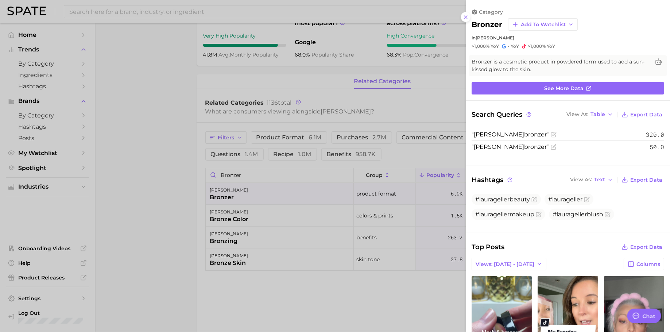
click at [183, 175] on div at bounding box center [335, 166] width 670 height 332
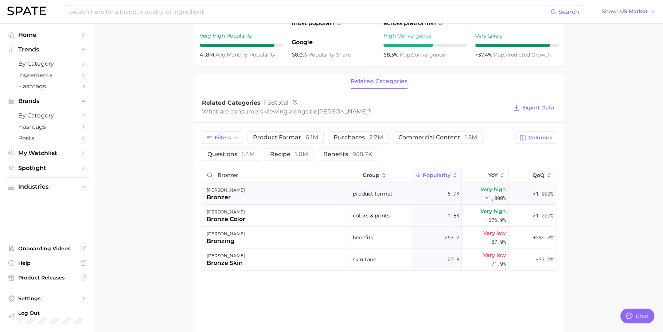
click at [278, 199] on div "laura geller bronzer" at bounding box center [276, 194] width 148 height 22
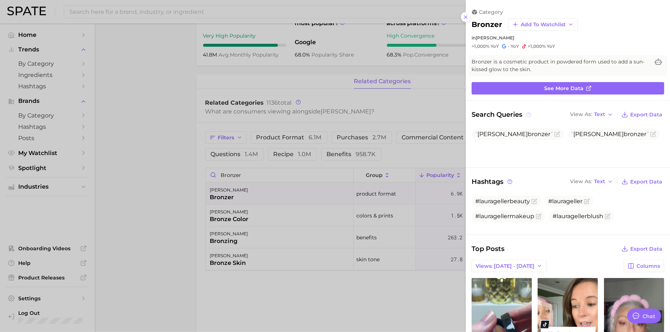
click at [527, 114] on circle at bounding box center [528, 114] width 4 height 4
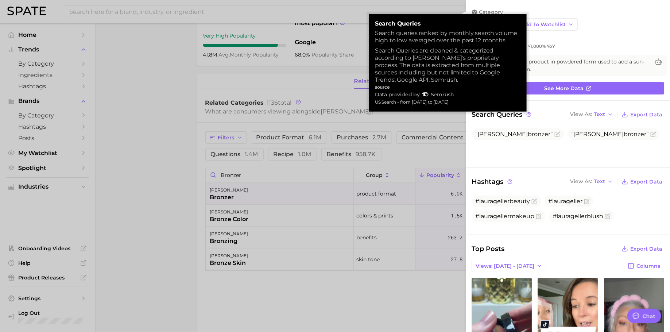
click at [251, 121] on div at bounding box center [335, 166] width 670 height 332
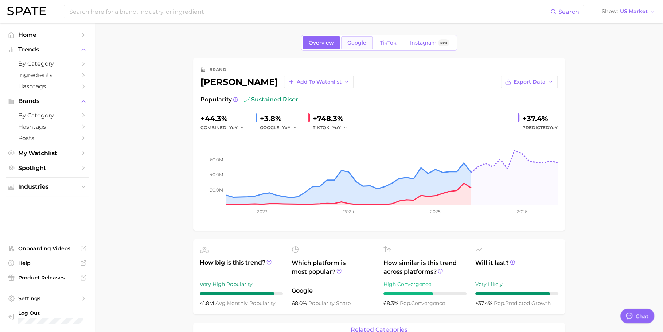
click at [355, 40] on span "Google" at bounding box center [356, 43] width 19 height 6
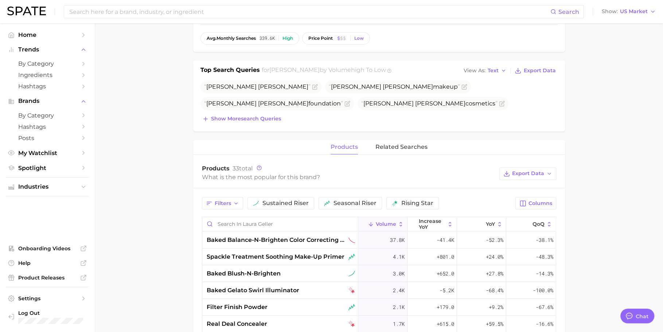
scroll to position [271, 0]
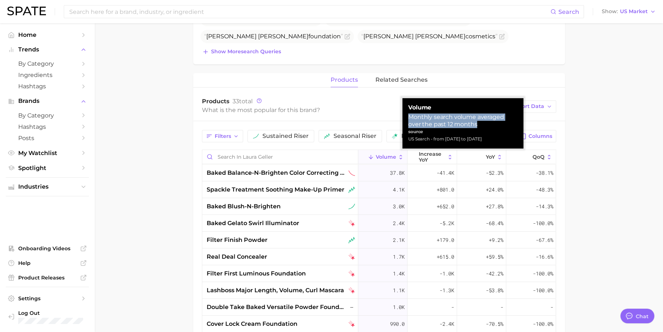
drag, startPoint x: 467, startPoint y: 124, endPoint x: 409, endPoint y: 117, distance: 58.7
click at [409, 117] on div "Monthly search volume averaged over the past 12 months" at bounding box center [462, 120] width 109 height 15
copy div "Monthly search volume averaged over the past 12 months"
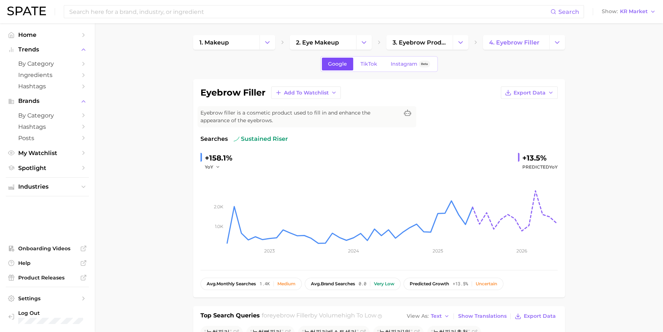
click at [333, 66] on span "Google" at bounding box center [337, 64] width 19 height 6
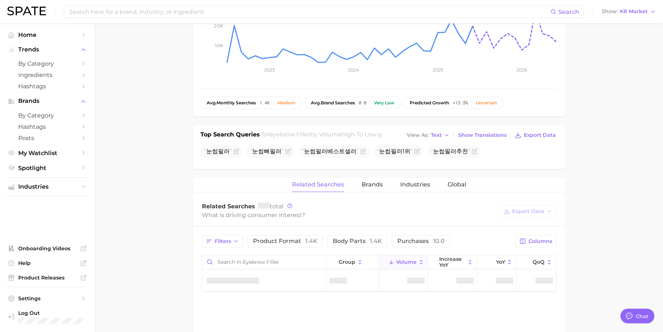
scroll to position [301, 0]
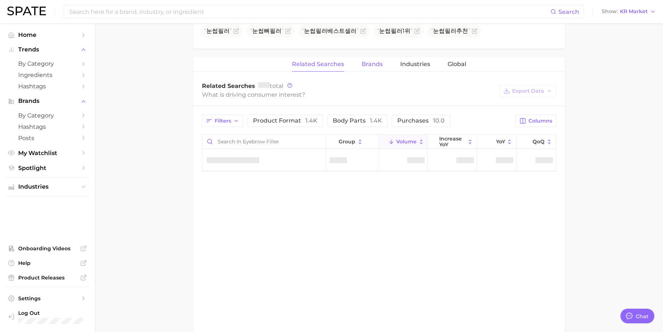
click at [376, 64] on span "Brands" at bounding box center [372, 64] width 21 height 7
click at [338, 65] on span "Related Searches" at bounding box center [318, 64] width 52 height 7
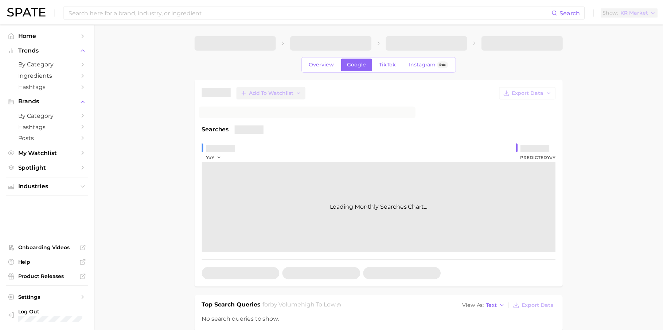
scroll to position [292, 0]
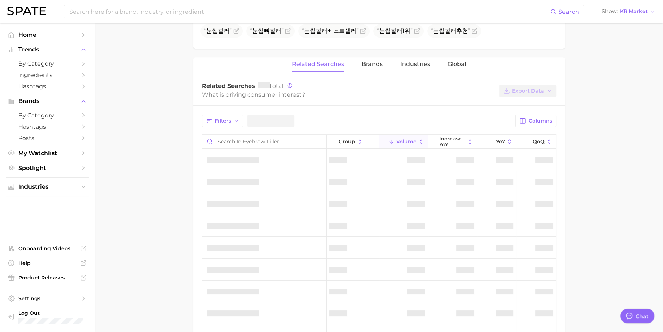
type textarea "x"
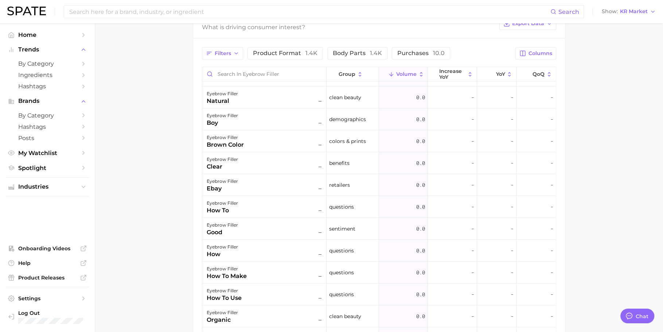
scroll to position [509, 0]
